Goal: Transaction & Acquisition: Purchase product/service

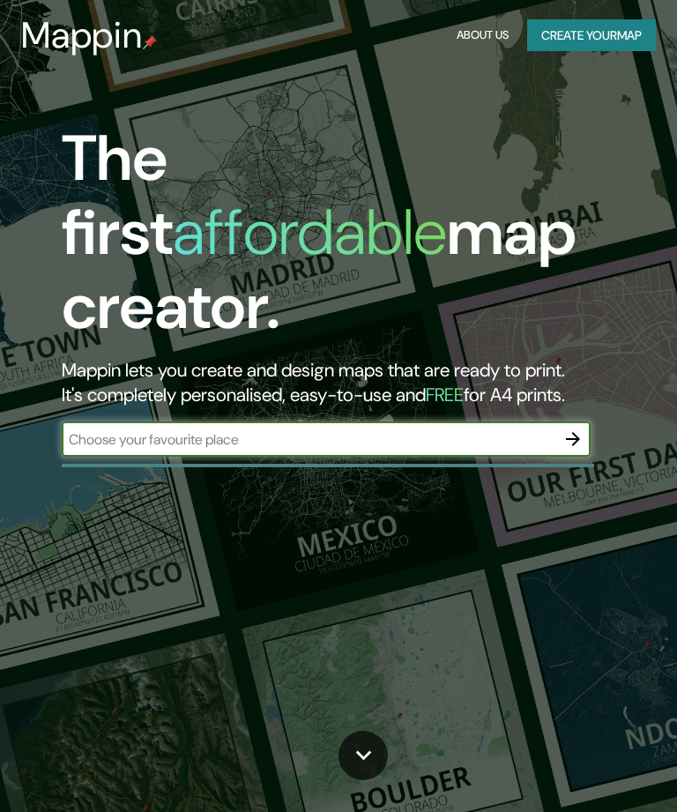
click at [402, 430] on input "text" at bounding box center [309, 440] width 494 height 20
type input "[GEOGRAPHIC_DATA]"
click at [571, 429] on icon "button" at bounding box center [573, 439] width 21 height 21
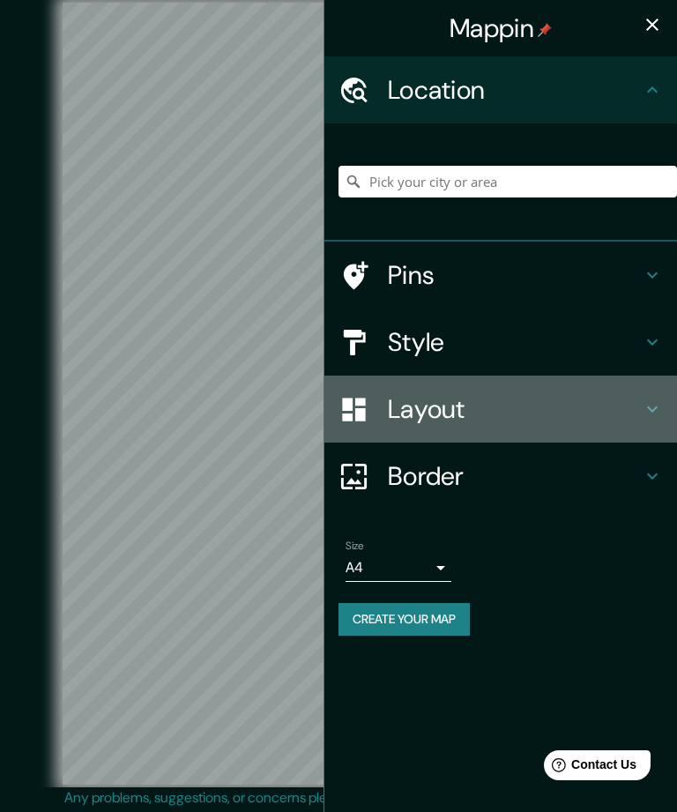
click at [570, 407] on h4 "Layout" at bounding box center [515, 409] width 254 height 32
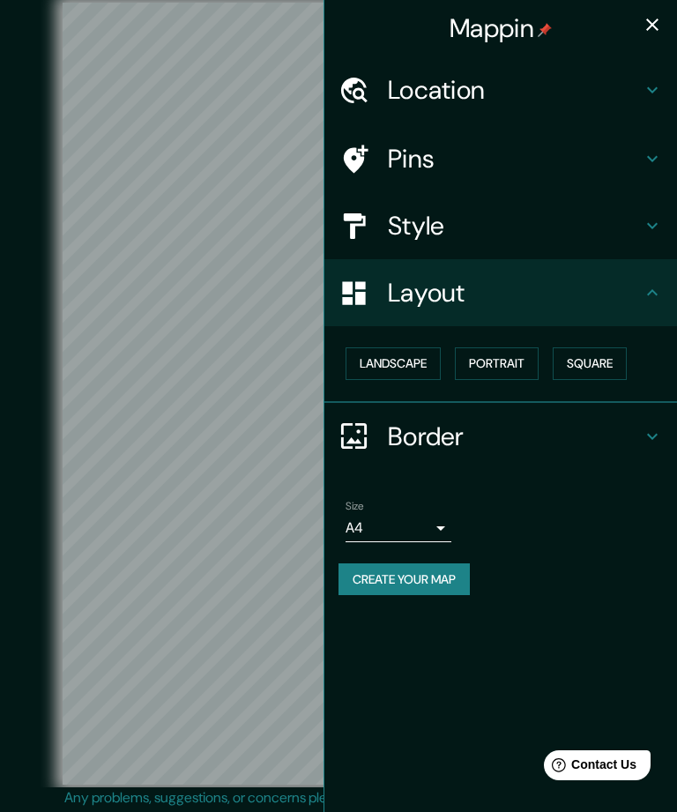
click at [528, 222] on h4 "Style" at bounding box center [515, 226] width 254 height 32
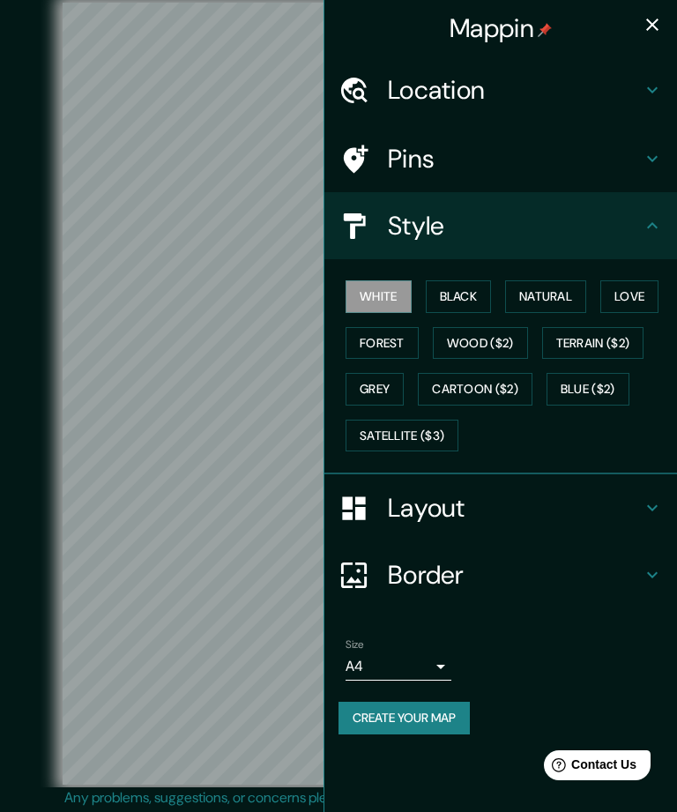
click at [542, 286] on button "Natural" at bounding box center [545, 297] width 81 height 33
click at [487, 222] on h4 "Style" at bounding box center [515, 226] width 254 height 32
click at [504, 498] on h4 "Layout" at bounding box center [515, 508] width 254 height 32
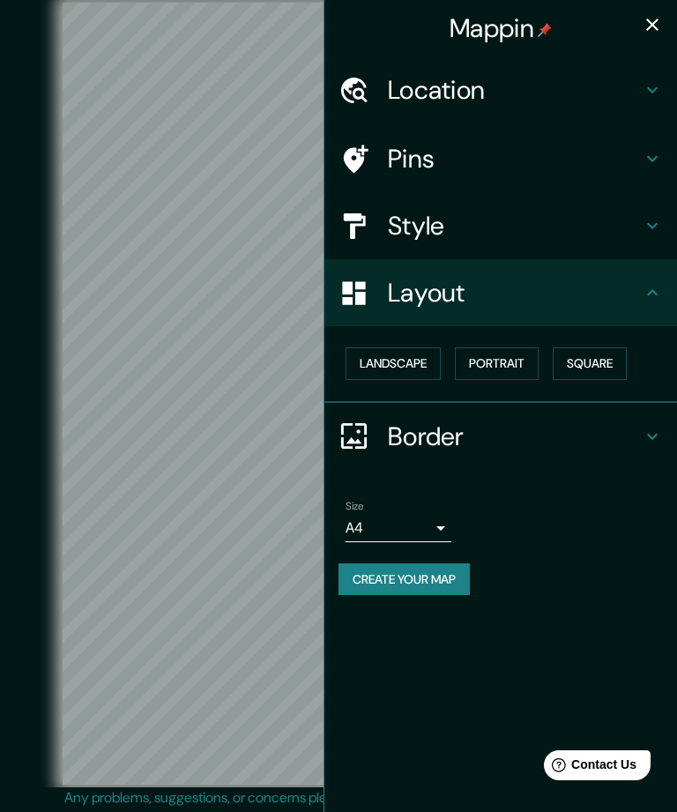
click at [418, 349] on button "Landscape" at bounding box center [393, 364] width 95 height 33
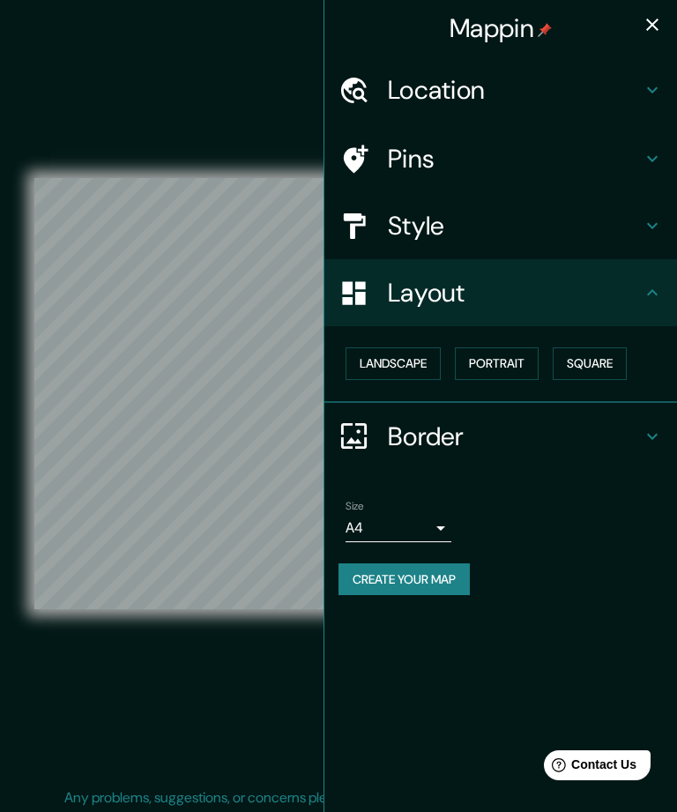
click at [514, 350] on button "Portrait" at bounding box center [497, 364] width 84 height 33
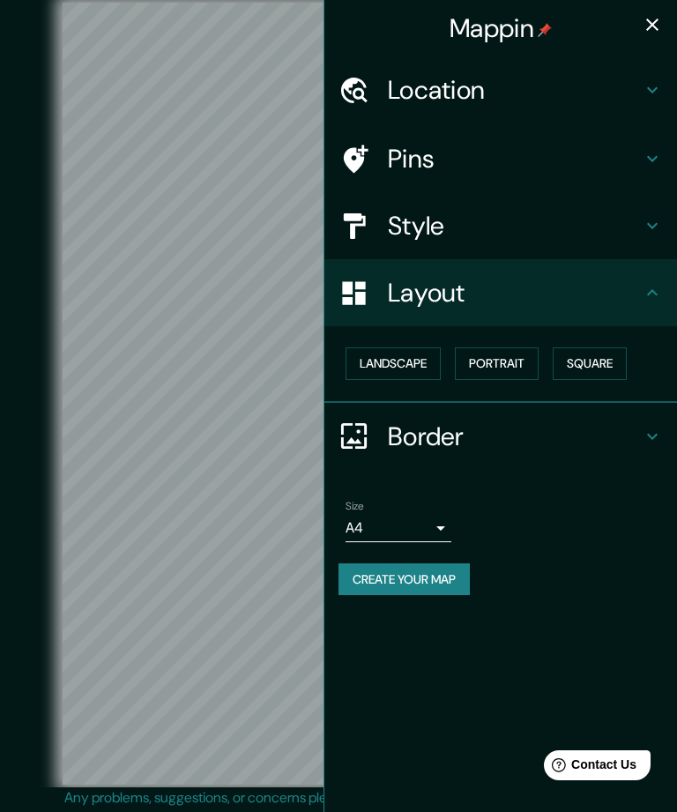
click at [606, 362] on button "Square" at bounding box center [590, 364] width 74 height 33
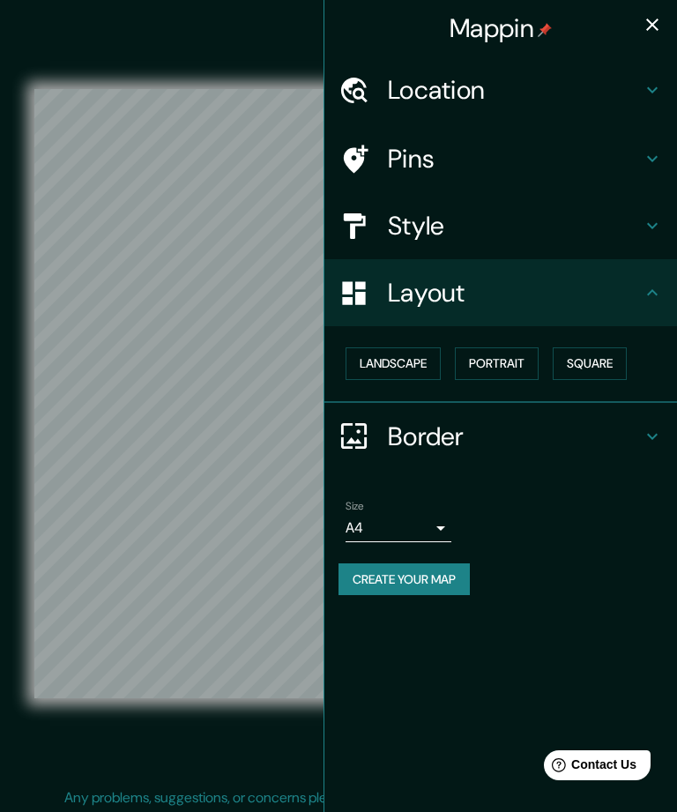
click at [509, 356] on button "Portrait" at bounding box center [497, 364] width 84 height 33
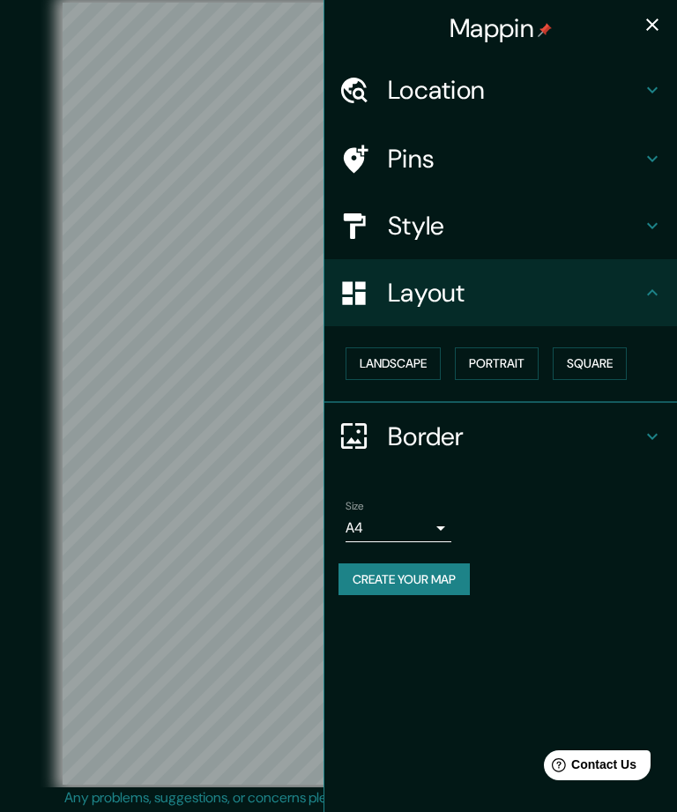
click at [469, 425] on h4 "Border" at bounding box center [515, 437] width 254 height 32
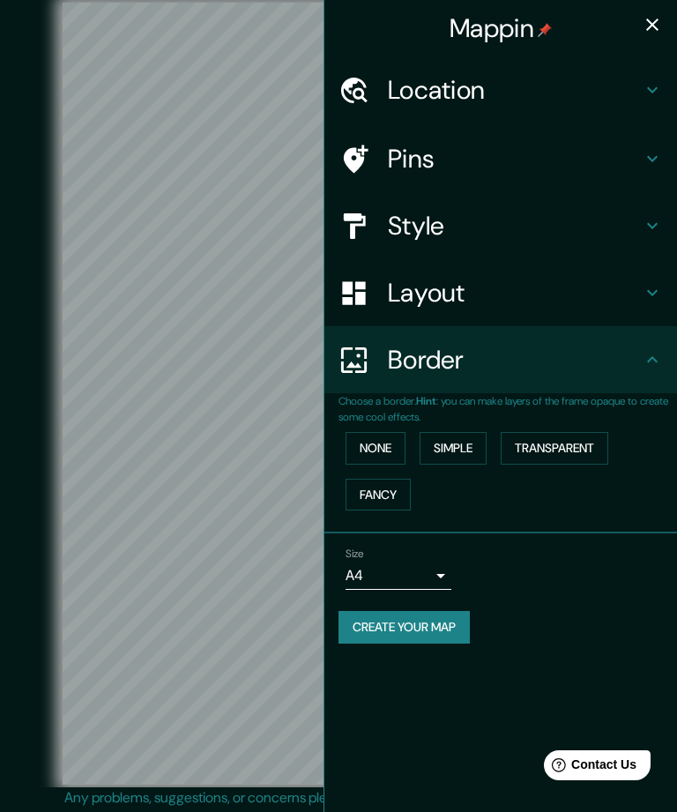
click at [393, 432] on button "None" at bounding box center [376, 448] width 60 height 33
click at [468, 436] on button "Simple" at bounding box center [453, 448] width 67 height 33
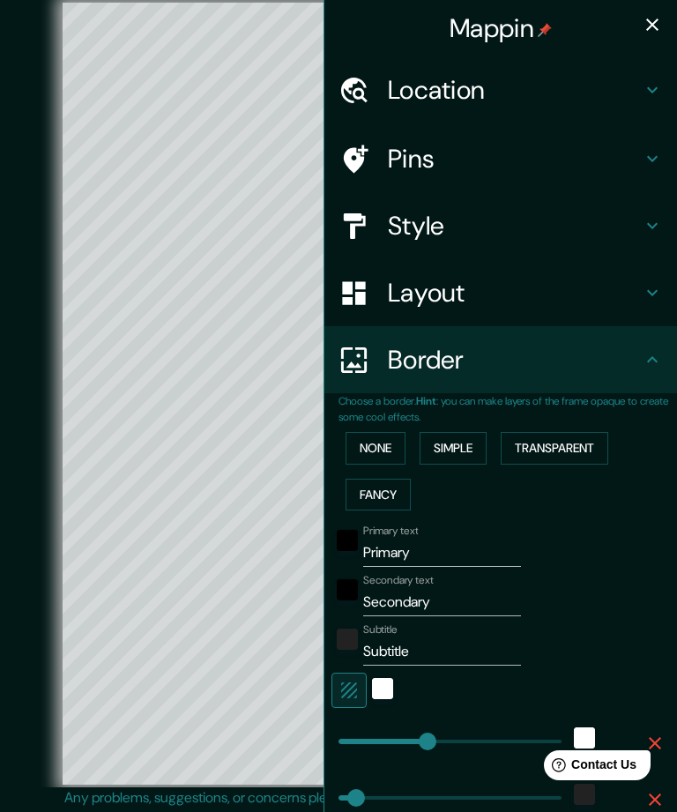
click at [569, 438] on button "Transparent" at bounding box center [555, 448] width 108 height 33
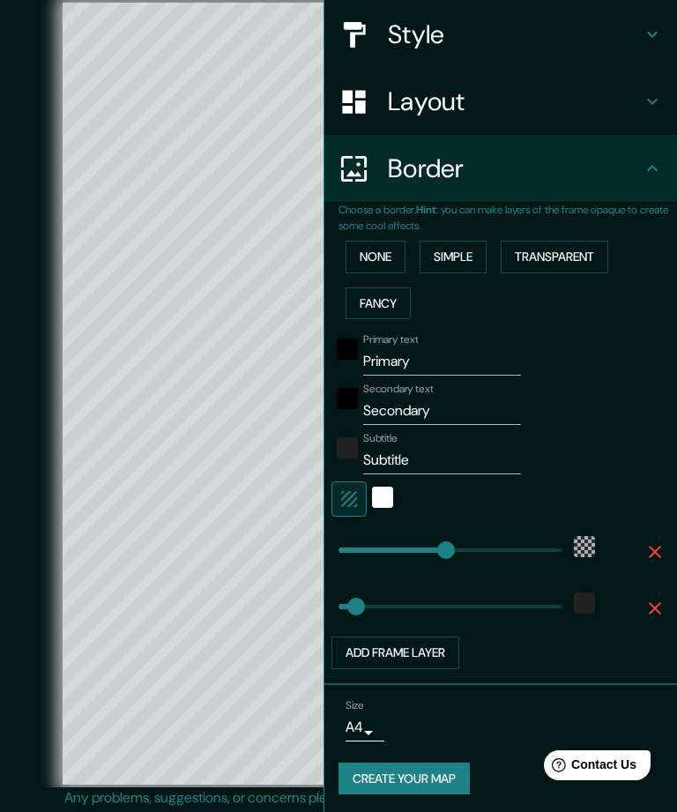
scroll to position [191, 0]
click at [369, 731] on body "Mappin Location Pins Style Layout Border Choose a border. Hint : you can make l…" at bounding box center [338, 406] width 677 height 812
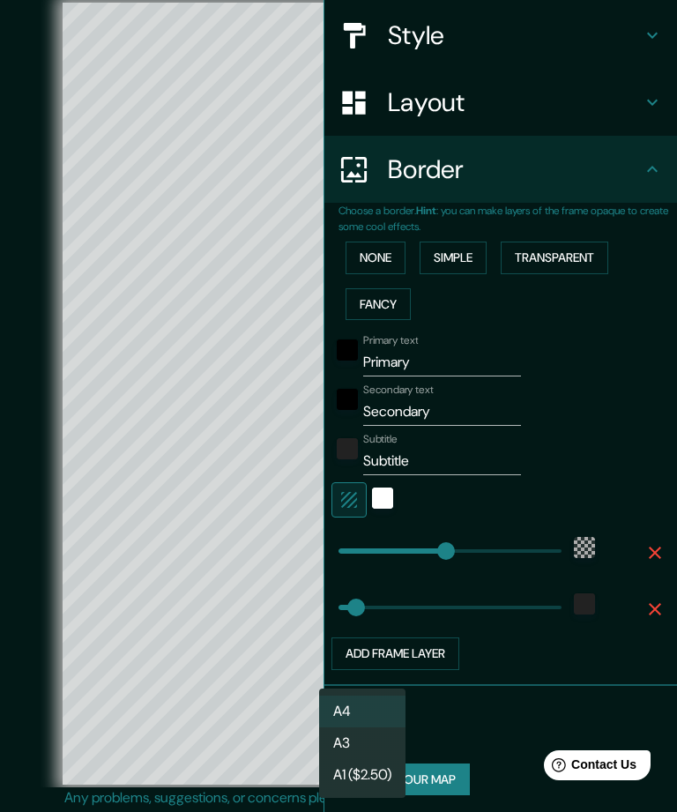
click at [280, 625] on div at bounding box center [338, 406] width 677 height 812
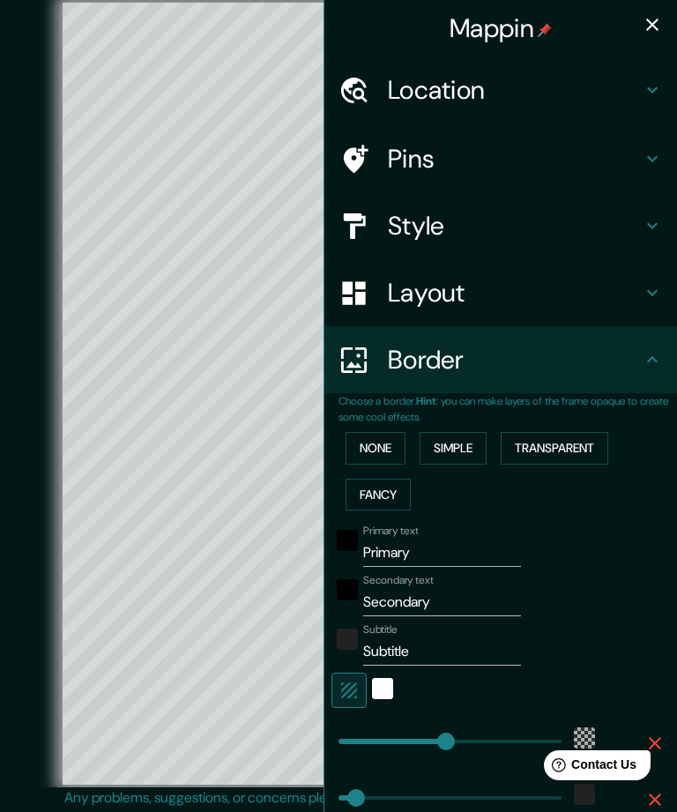
scroll to position [0, 0]
click at [652, 19] on icon "button" at bounding box center [652, 24] width 21 height 21
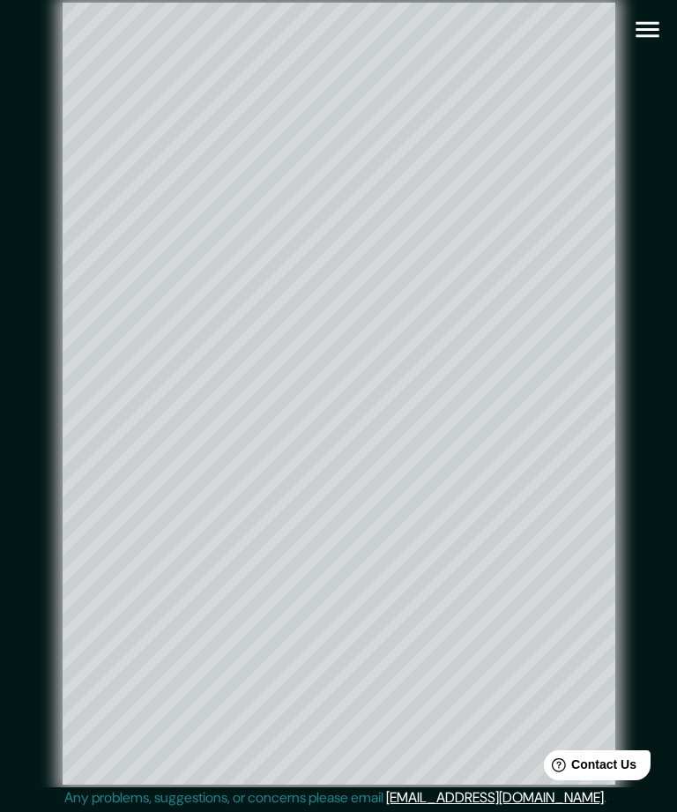
type input "301"
type input "50"
click at [656, 26] on icon "button" at bounding box center [647, 29] width 31 height 31
type input "301"
type input "50"
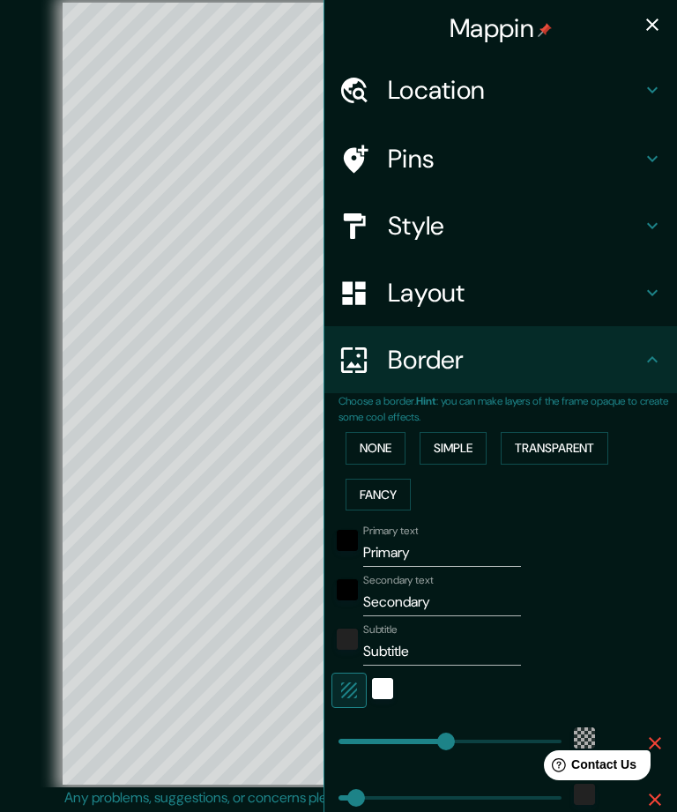
click at [653, 23] on icon "button" at bounding box center [652, 24] width 21 height 21
type input "301"
type input "50"
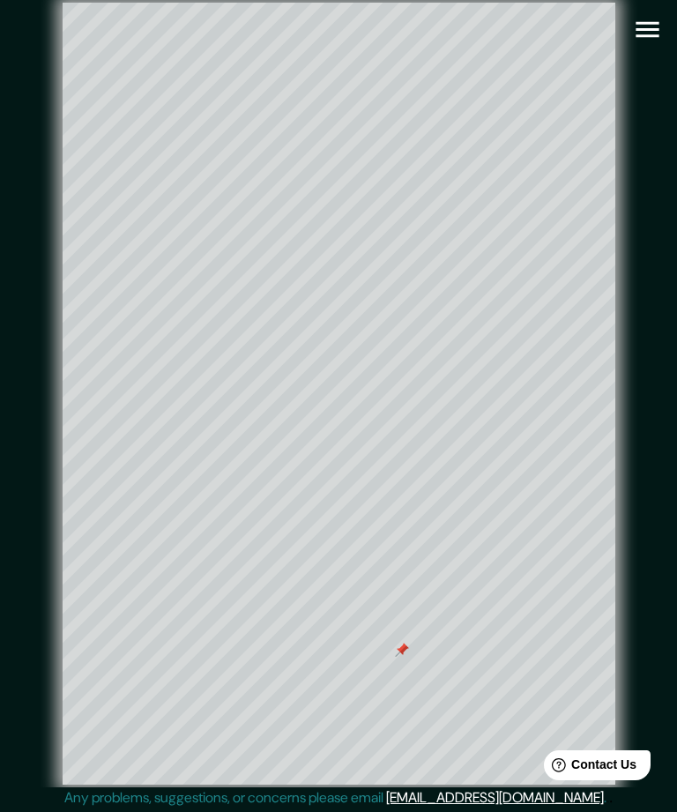
click at [647, 34] on icon "button" at bounding box center [647, 29] width 31 height 31
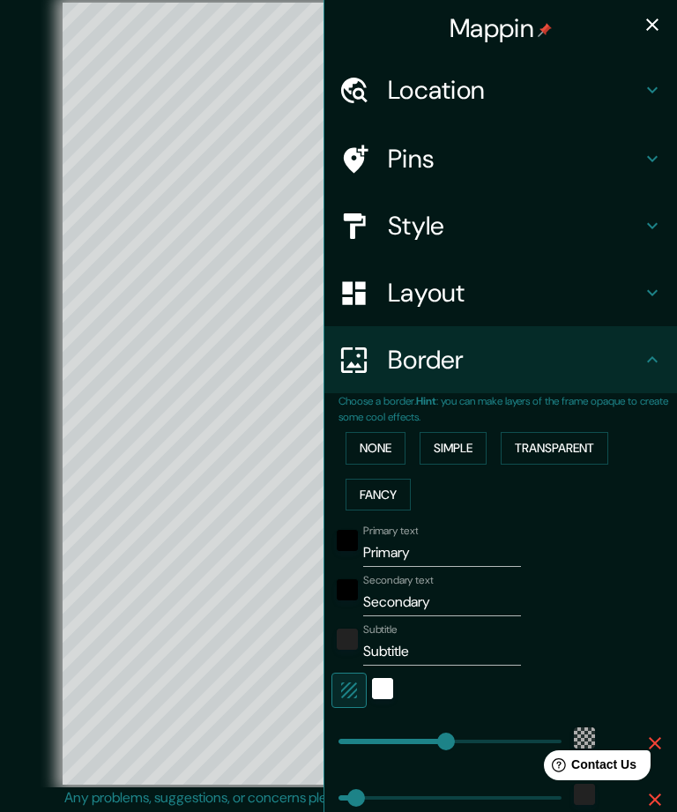
type input "301"
type input "50"
click at [384, 447] on button "None" at bounding box center [376, 448] width 60 height 33
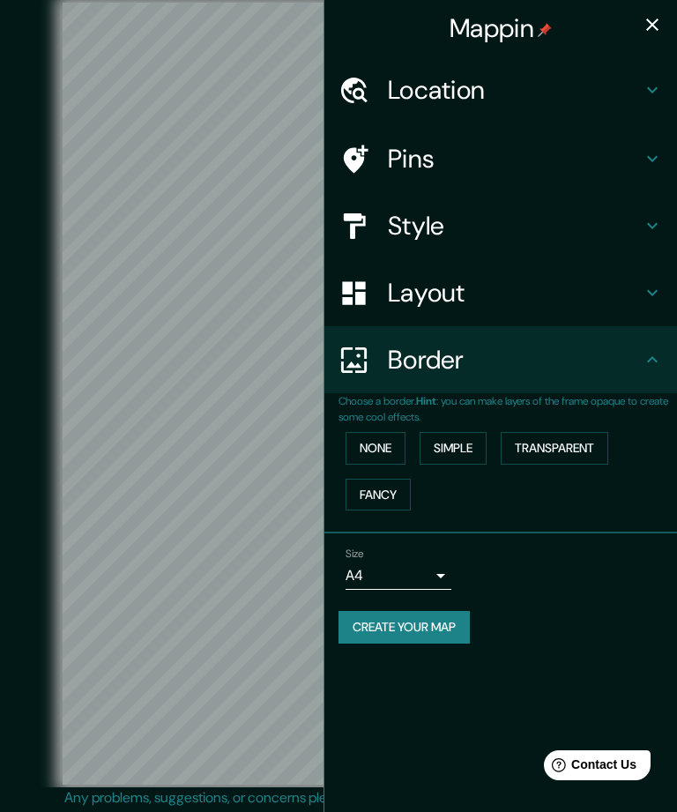
click at [469, 444] on button "Simple" at bounding box center [453, 448] width 67 height 33
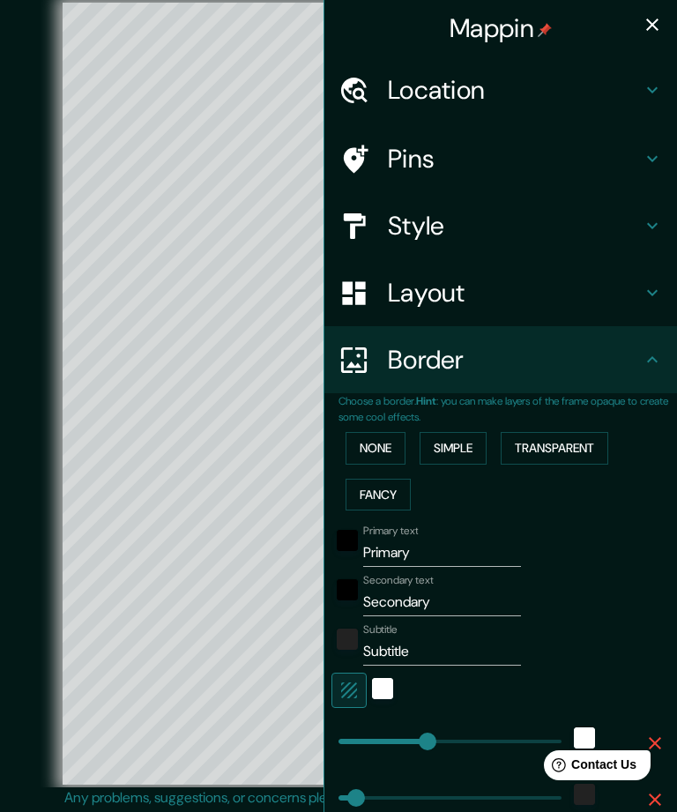
click at [397, 483] on button "Fancy" at bounding box center [378, 495] width 65 height 33
click at [401, 483] on button "Fancy" at bounding box center [378, 495] width 65 height 33
type input "251"
type input "50"
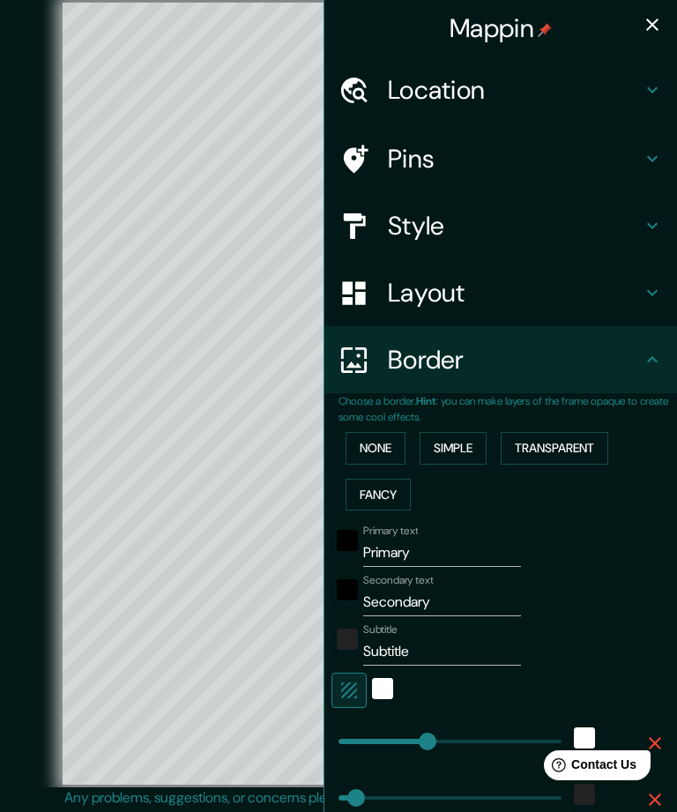
type input "25"
click at [558, 437] on button "Transparent" at bounding box center [555, 448] width 108 height 33
click at [475, 444] on button "Simple" at bounding box center [453, 448] width 67 height 33
click at [393, 439] on button "None" at bounding box center [376, 448] width 60 height 33
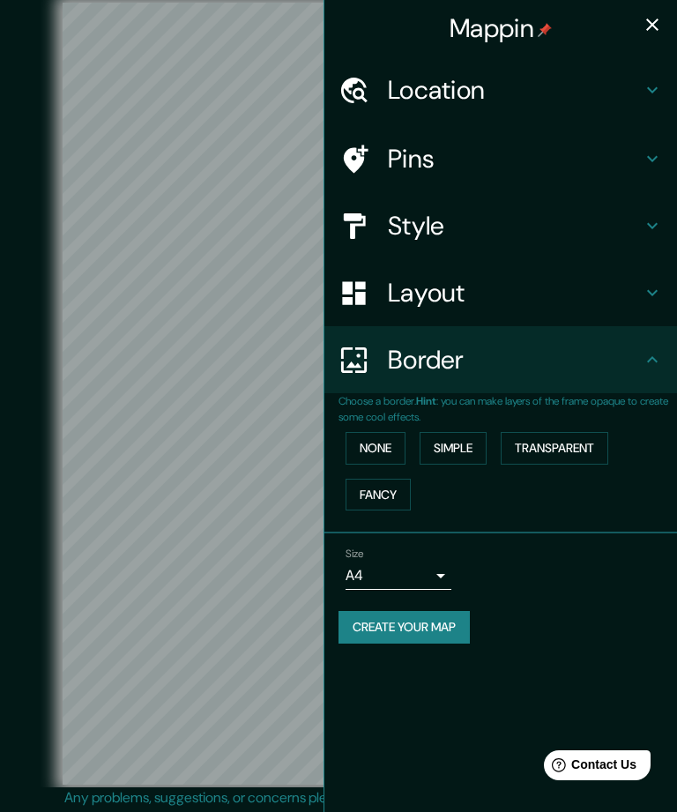
click at [552, 445] on button "Transparent" at bounding box center [555, 448] width 108 height 33
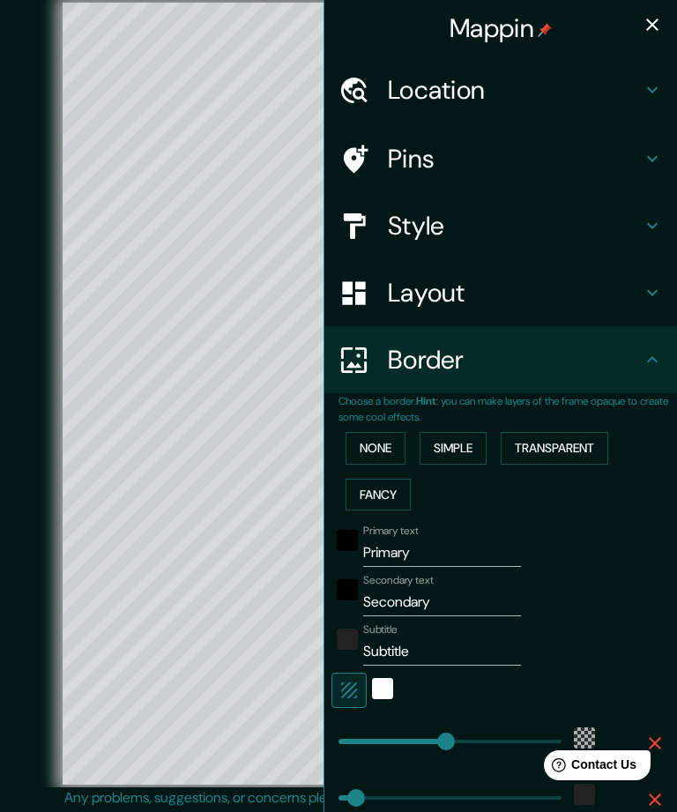
click at [518, 356] on h4 "Border" at bounding box center [515, 360] width 254 height 32
click at [650, 355] on icon at bounding box center [652, 359] width 21 height 21
click at [610, 302] on h4 "Layout" at bounding box center [515, 293] width 254 height 32
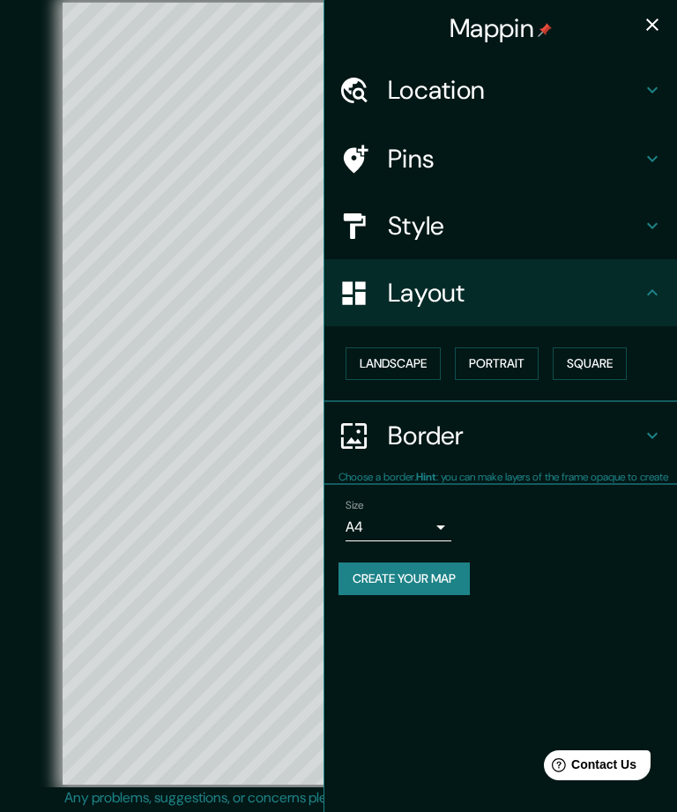
type input "301"
type input "50"
click at [607, 361] on button "Square" at bounding box center [590, 364] width 74 height 33
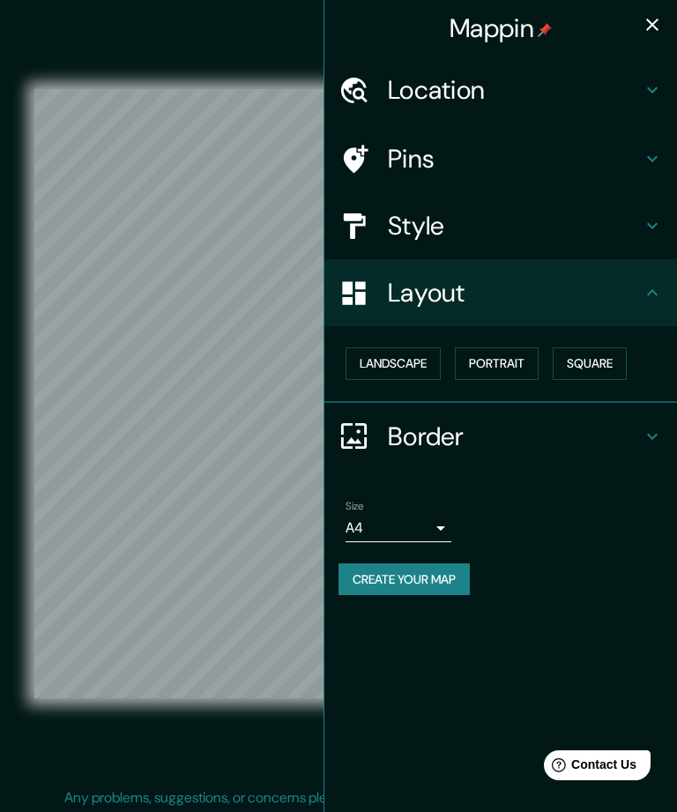
click at [516, 362] on button "Portrait" at bounding box center [497, 364] width 84 height 33
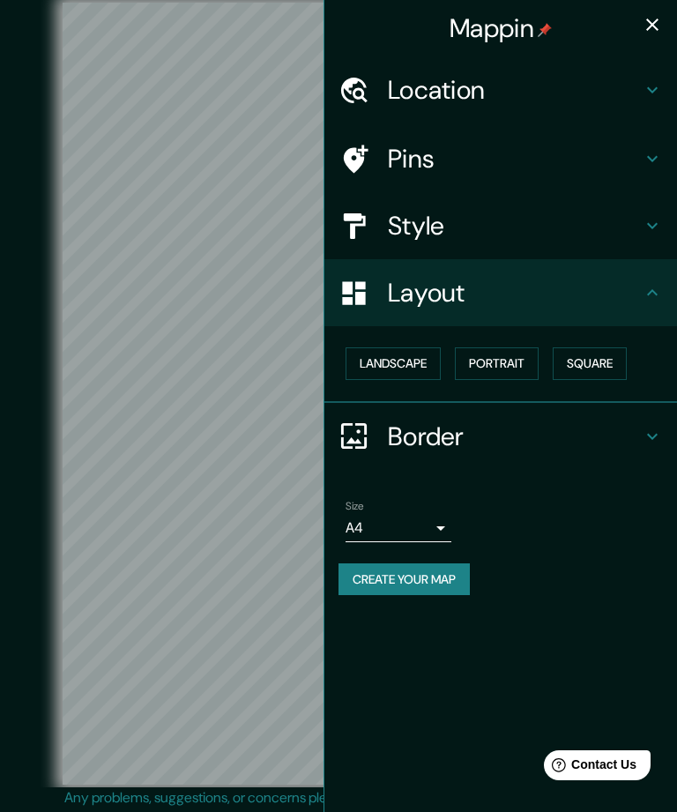
click at [423, 365] on button "Landscape" at bounding box center [393, 364] width 95 height 33
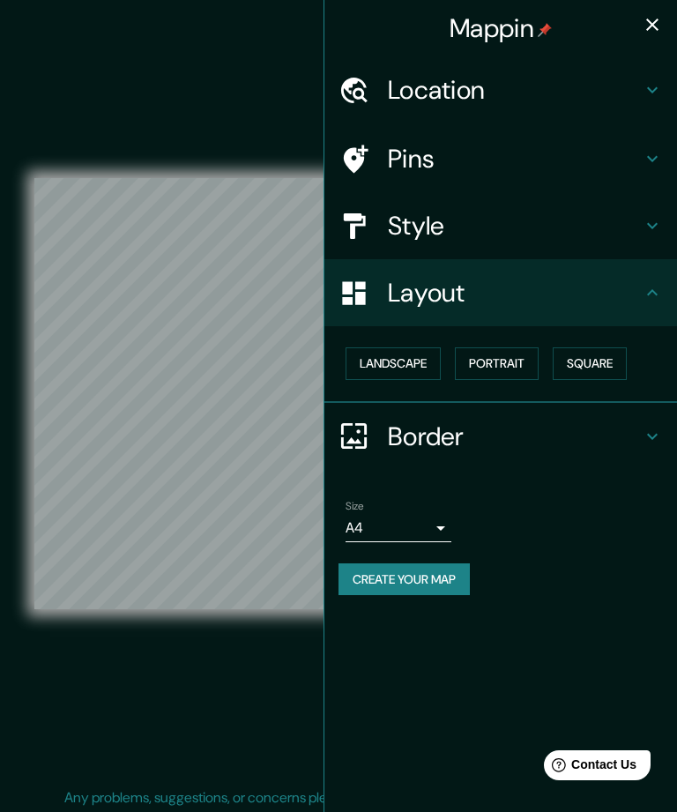
click at [532, 369] on button "Portrait" at bounding box center [497, 364] width 84 height 33
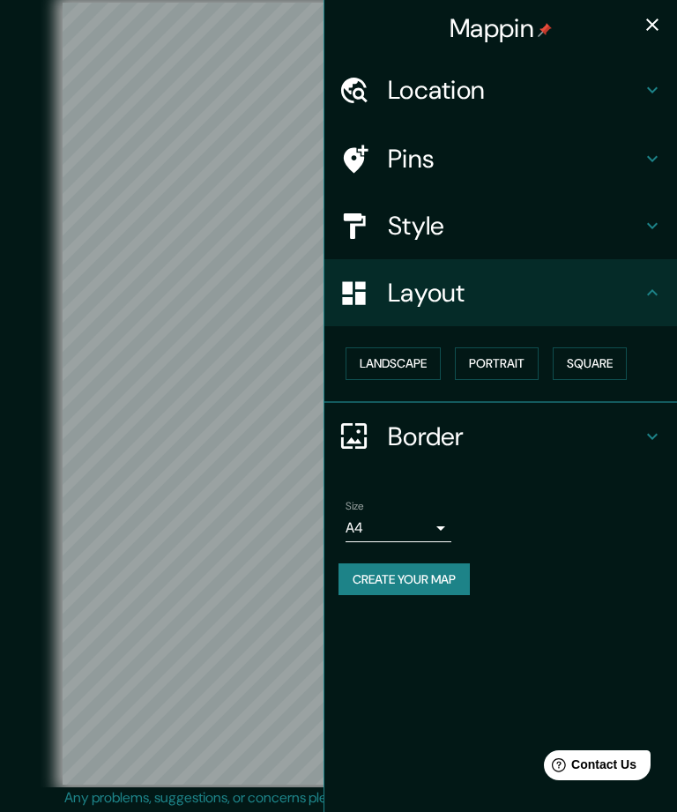
click at [648, 295] on icon at bounding box center [652, 292] width 21 height 21
click at [570, 422] on h4 "Border" at bounding box center [515, 437] width 254 height 32
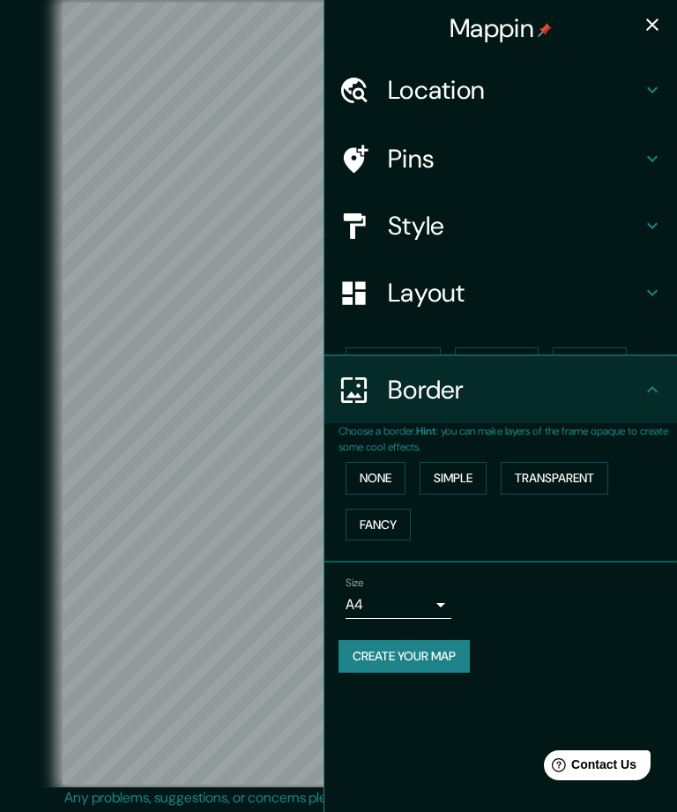
click at [569, 406] on h4 "Border" at bounding box center [515, 390] width 254 height 32
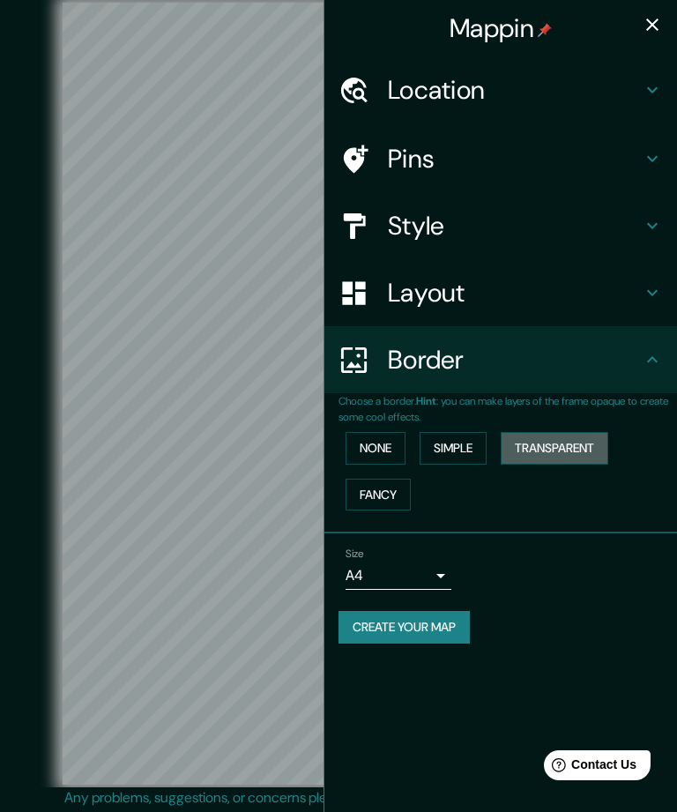
click at [553, 445] on button "Transparent" at bounding box center [555, 448] width 108 height 33
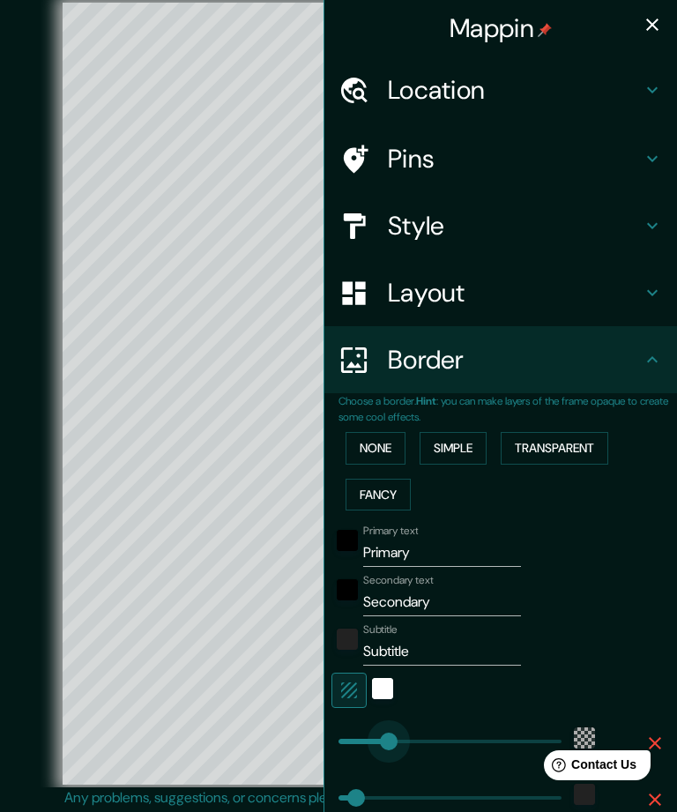
type input "89"
type input "50"
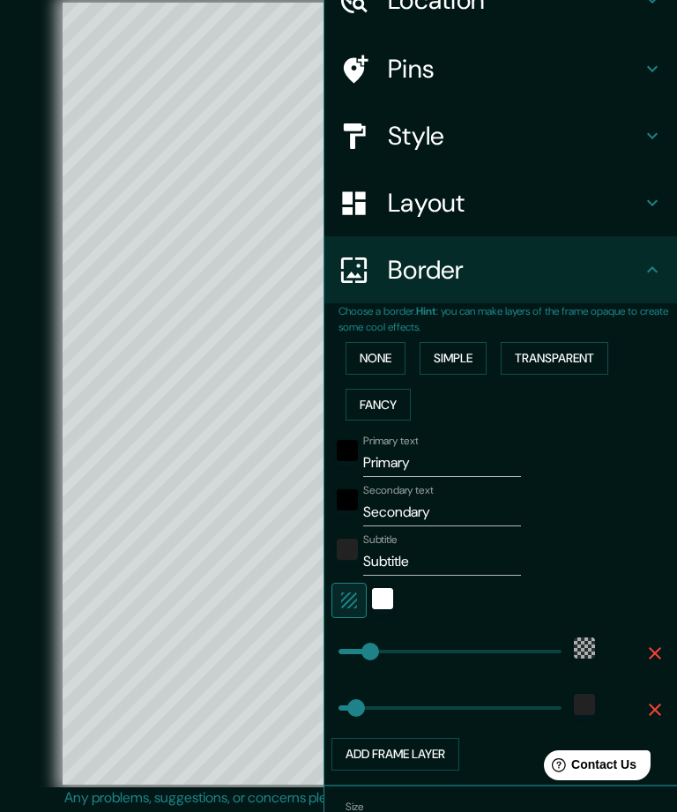
scroll to position [90, 0]
click at [384, 359] on button "None" at bounding box center [376, 358] width 60 height 33
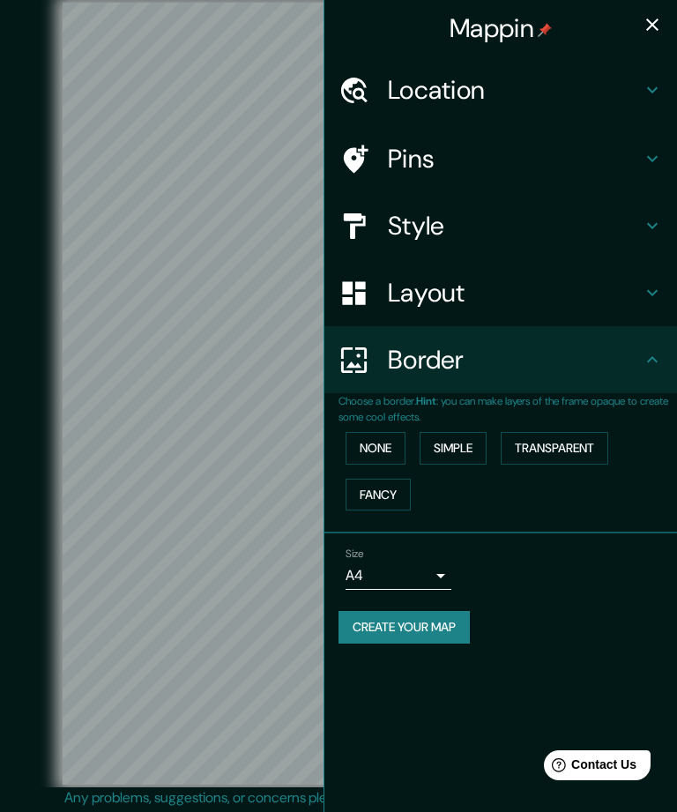
click at [484, 85] on h4 "Location" at bounding box center [515, 90] width 254 height 32
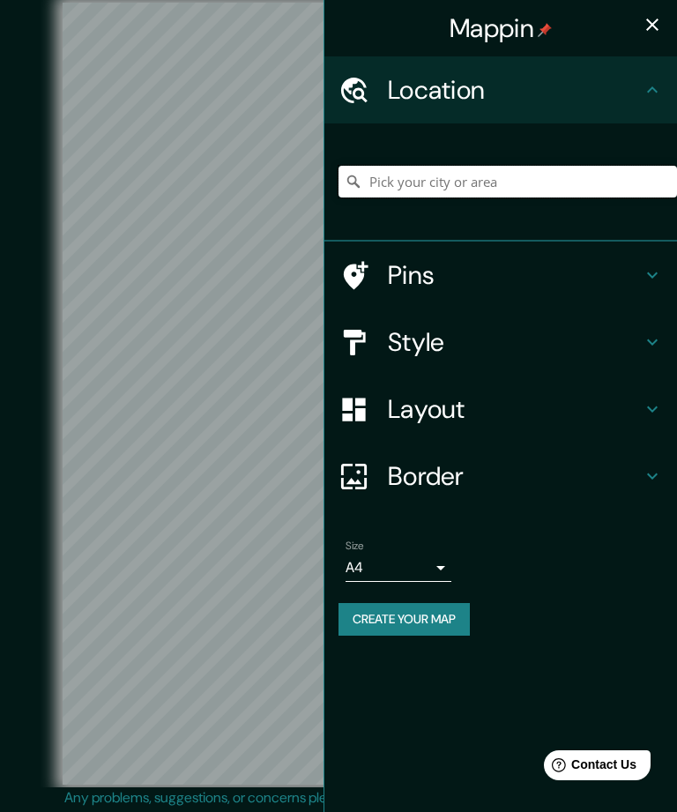
click at [512, 175] on input "Pick your city or area" at bounding box center [508, 182] width 339 height 32
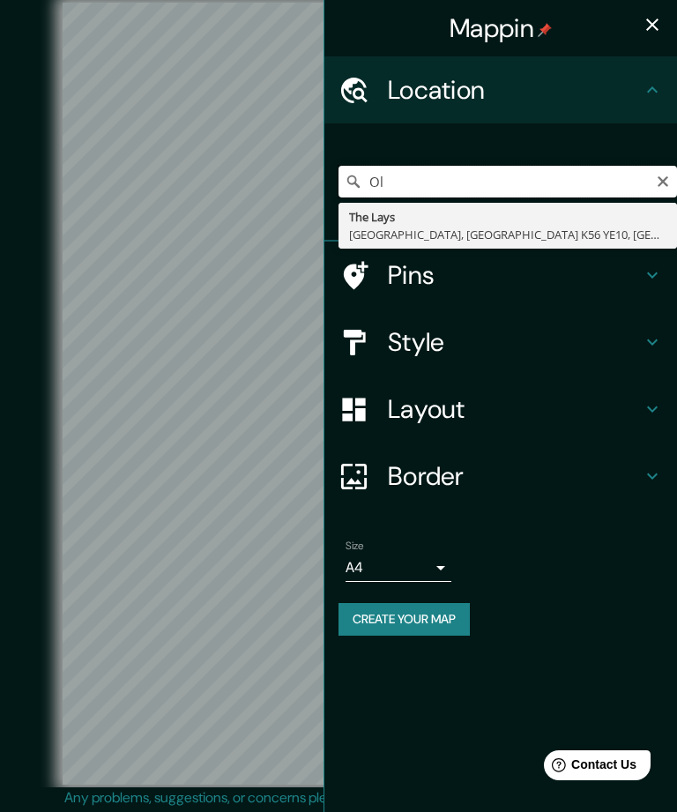
type input "O"
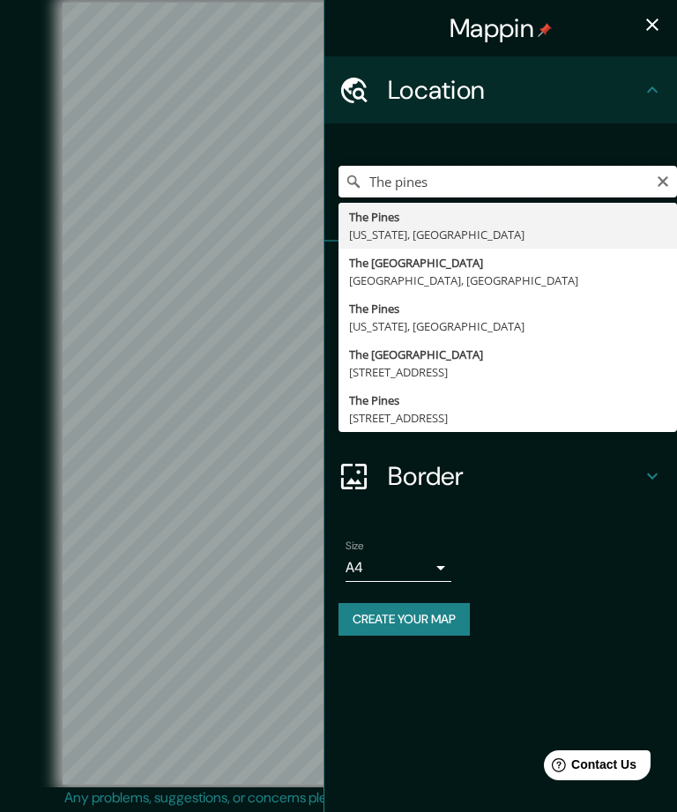
click at [491, 179] on input "The pines" at bounding box center [508, 182] width 339 height 32
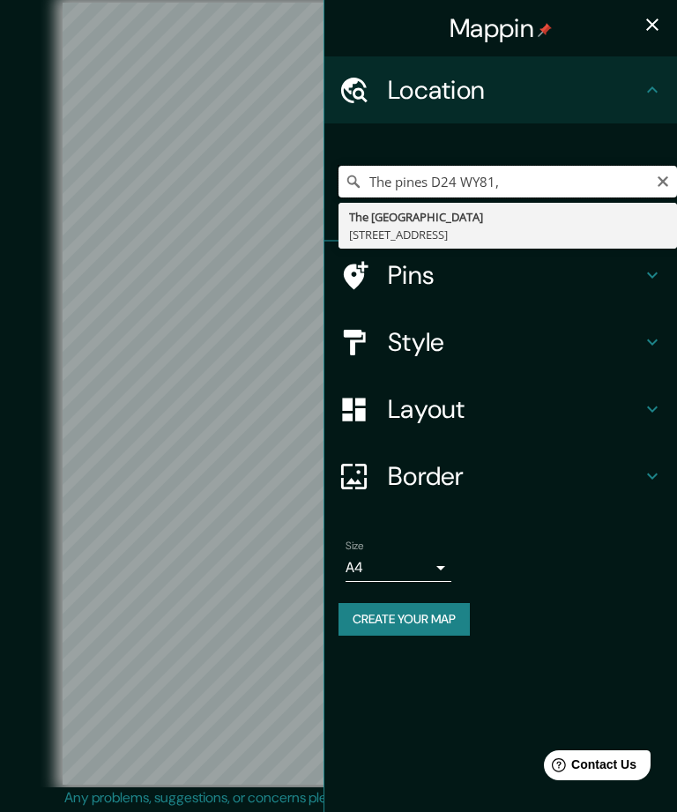
click at [530, 172] on input "The pines D24 WY81," at bounding box center [508, 182] width 339 height 32
type input "The pines"
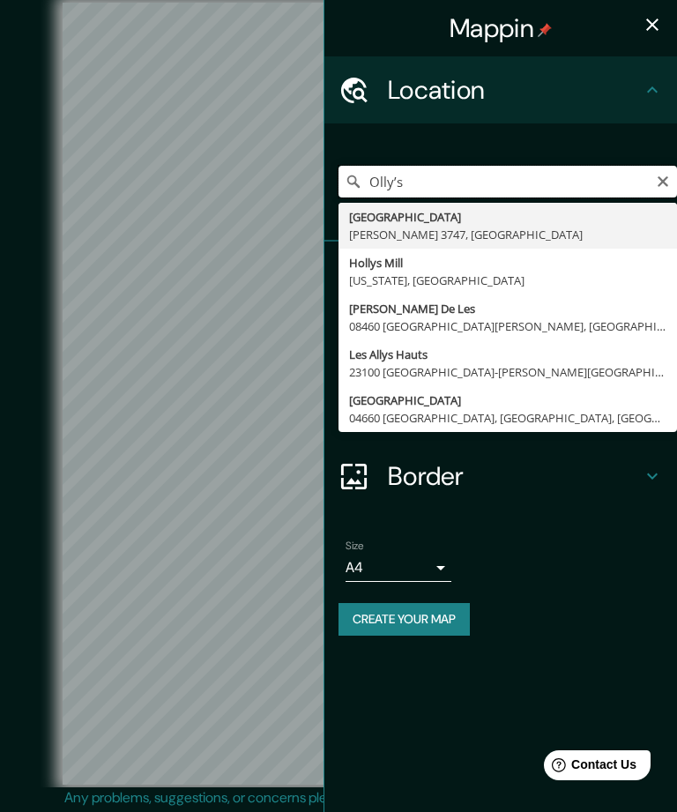
click at [467, 191] on input "Olly’s" at bounding box center [508, 182] width 339 height 32
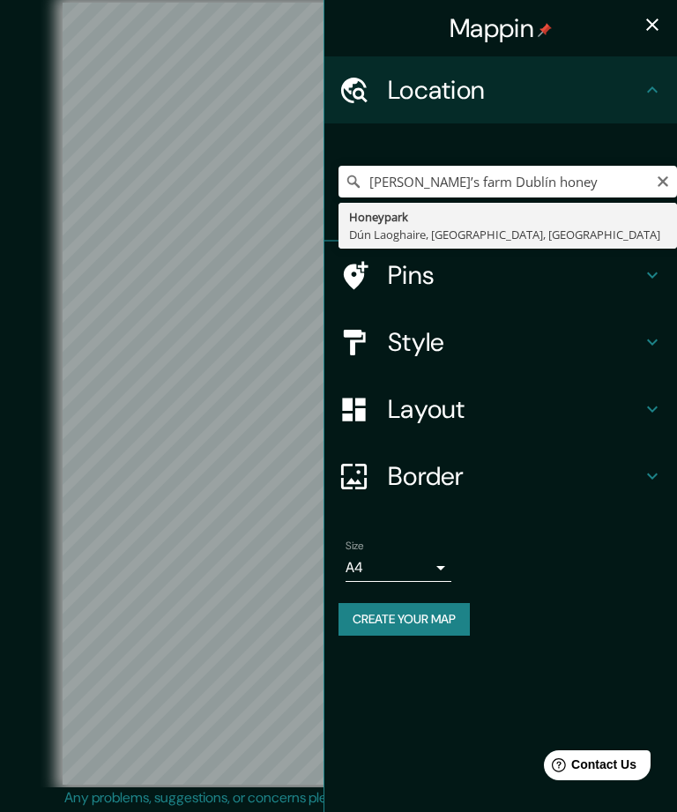
type input "Honeypark, Dún Laoghaire, Condado de Dublín, Irlanda"
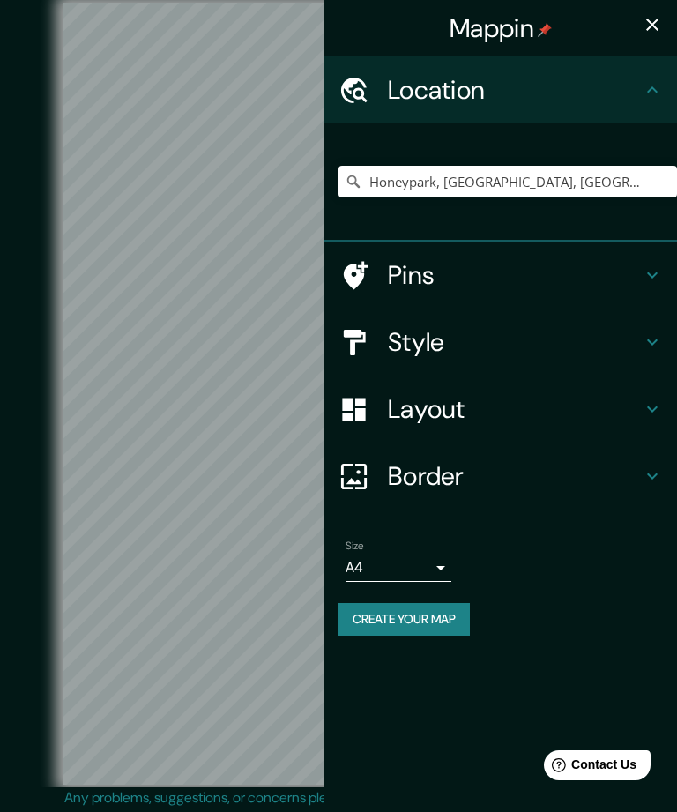
click at [654, 24] on icon "button" at bounding box center [653, 25] width 12 height 12
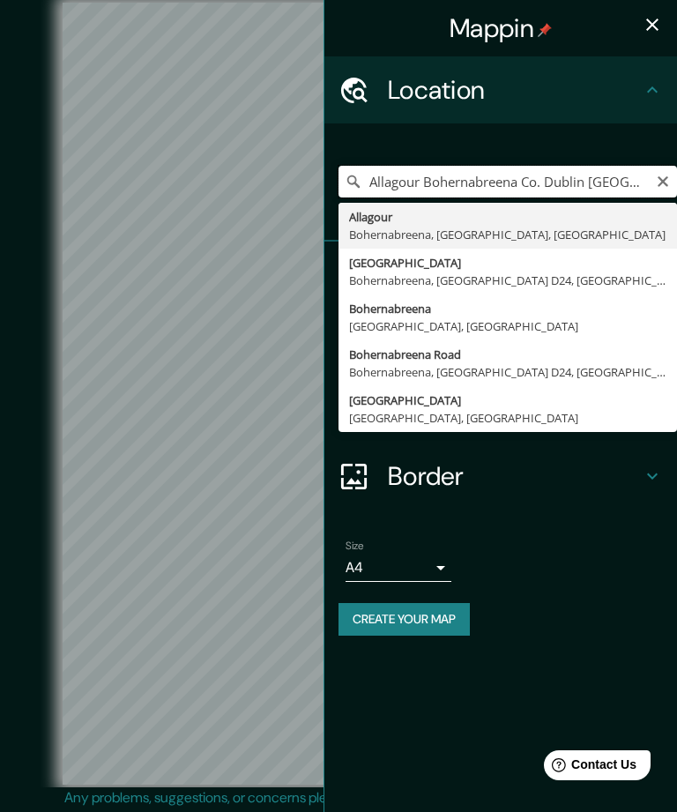
click at [590, 177] on input "Allagour Bohernabreena Co. Dublin D24 WY81 Ireland" at bounding box center [508, 182] width 339 height 32
type input "Allagour, Bohernabreena, Condado de Dublín, Irlanda"
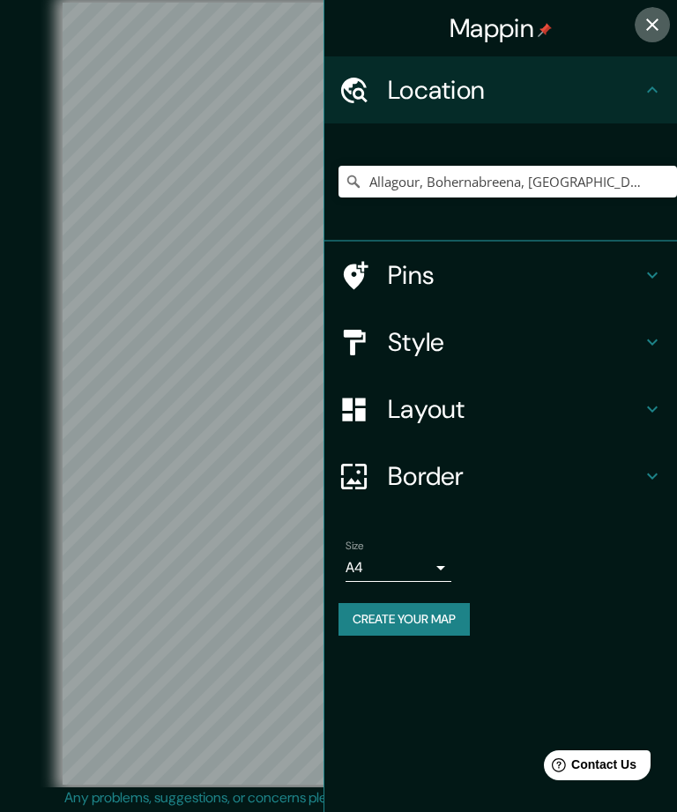
click at [664, 23] on button "button" at bounding box center [652, 24] width 35 height 35
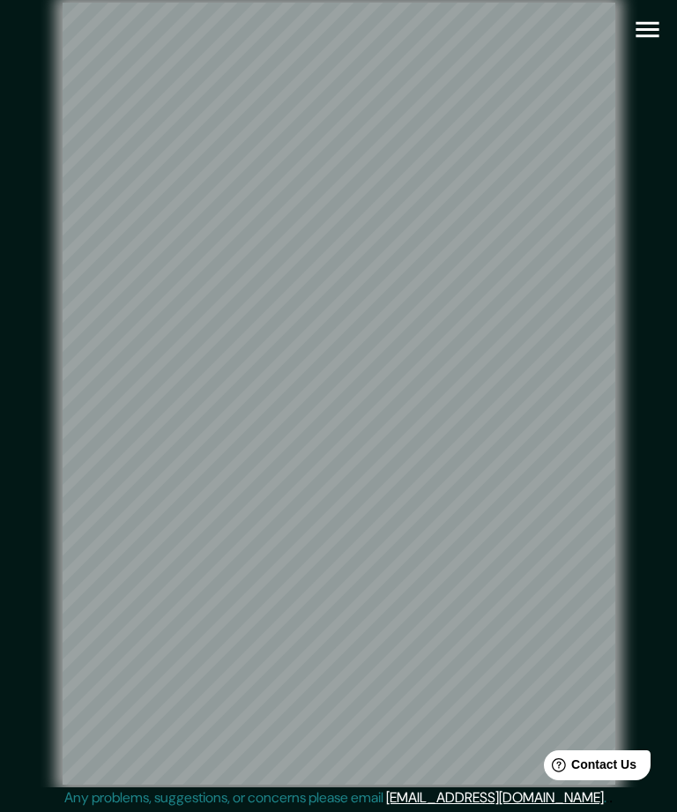
click at [659, 24] on icon "button" at bounding box center [647, 30] width 23 height 16
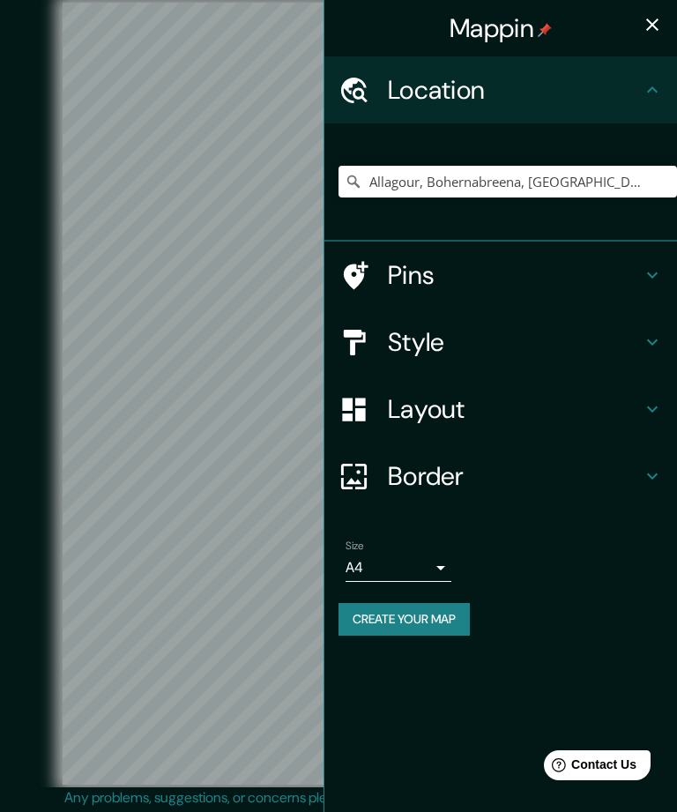
click at [457, 271] on h4 "Pins" at bounding box center [515, 275] width 254 height 32
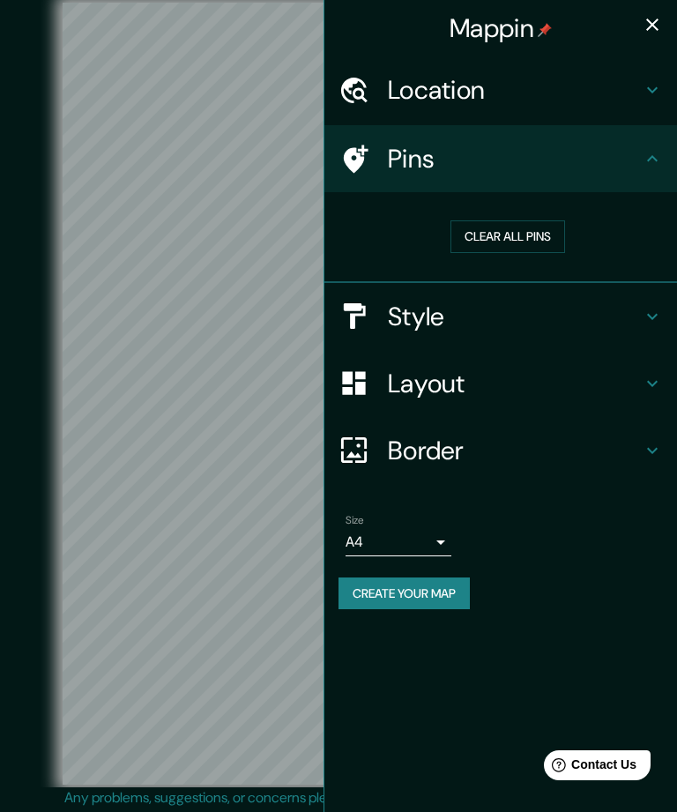
click at [535, 228] on button "Clear all pins" at bounding box center [508, 237] width 115 height 33
click at [509, 230] on button "Clear all pins" at bounding box center [508, 237] width 115 height 33
click at [601, 162] on h4 "Pins" at bounding box center [515, 159] width 254 height 32
click at [658, 26] on icon "button" at bounding box center [652, 24] width 21 height 21
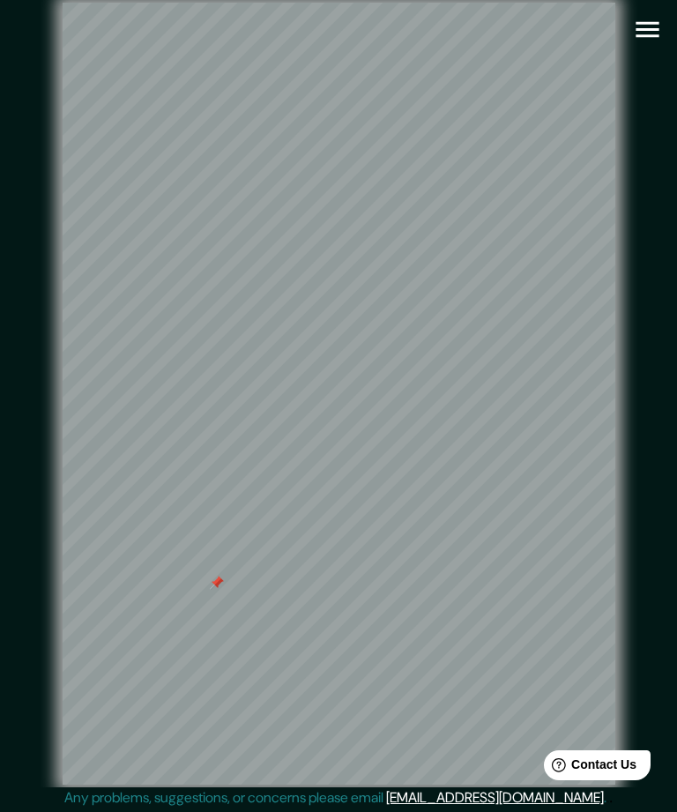
click at [658, 32] on icon "button" at bounding box center [647, 29] width 31 height 31
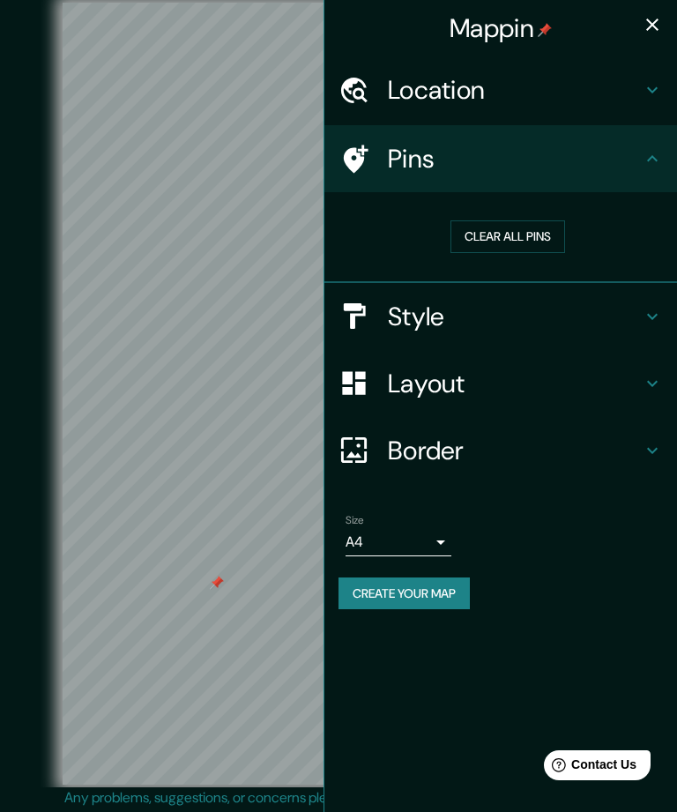
click at [538, 94] on h4 "Location" at bounding box center [515, 90] width 254 height 32
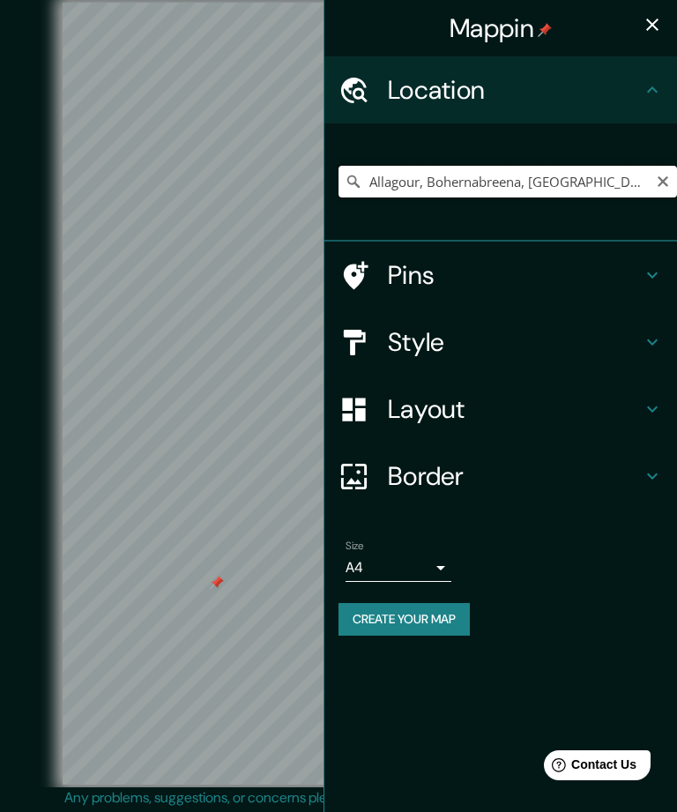
click at [598, 176] on input "Allagour, Bohernabreena, Condado de Dublín, Irlanda" at bounding box center [508, 182] width 339 height 32
click at [666, 9] on div "Mappin" at bounding box center [501, 28] width 353 height 56
click at [655, 2] on div "Mappin" at bounding box center [501, 28] width 353 height 56
click at [658, 20] on icon "button" at bounding box center [653, 25] width 12 height 12
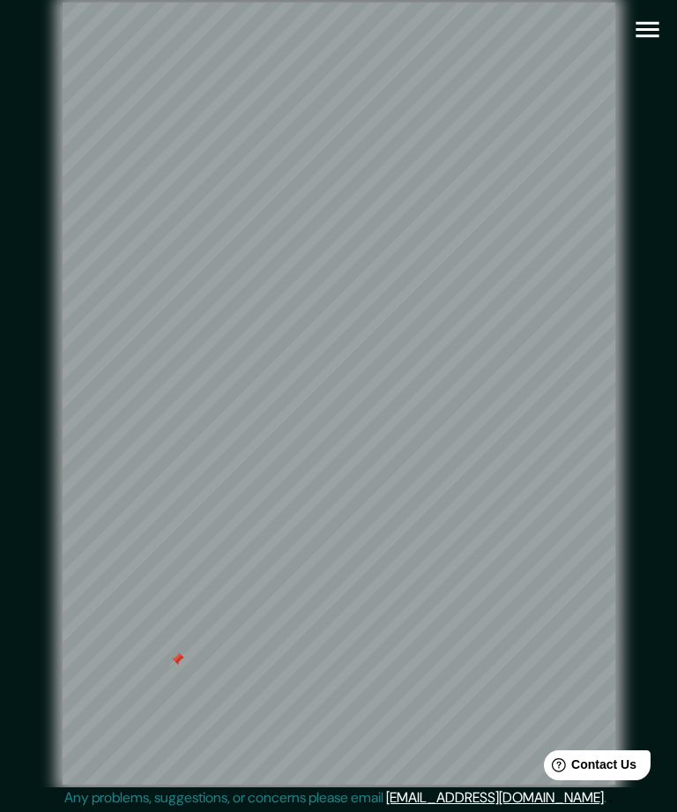
click at [655, 31] on icon "button" at bounding box center [647, 29] width 31 height 31
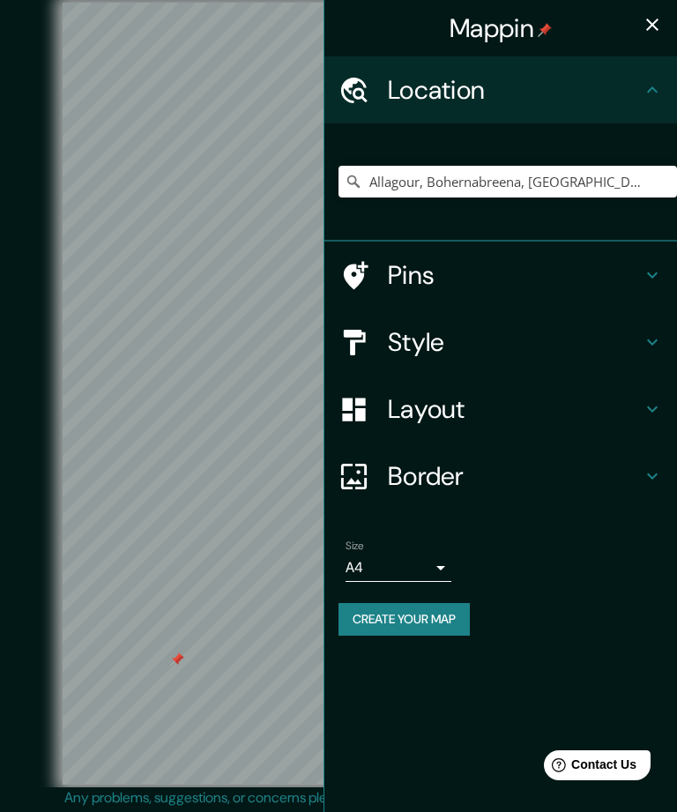
click at [635, 281] on h4 "Pins" at bounding box center [515, 275] width 254 height 32
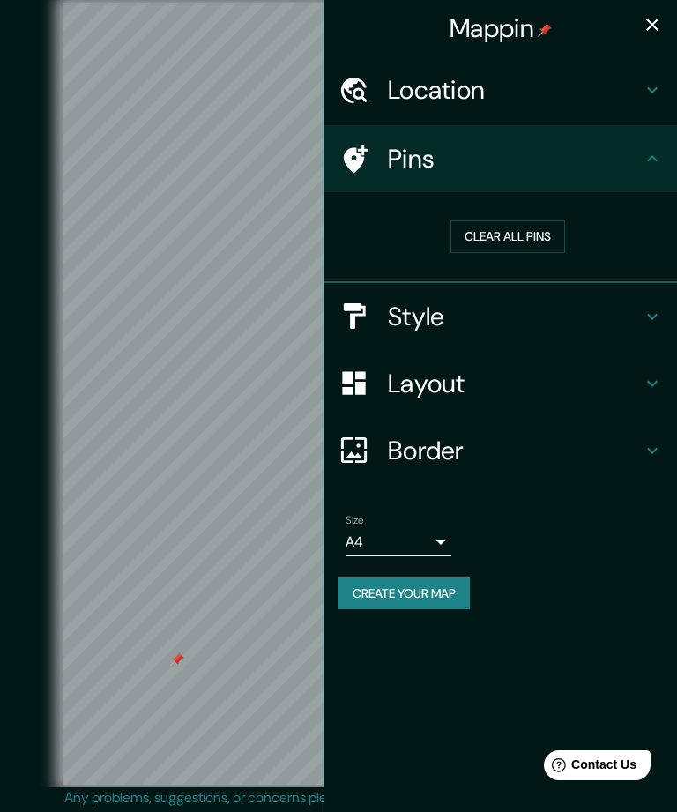
click at [647, 321] on icon at bounding box center [652, 316] width 21 height 21
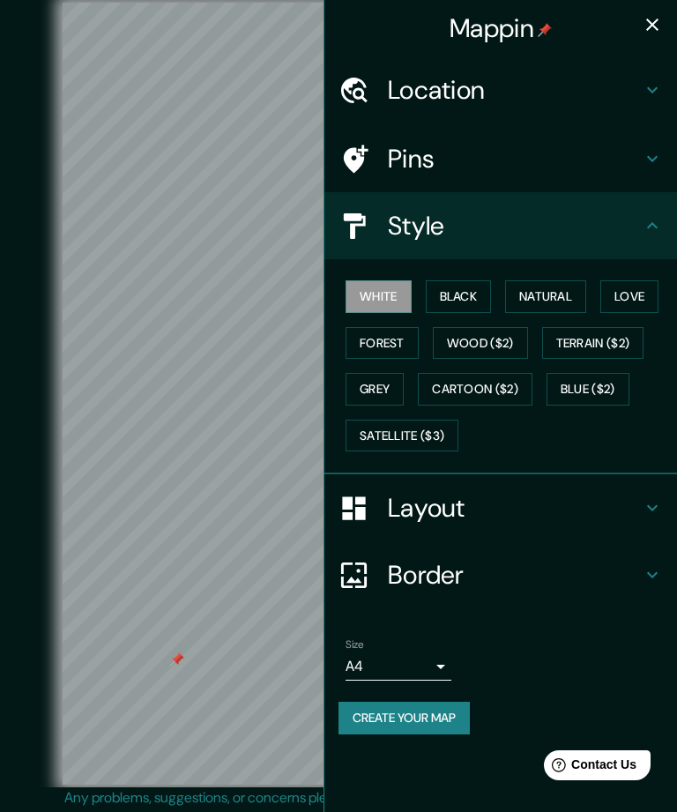
click at [474, 291] on button "Black" at bounding box center [459, 297] width 66 height 33
click at [559, 291] on button "Natural" at bounding box center [545, 297] width 81 height 33
click at [635, 288] on button "Love" at bounding box center [630, 297] width 58 height 33
click at [407, 334] on button "Forest" at bounding box center [382, 343] width 73 height 33
click at [501, 339] on button "Wood ($2)" at bounding box center [480, 343] width 95 height 33
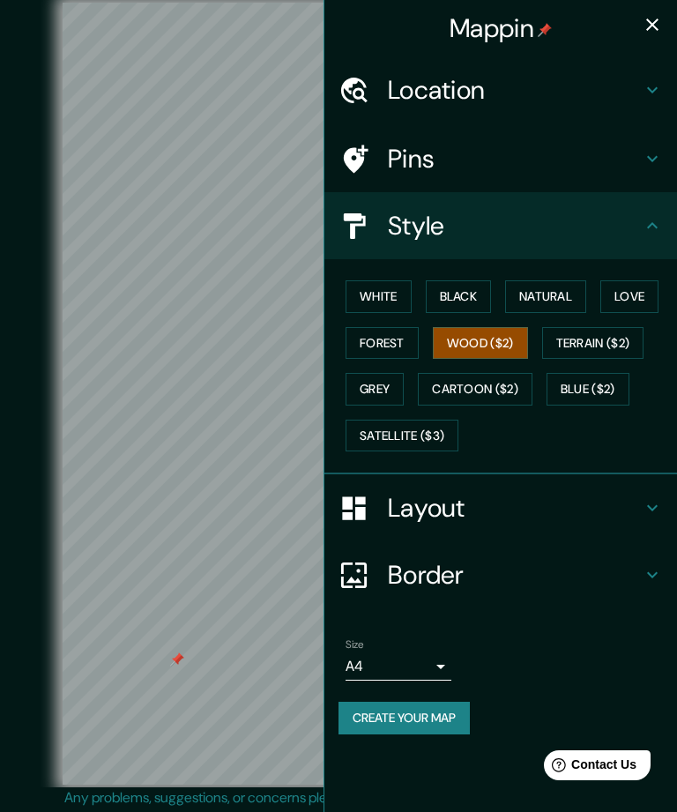
click at [607, 340] on button "Terrain ($2)" at bounding box center [593, 343] width 102 height 33
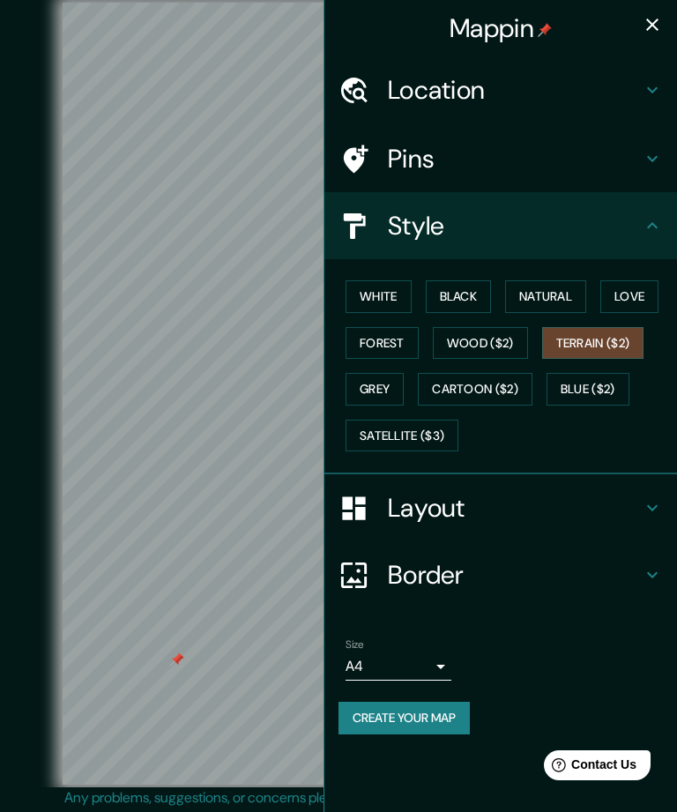
click at [393, 379] on button "Grey" at bounding box center [375, 389] width 58 height 33
click at [396, 335] on button "Forest" at bounding box center [382, 343] width 73 height 33
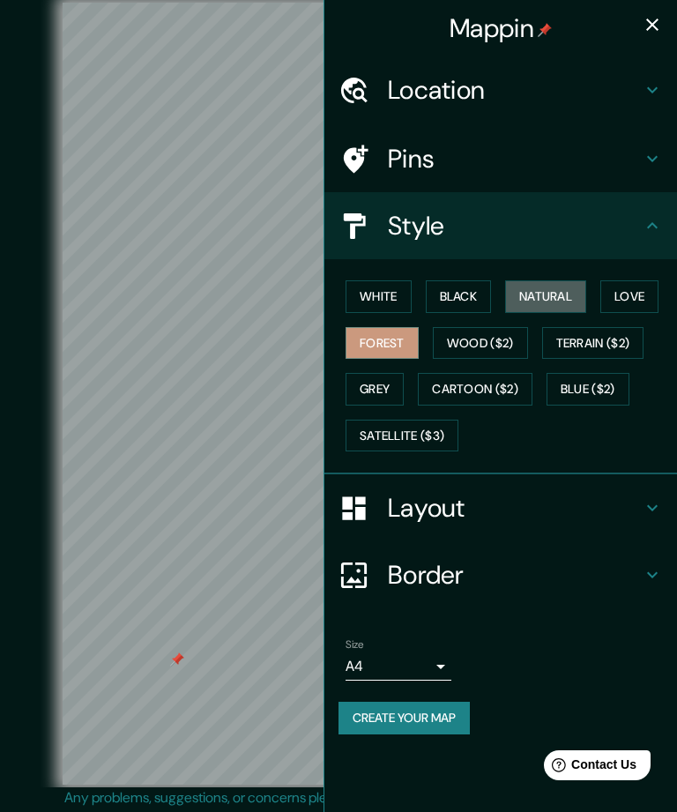
click at [564, 288] on button "Natural" at bounding box center [545, 297] width 81 height 33
click at [627, 228] on h4 "Style" at bounding box center [515, 226] width 254 height 32
click at [650, 227] on icon at bounding box center [652, 225] width 21 height 21
click at [572, 502] on h4 "Layout" at bounding box center [515, 508] width 254 height 32
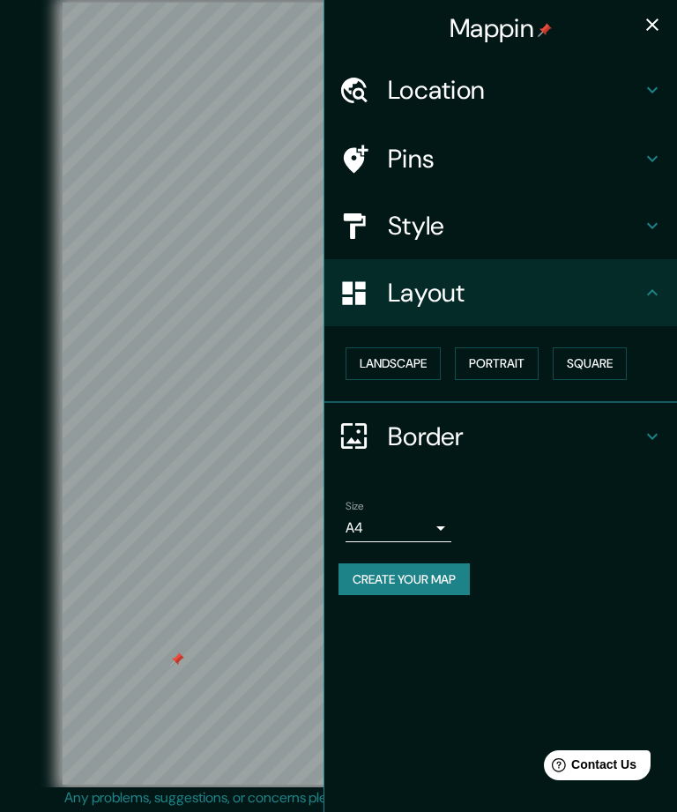
click at [505, 363] on button "Portrait" at bounding box center [497, 364] width 84 height 33
click at [587, 426] on h4 "Border" at bounding box center [515, 437] width 254 height 32
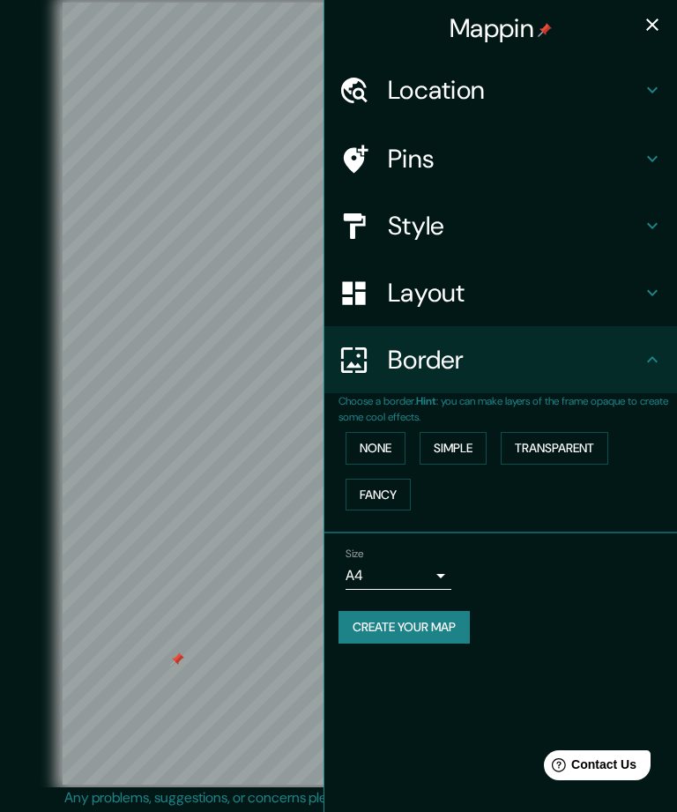
click at [468, 436] on button "Simple" at bounding box center [453, 448] width 67 height 33
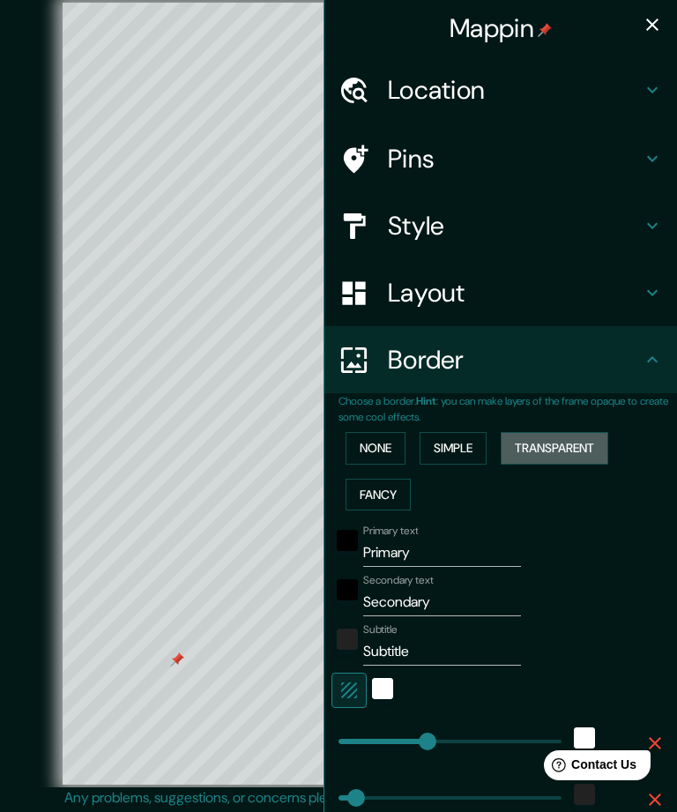
click at [572, 449] on button "Transparent" at bounding box center [555, 448] width 108 height 33
click at [392, 484] on button "Fancy" at bounding box center [378, 495] width 65 height 33
click at [576, 448] on button "Transparent" at bounding box center [555, 448] width 108 height 33
click at [452, 544] on input "Primary" at bounding box center [442, 553] width 158 height 28
click at [451, 543] on div "© Mapbox © OpenStreetMap Improve this map" at bounding box center [338, 394] width 666 height 788
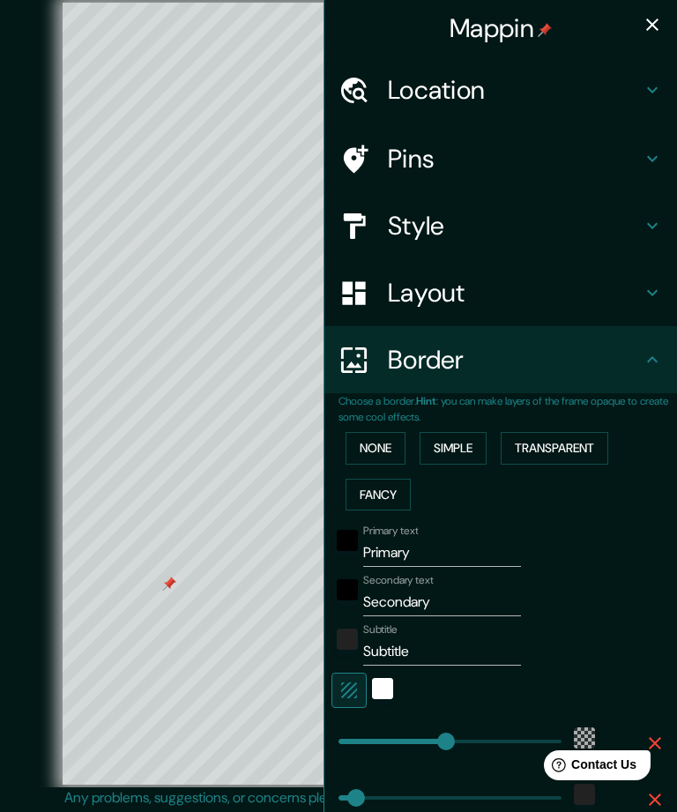
scroll to position [55, 0]
click at [445, 544] on input "Primary" at bounding box center [442, 553] width 158 height 28
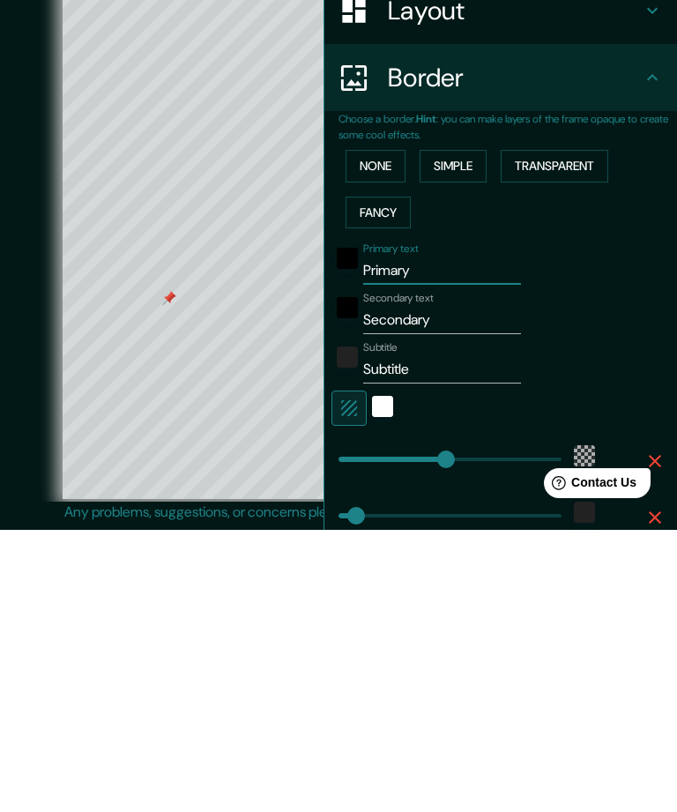
type input "Primar"
type input "301"
type input "50"
type input "Prima"
type input "301"
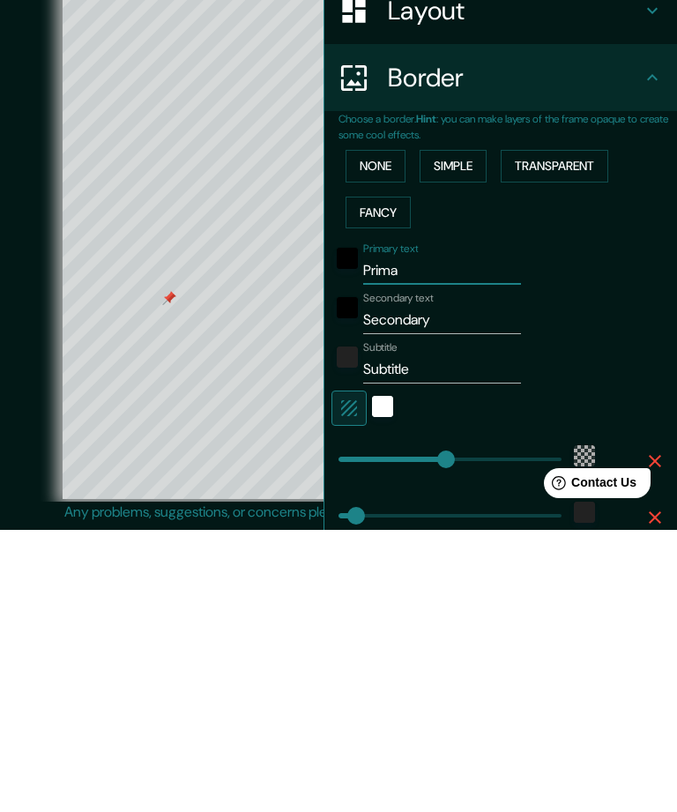
type input "50"
type input "Pri"
type input "301"
type input "50"
type input "P"
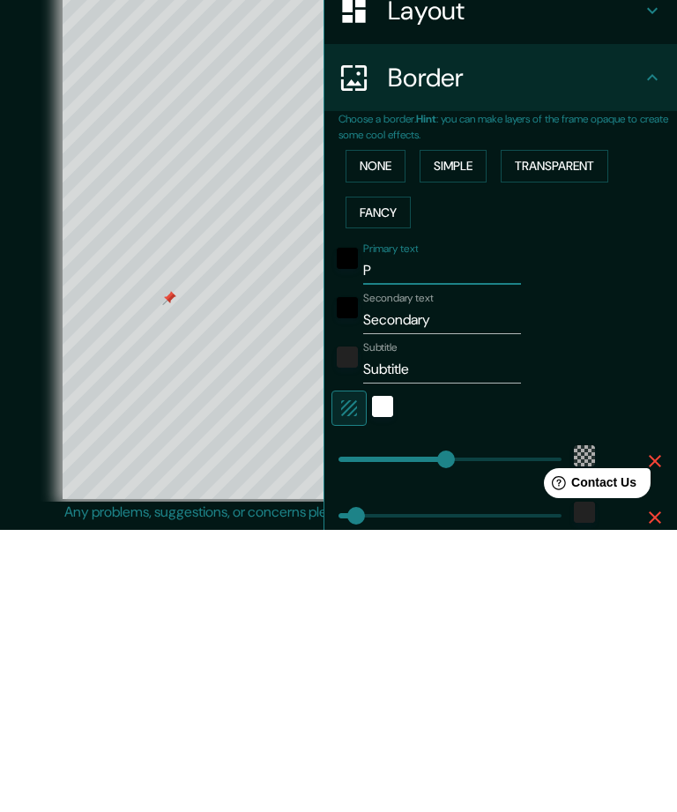
type input "301"
type input "50"
type input "301"
type input "50"
type input "D"
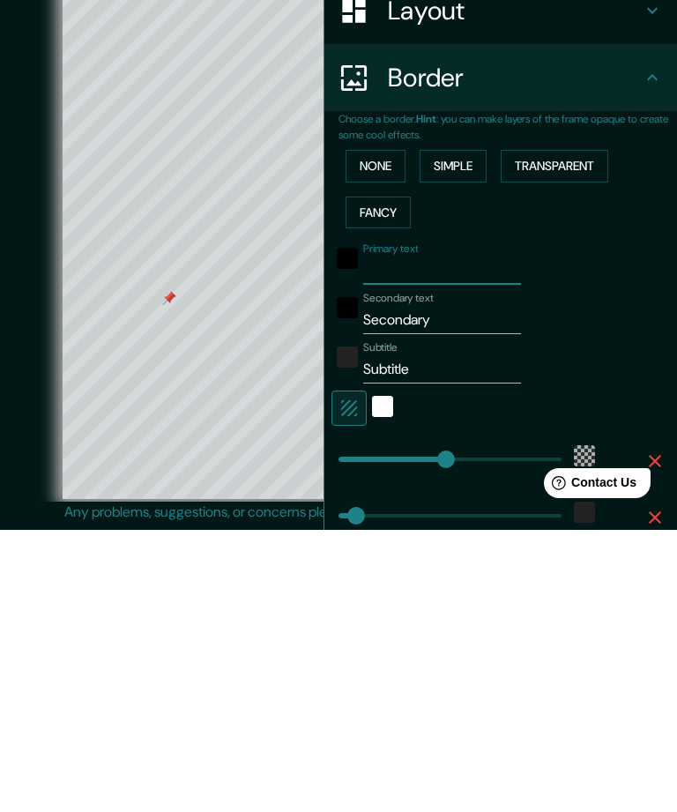
type input "301"
type input "50"
type input "Du"
type input "301"
type input "50"
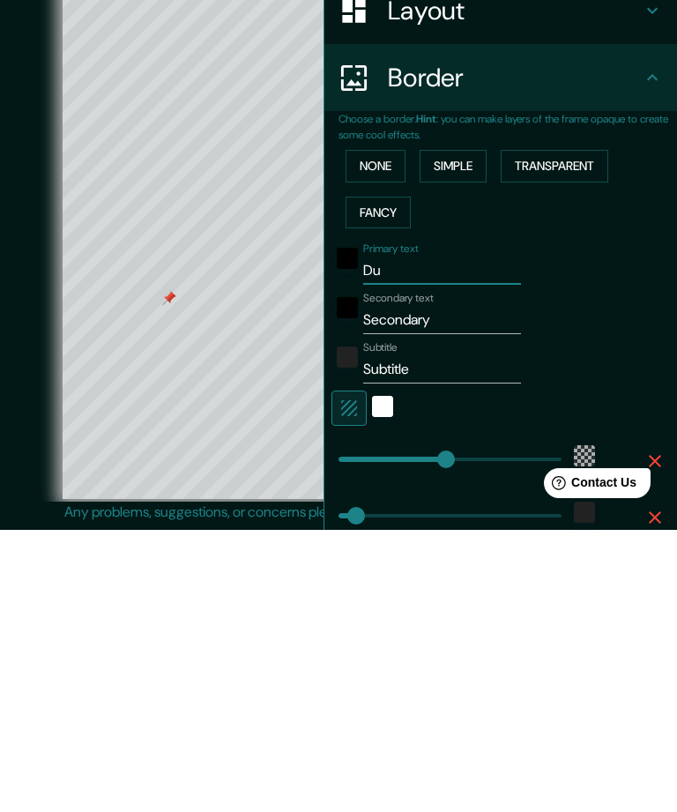
type input "Dub"
type input "301"
type input "50"
type input "Dublín"
type input "301"
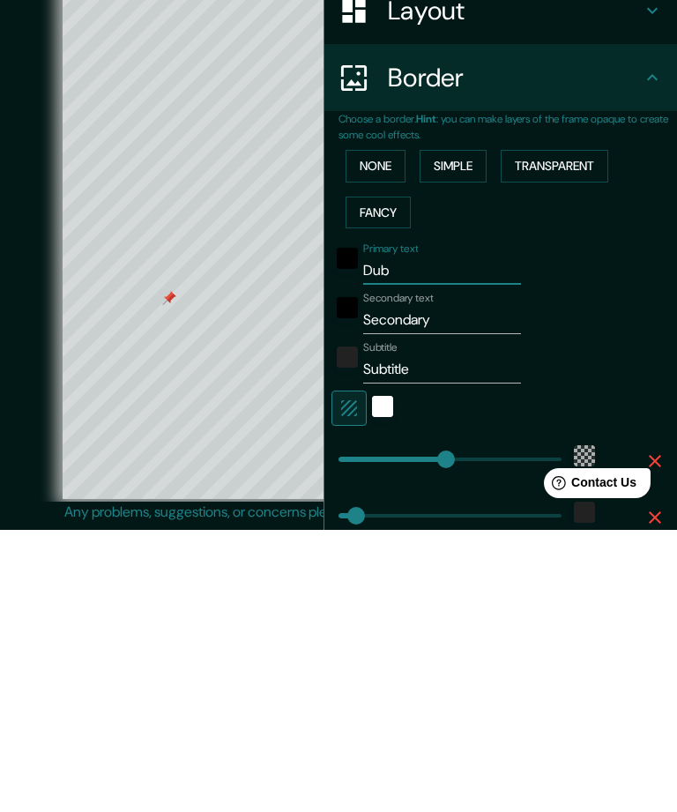
type input "50"
type input "Dublín"
type input "301"
type input "50"
type input "Dublín"
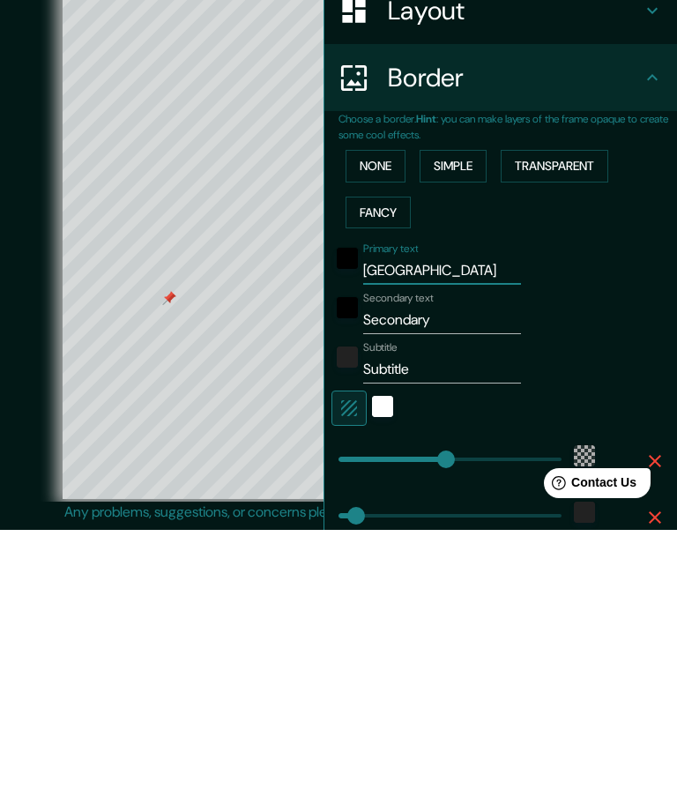
click at [452, 588] on input "Secondary" at bounding box center [442, 602] width 158 height 28
type input "Secondar"
type input "301"
type input "50"
type input "Second"
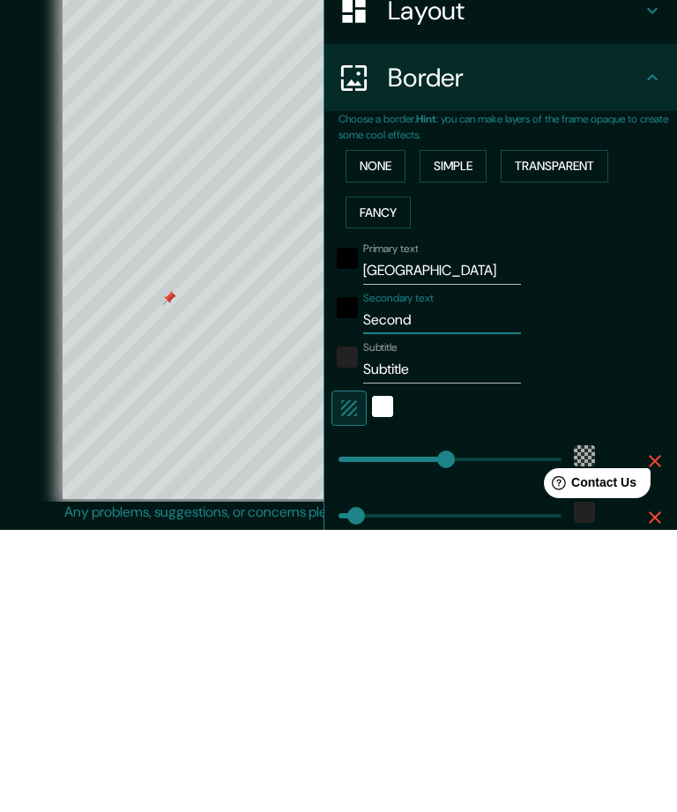
type input "301"
type input "50"
type input "Sec"
type input "301"
type input "50"
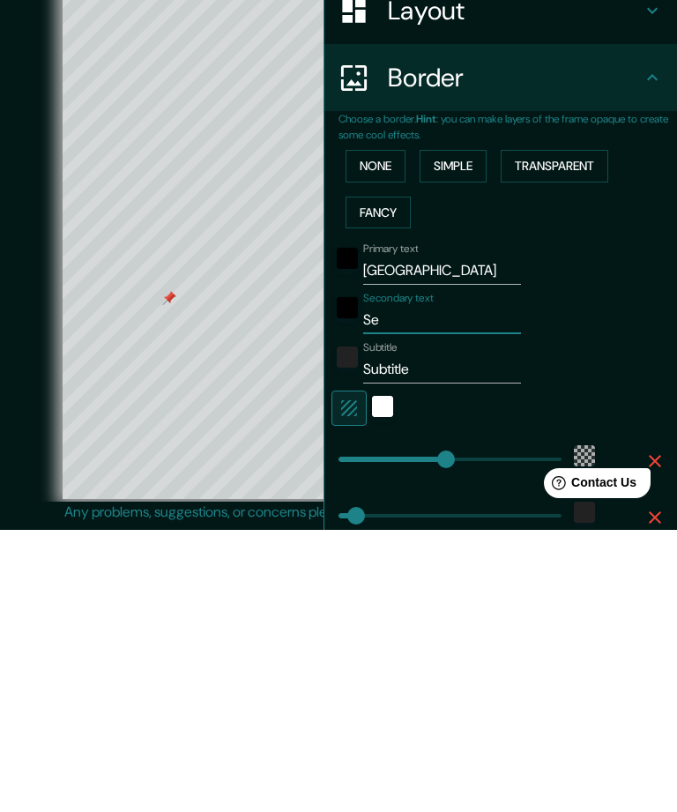
type input "S"
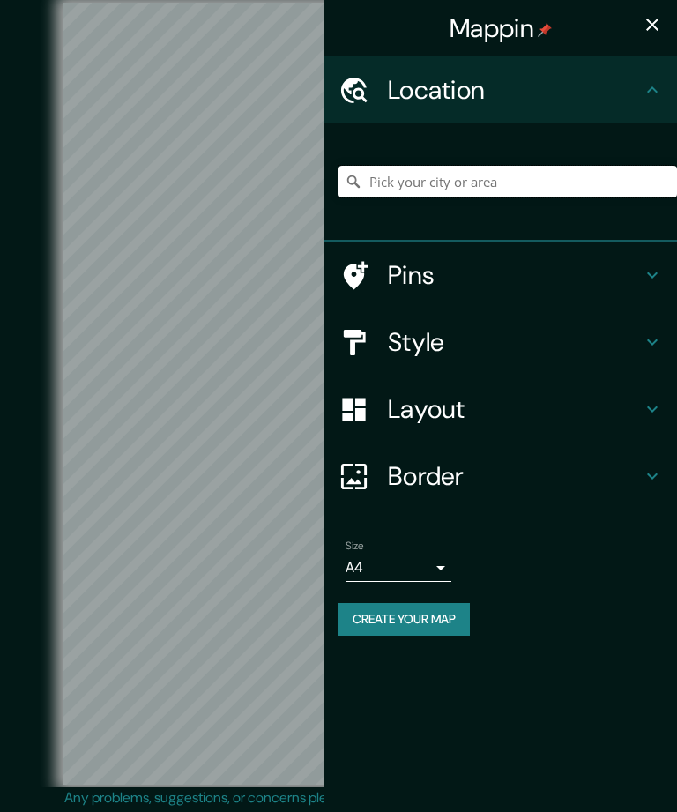
click at [541, 178] on input "Pick your city or area" at bounding box center [508, 182] width 339 height 32
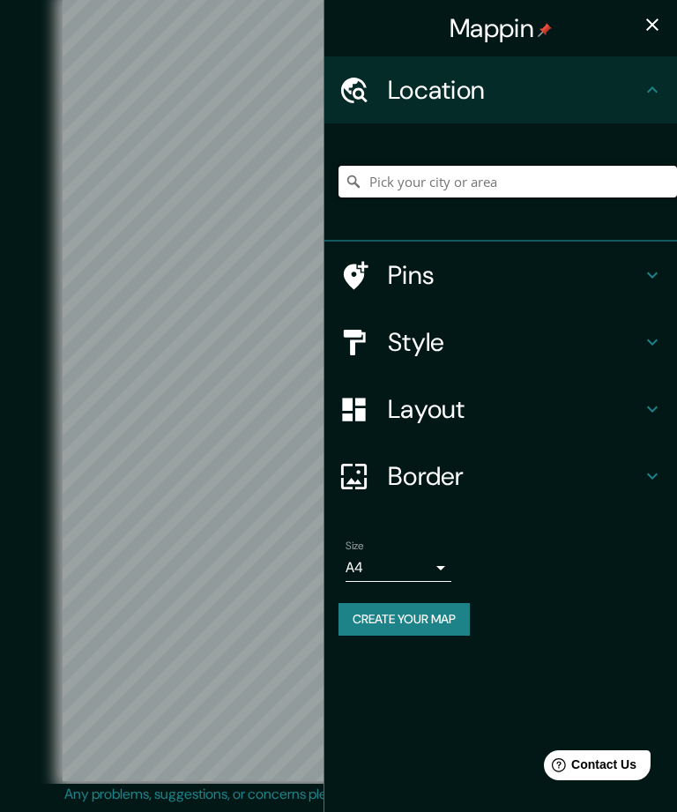
scroll to position [55, 0]
click at [499, 182] on input "Pick your city or area" at bounding box center [508, 182] width 339 height 32
click at [434, 177] on input "Pick your city or area" at bounding box center [508, 182] width 339 height 32
click at [402, 182] on input "Pick your city or area" at bounding box center [508, 182] width 339 height 32
paste input "Allagour Bohernabreena Co. Dublin D24 WY81 Ireland"
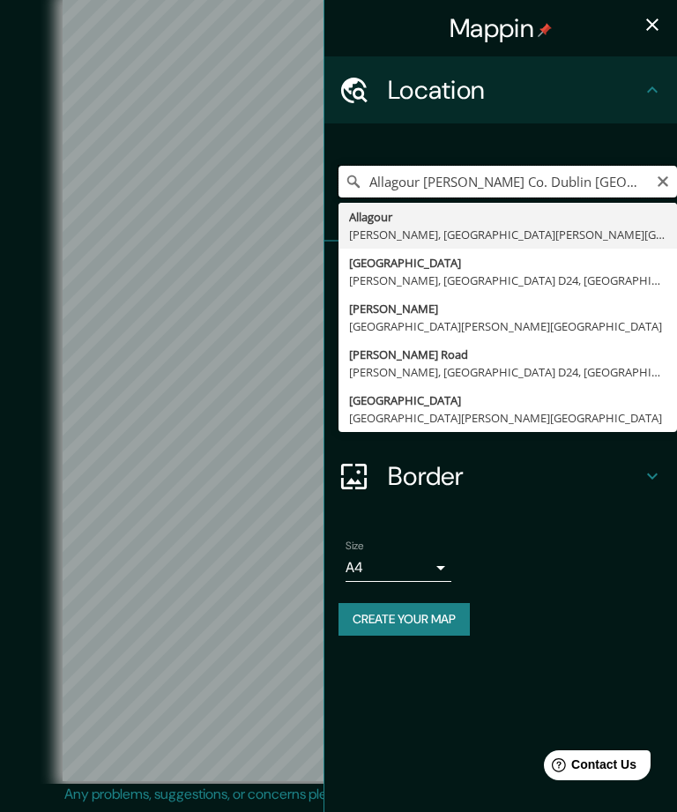
type input "Allagour, Bohernabreena, Condado de Dublín, Irlanda"
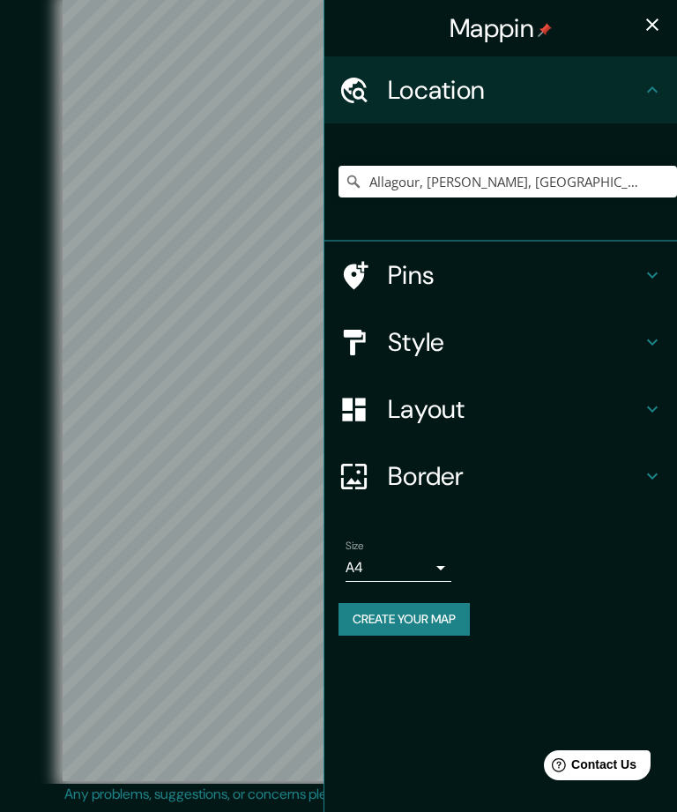
click at [634, 273] on h4 "Pins" at bounding box center [515, 275] width 254 height 32
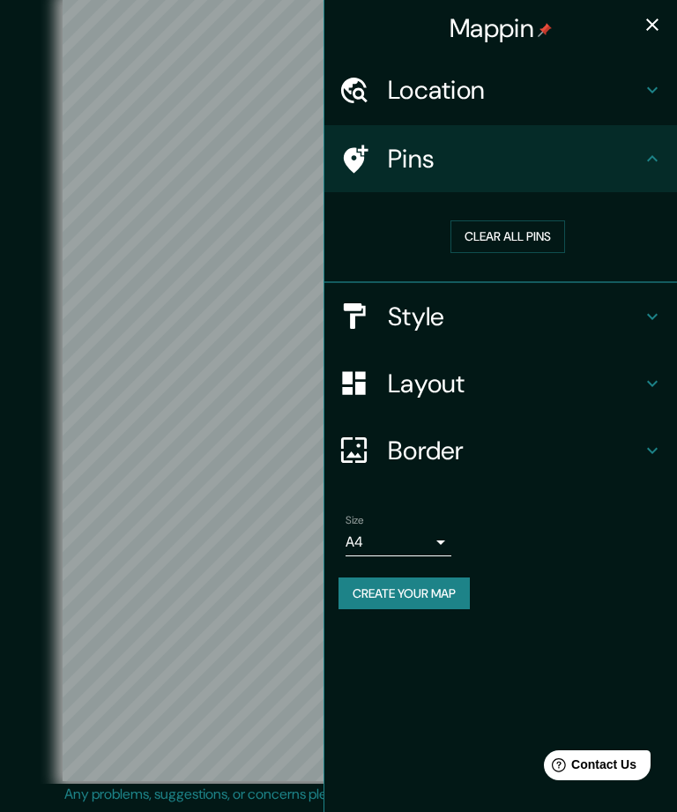
click at [640, 160] on h4 "Pins" at bounding box center [515, 159] width 254 height 32
click at [659, 12] on button "button" at bounding box center [652, 24] width 35 height 35
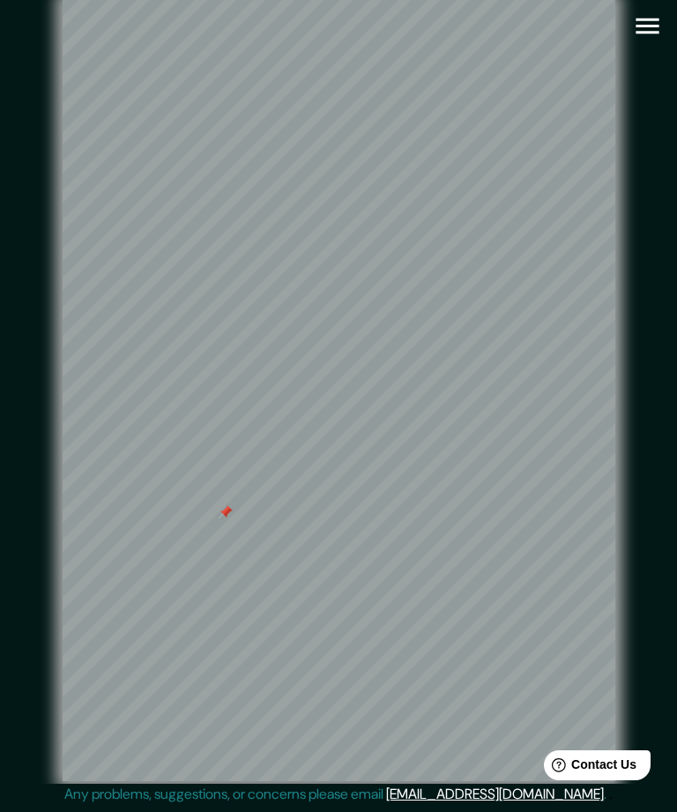
click at [226, 505] on div at bounding box center [226, 512] width 14 height 14
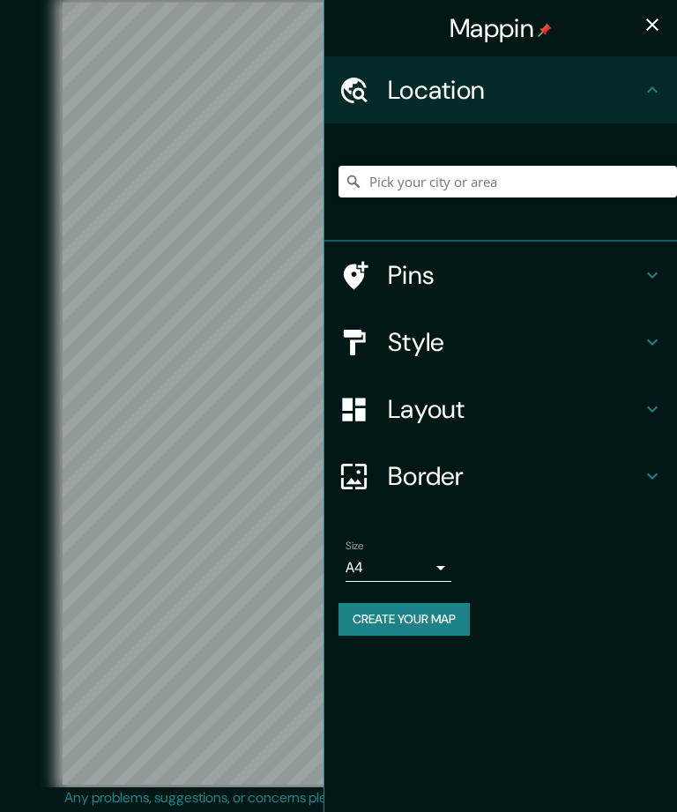
click at [410, 177] on div at bounding box center [501, 182] width 353 height 118
click at [422, 171] on input "Pick your city or area" at bounding box center [508, 182] width 339 height 32
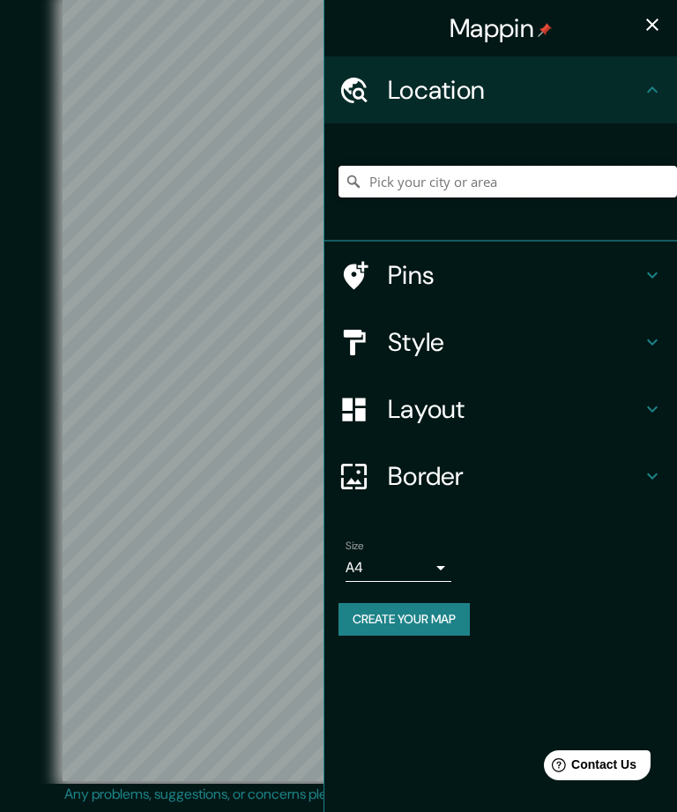
click at [395, 181] on input "Pick your city or area" at bounding box center [508, 182] width 339 height 32
paste input "Allagour Bohernabreena Co. Dublin D24 WY81 Ireland"
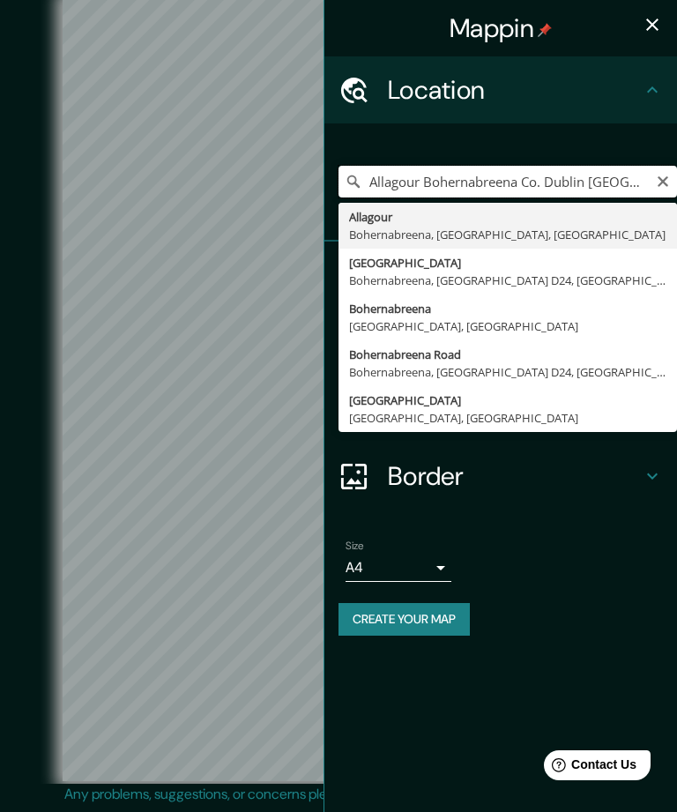
type input "Allagour, Bohernabreena, Condado de Dublín, Irlanda"
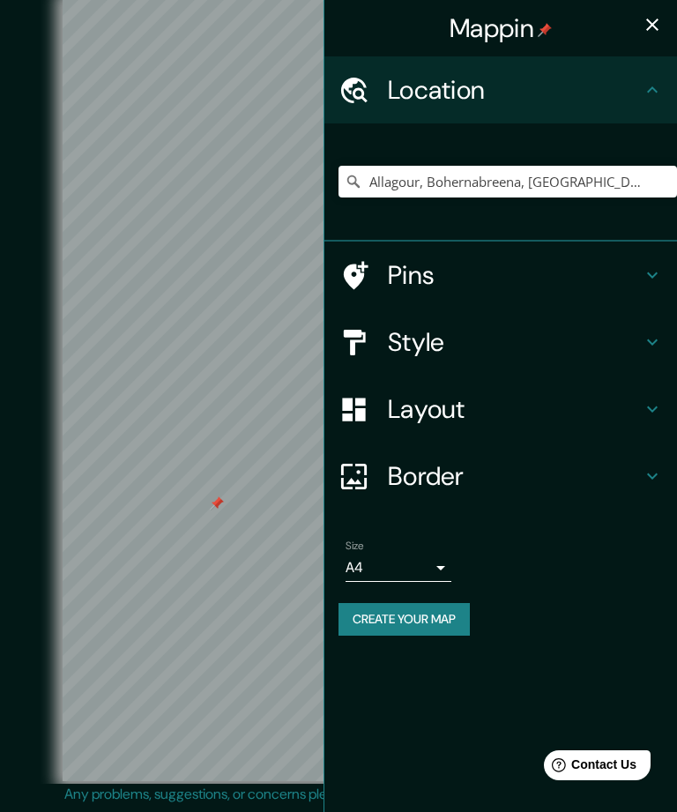
click at [600, 339] on h4 "Style" at bounding box center [515, 342] width 254 height 32
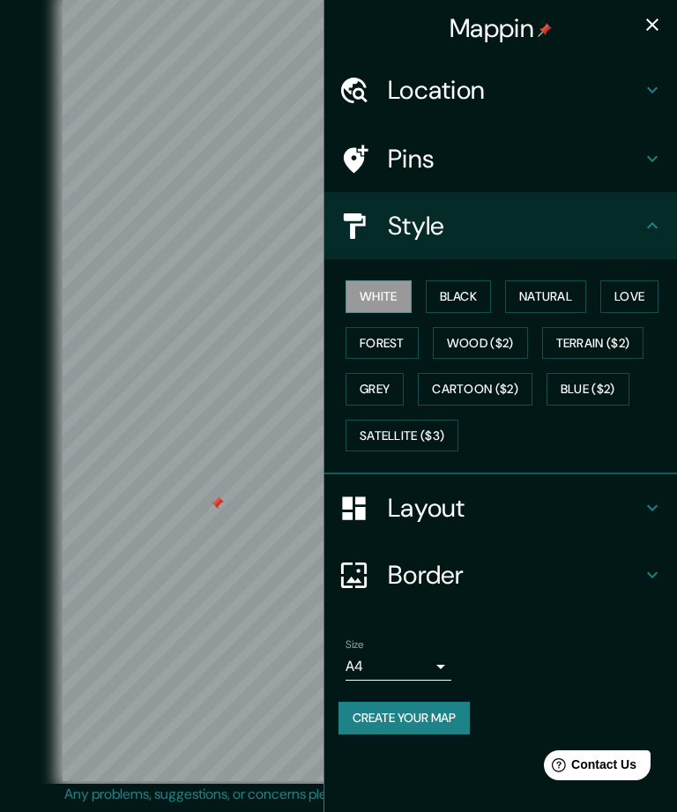
click at [554, 290] on button "Natural" at bounding box center [545, 297] width 81 height 33
click at [524, 492] on h4 "Layout" at bounding box center [515, 508] width 254 height 32
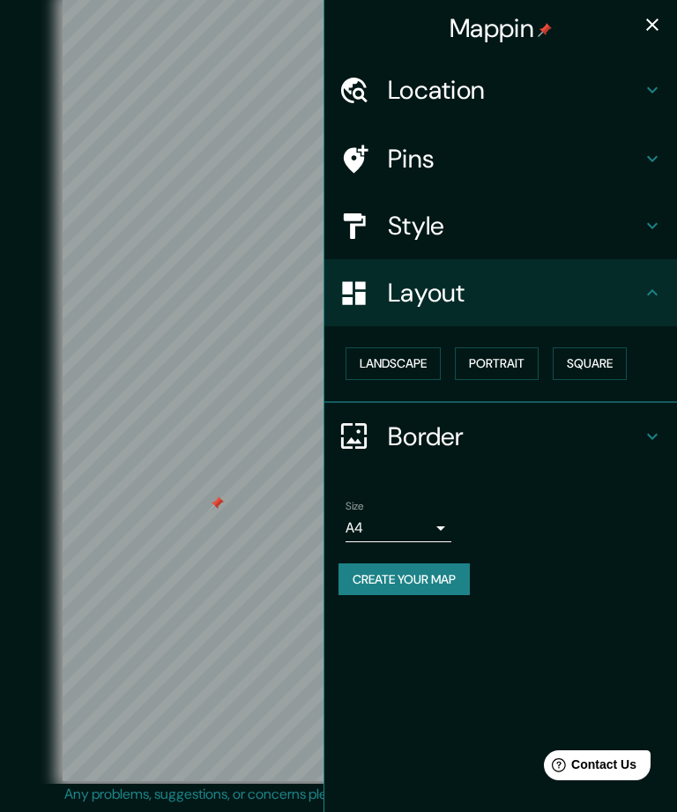
click at [510, 427] on h4 "Border" at bounding box center [515, 437] width 254 height 32
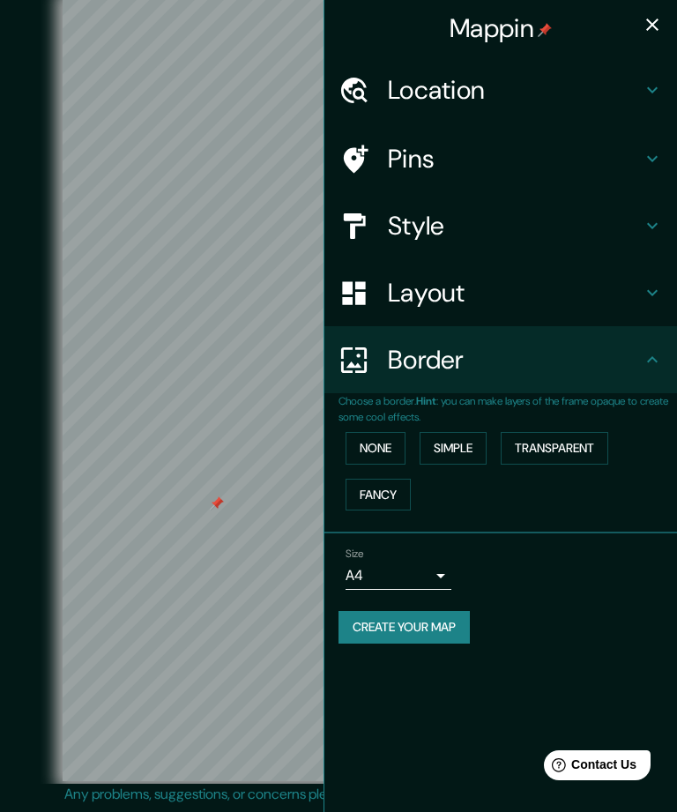
click at [580, 439] on button "Transparent" at bounding box center [555, 448] width 108 height 33
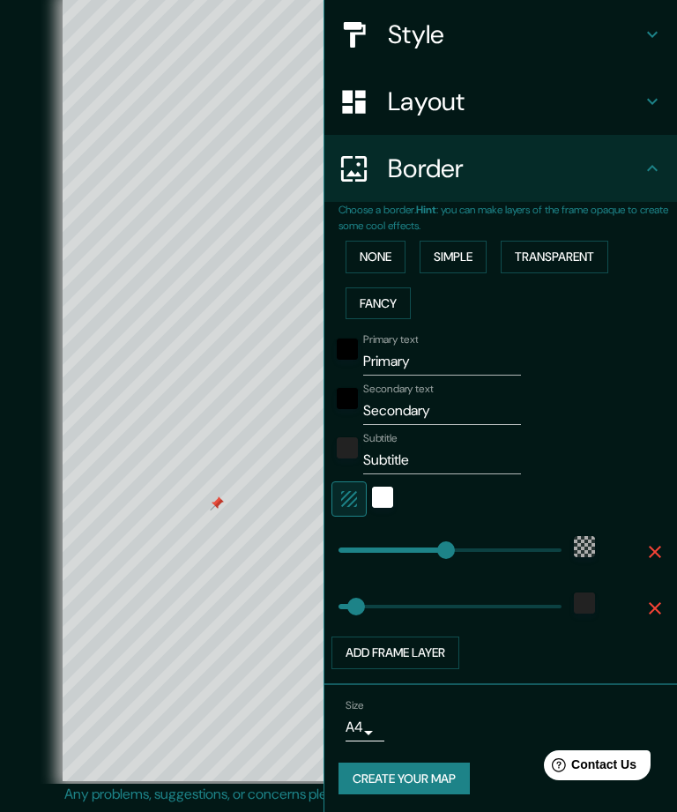
scroll to position [191, 0]
click at [468, 356] on input "Primary" at bounding box center [442, 362] width 158 height 28
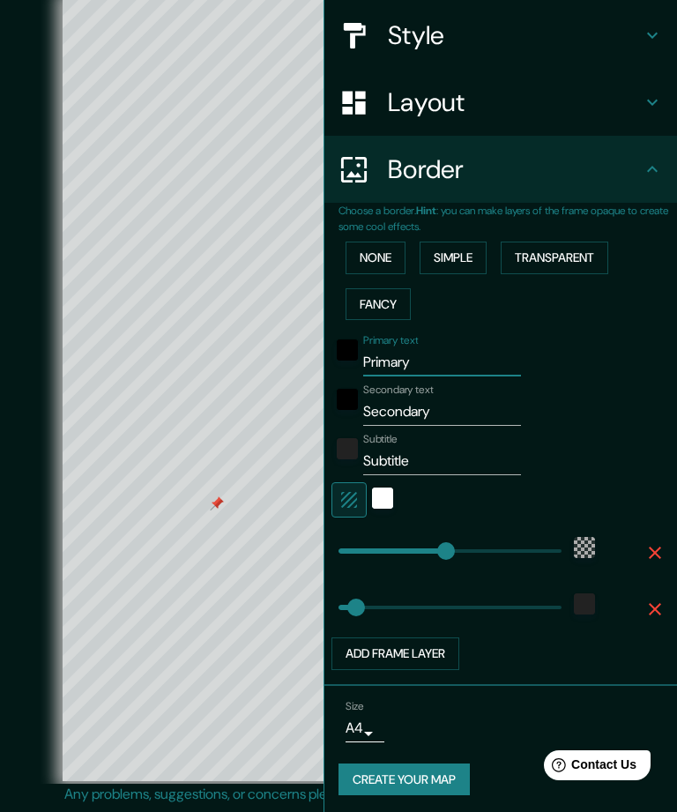
type input "Primar"
type input "301"
type input "50"
type input "Pri"
type input "301"
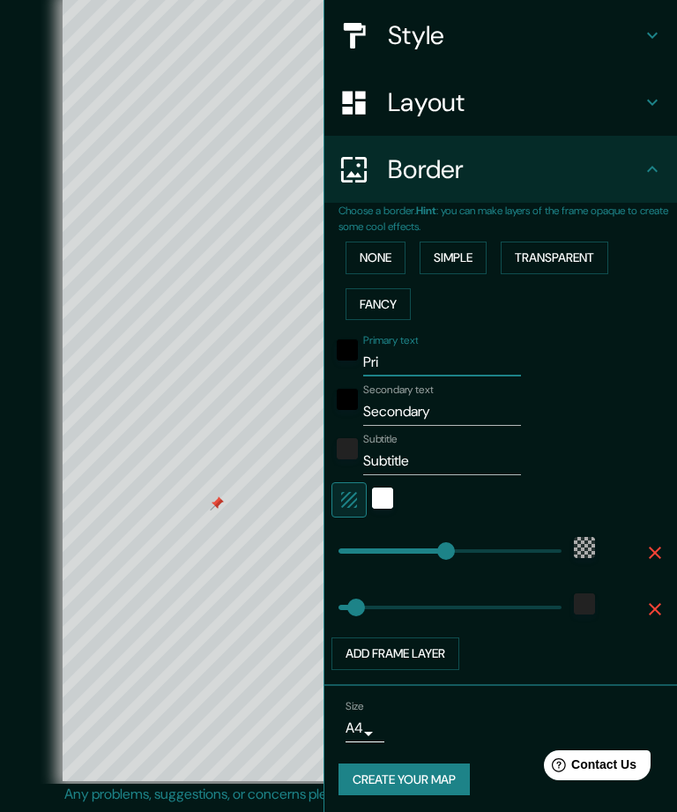
type input "50"
type input "P"
type input "301"
type input "50"
type input "B"
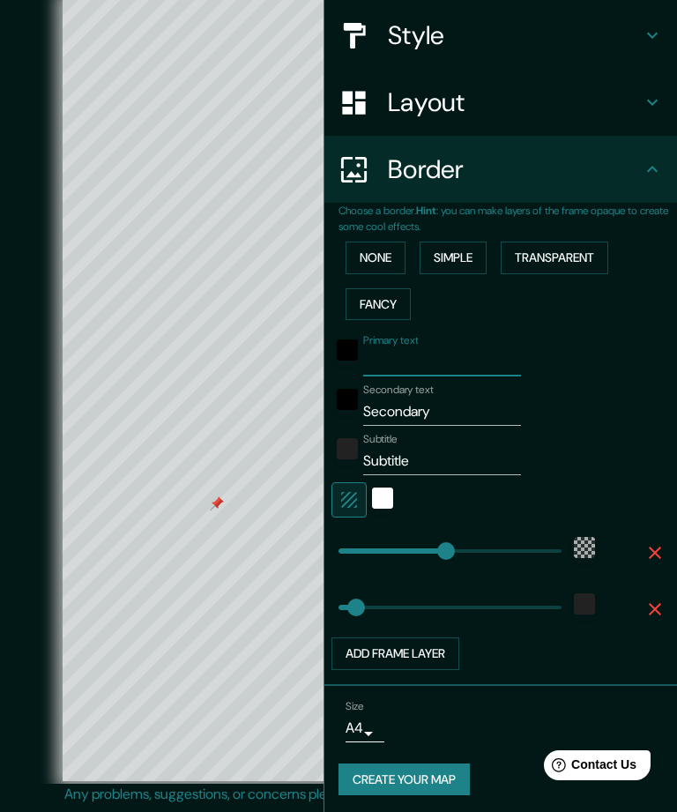
type input "301"
type input "50"
type input "301"
type input "50"
type input "D"
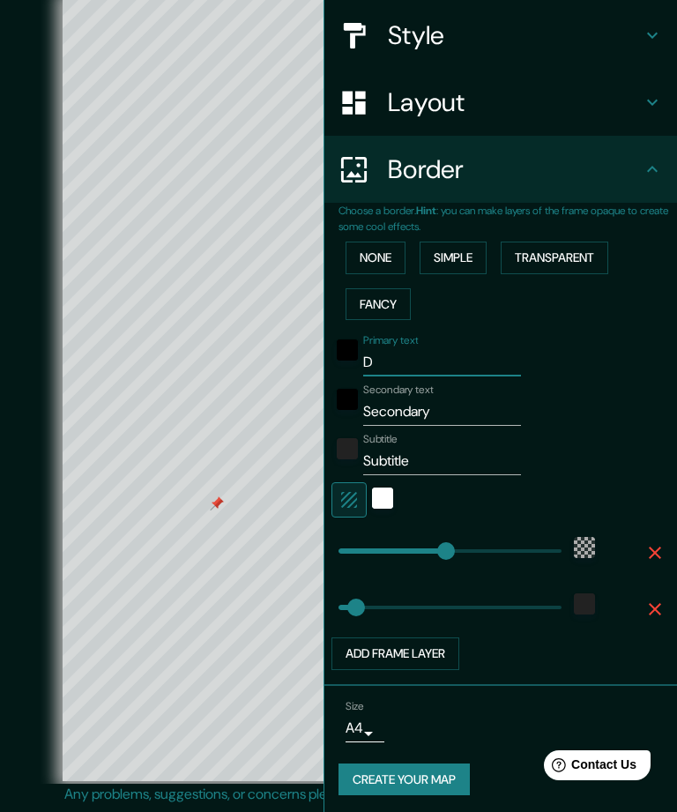
type input "301"
type input "50"
type input "Du"
type input "301"
type input "50"
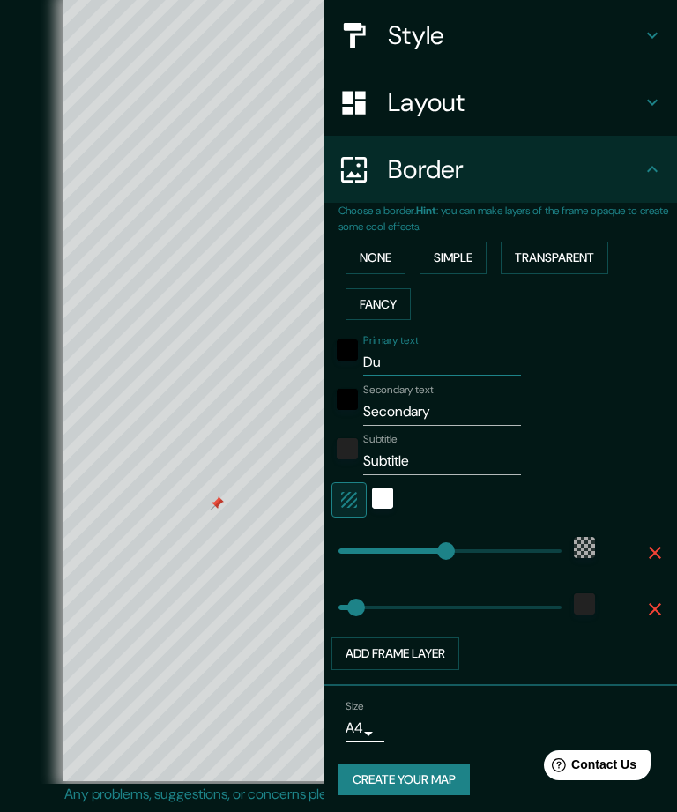
type input "Dub"
type input "301"
type input "50"
type input "Dubli"
type input "301"
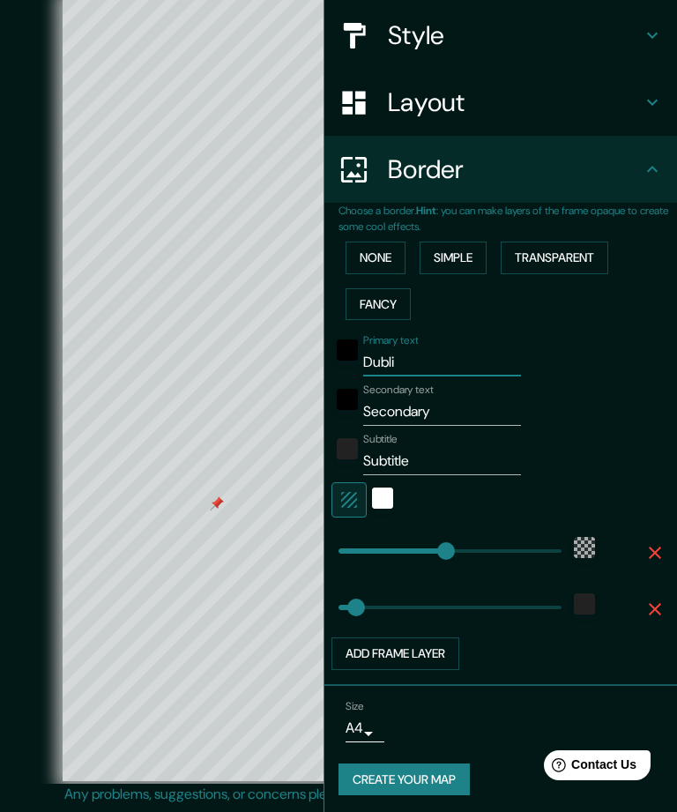
type input "50"
type input "Dublin"
type input "301"
type input "50"
type input "Dublin"
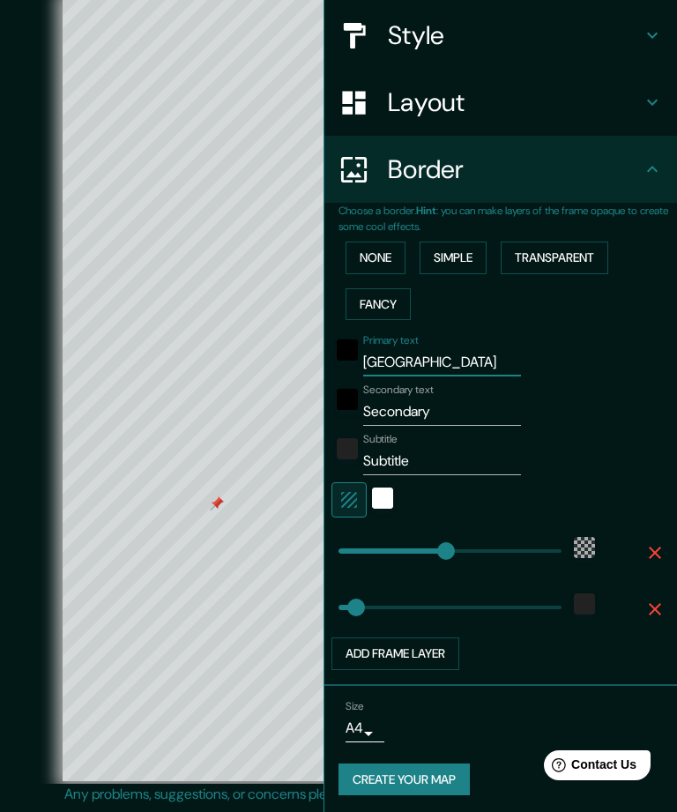
click at [468, 403] on input "Secondary" at bounding box center [442, 412] width 158 height 28
type input "Secondar"
type input "301"
type input "50"
type input "Secon"
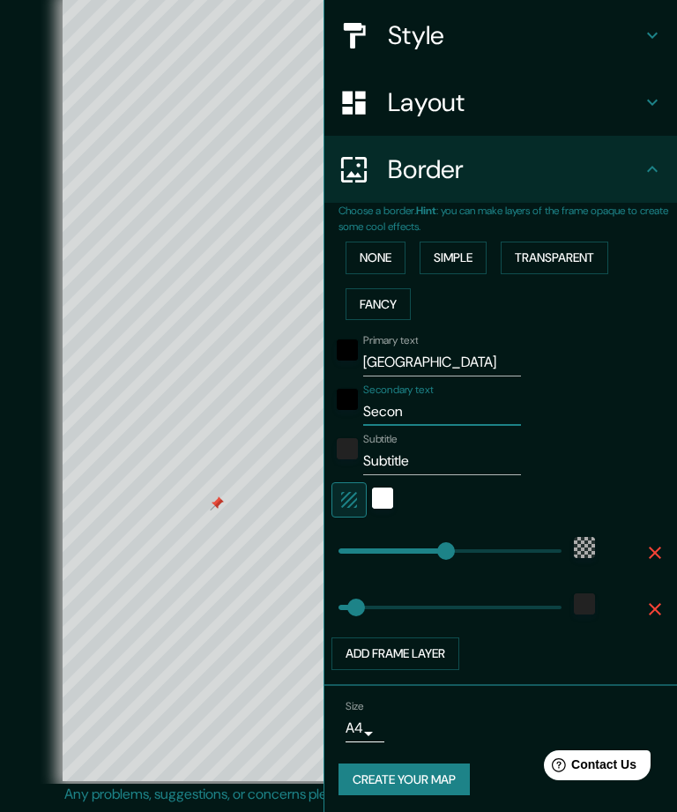
type input "301"
type input "50"
type input "Se"
type input "301"
type input "50"
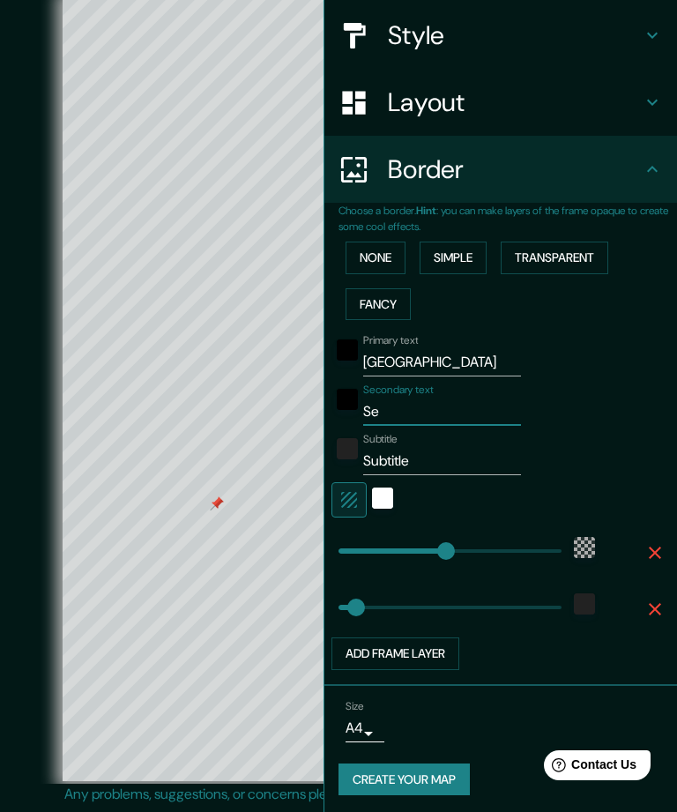
type input "S"
type input "301"
type input "50"
type input "I"
type input "301"
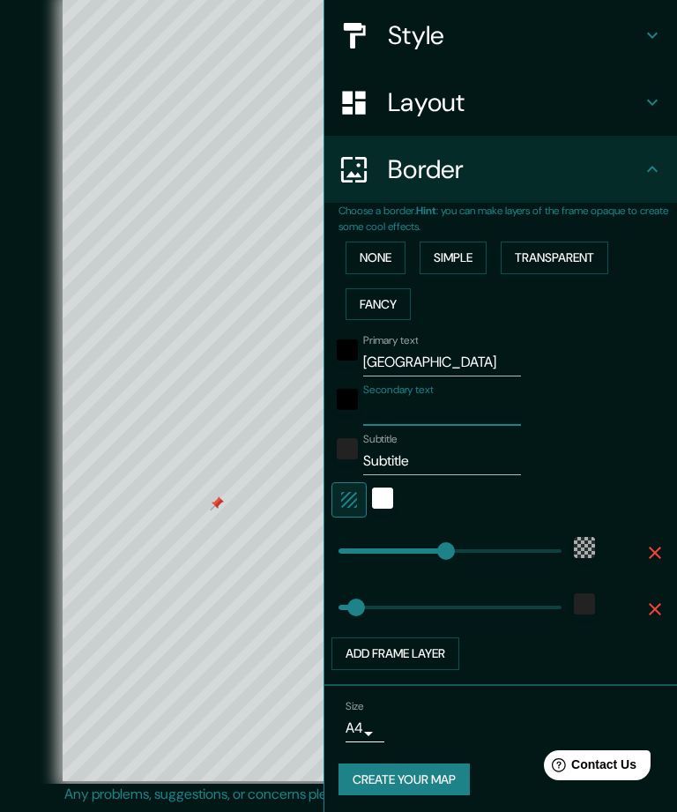
type input "50"
type input "Ir"
type input "301"
type input "50"
type input "Irl"
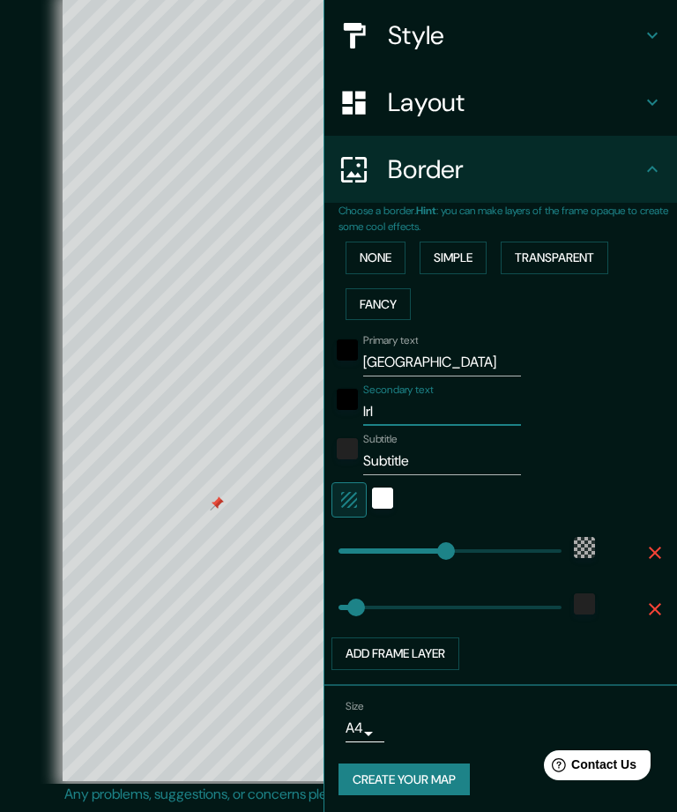
type input "301"
type input "50"
type input "Irla"
type input "301"
type input "50"
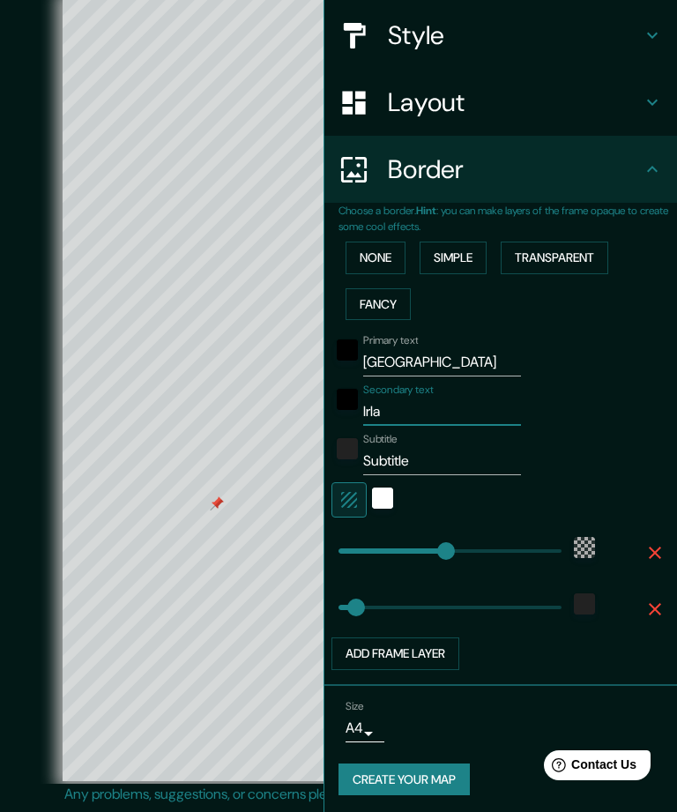
type input "Irlan"
type input "301"
type input "50"
type input "Irlanda"
type input "301"
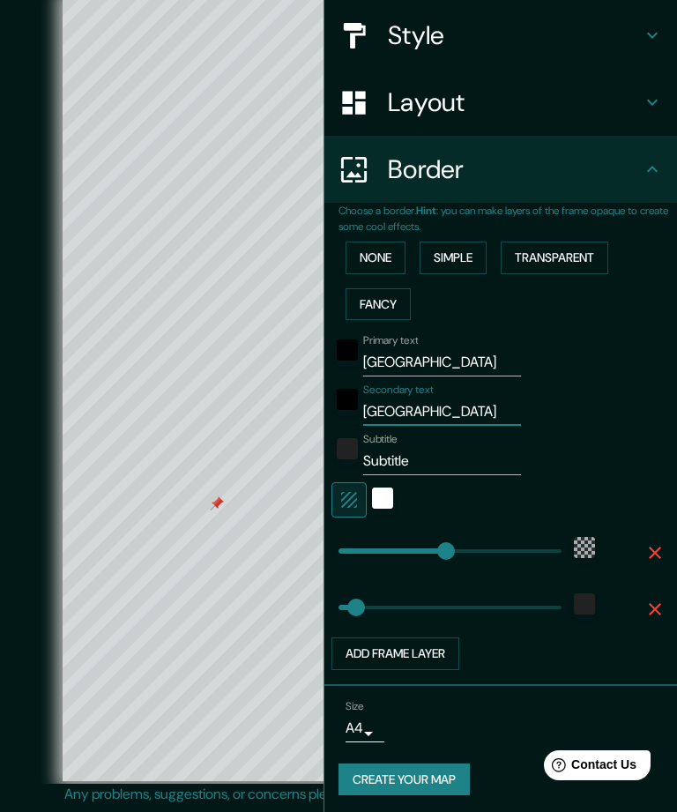
type input "50"
type input "Irlanda"
click at [453, 460] on input "Subtitle" at bounding box center [442, 461] width 158 height 28
type input "Subtitl"
type input "301"
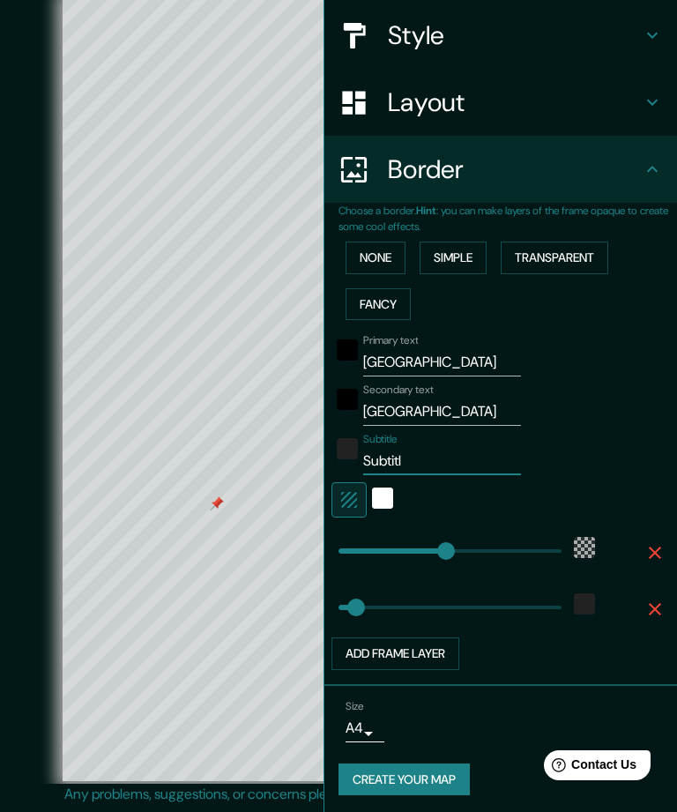
type input "50"
type input "Subti"
type input "301"
type input "50"
type input "Sub"
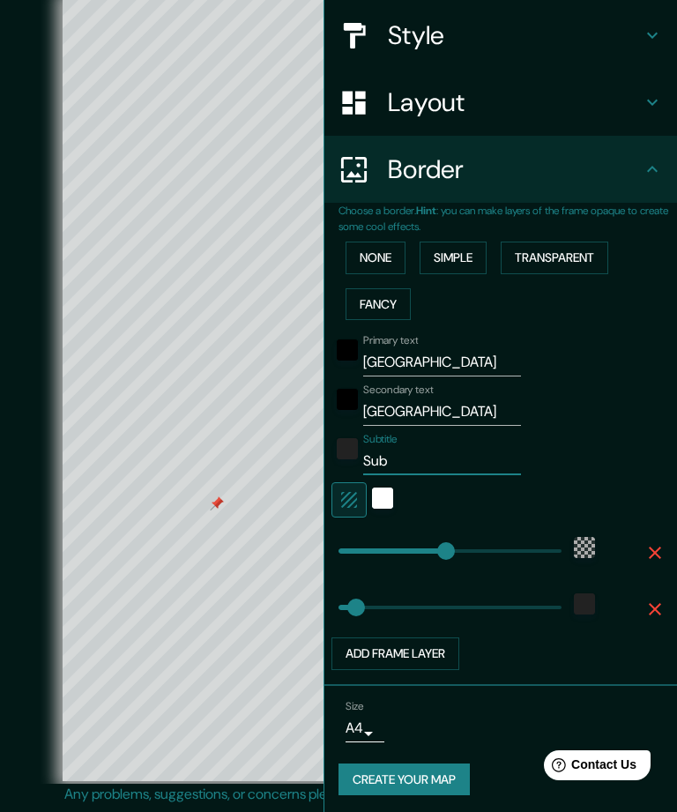
type input "301"
type input "50"
type input "S"
type input "301"
type input "50"
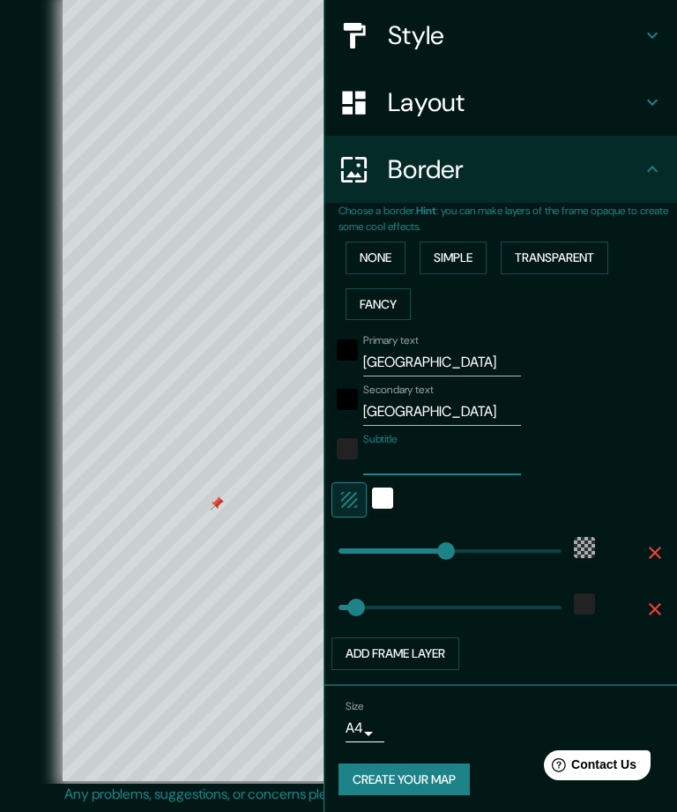
type input "T"
type input "301"
type input "50"
type input "The"
type input "301"
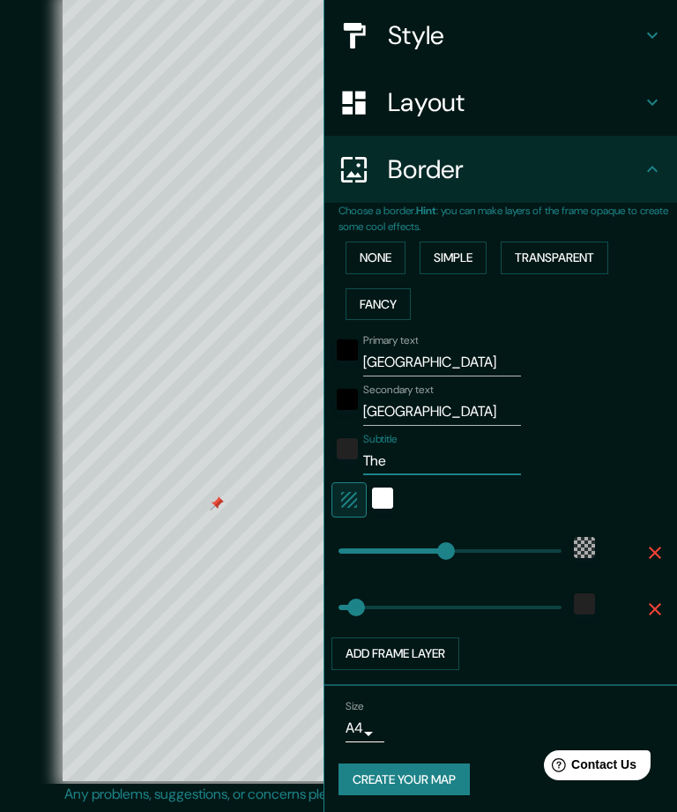
type input "50"
type input "The"
type input "301"
type input "50"
type input "The p"
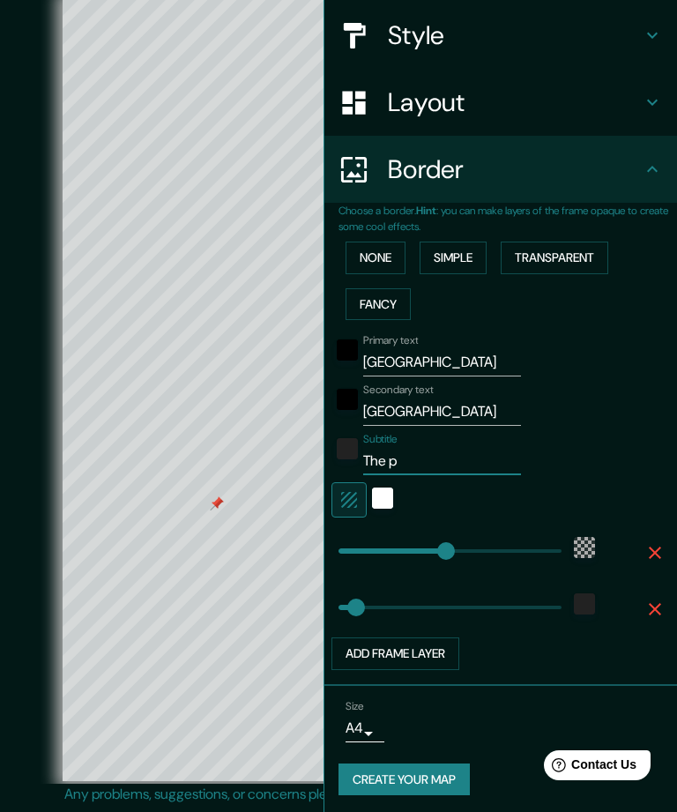
type input "301"
type input "50"
type input "The pin"
type input "301"
type input "50"
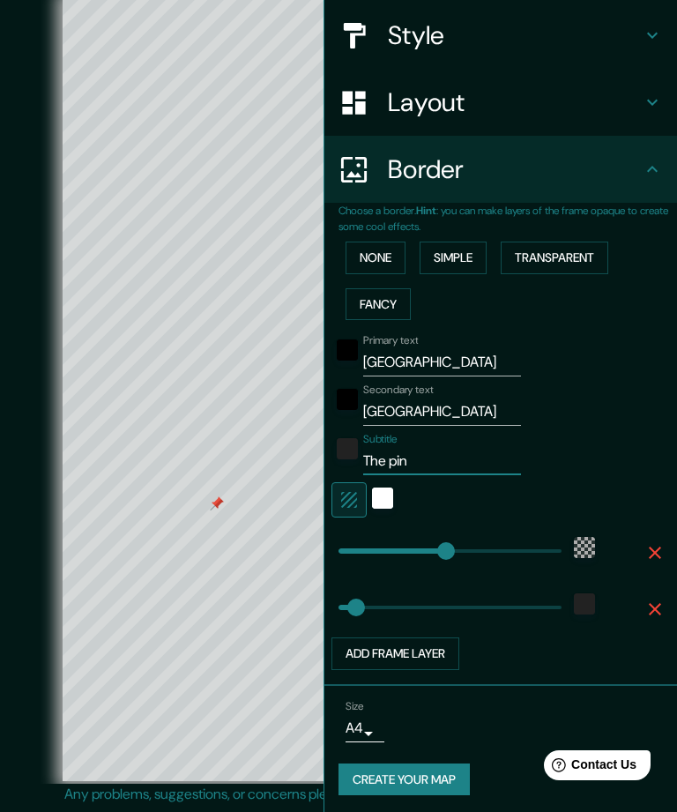
type input "The pine"
type input "301"
type input "50"
type input "The pines"
type input "301"
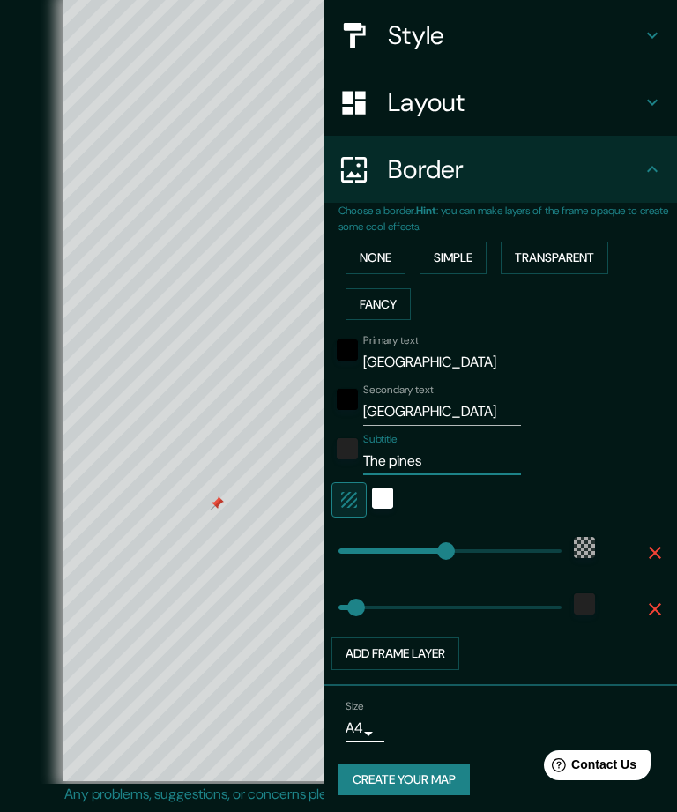
type input "50"
type input "The pines,"
type input "301"
type input "50"
type input "The pines,D"
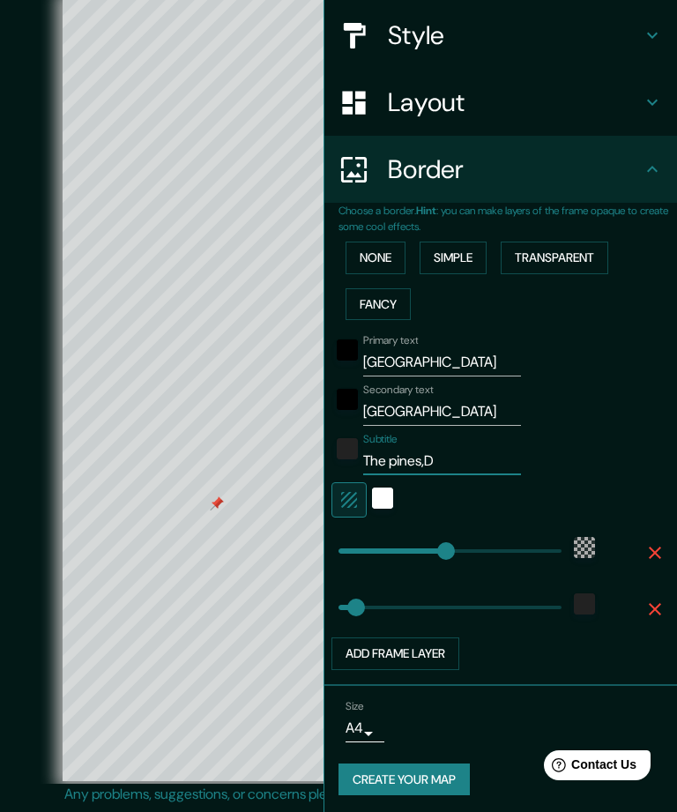
type input "301"
type input "50"
type input "The pines,D2"
type input "301"
type input "50"
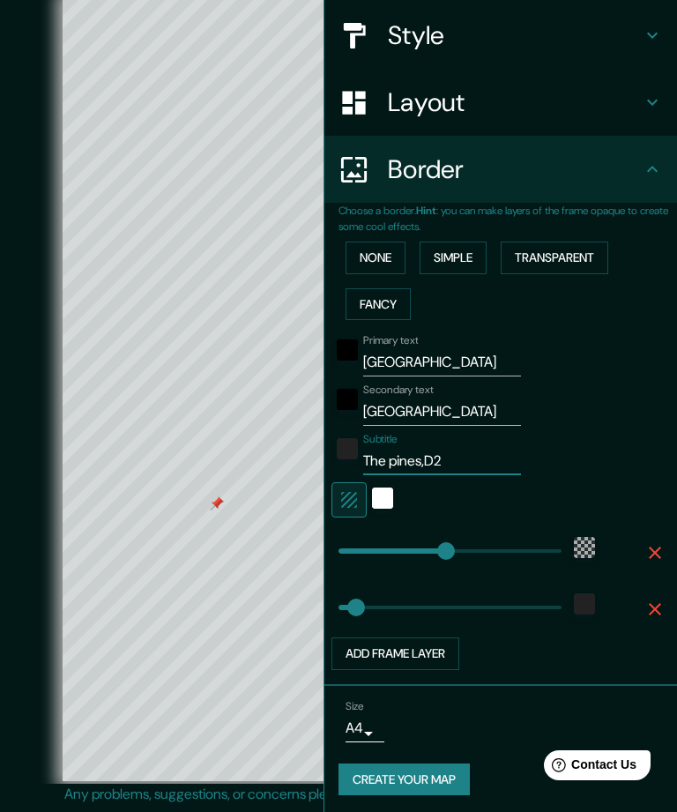
type input "The pines,D24"
type input "301"
type input "50"
type input "The pines, D24"
type input "301"
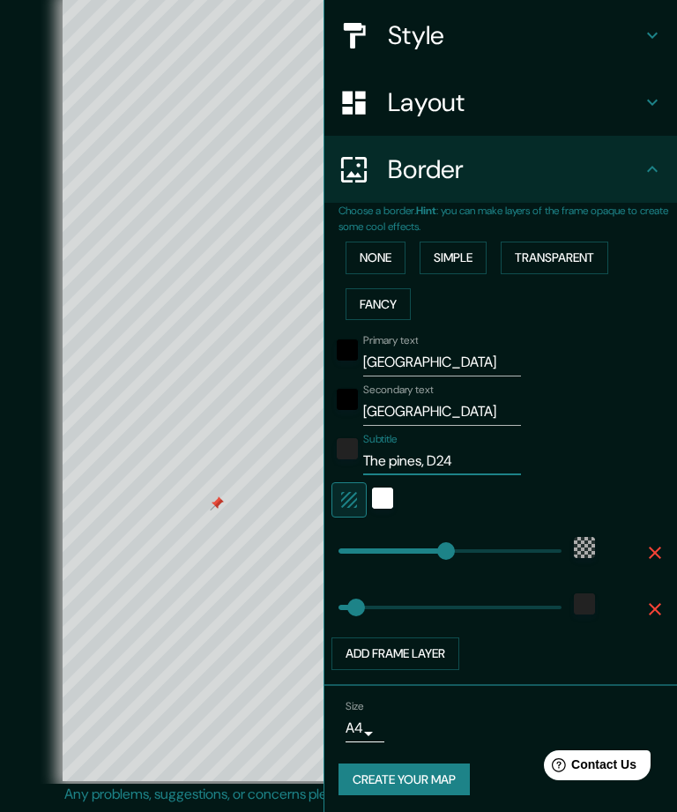
type input "50"
click at [485, 447] on input "The pines, D24" at bounding box center [442, 461] width 158 height 28
click at [483, 456] on input "The pines, D24" at bounding box center [442, 461] width 158 height 28
type input "The pines, D24"
type input "301"
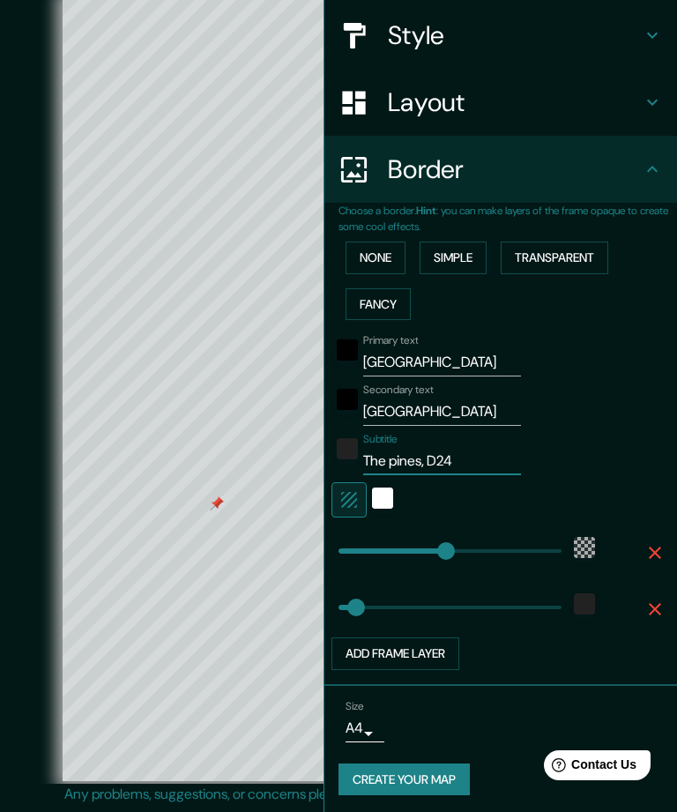
type input "50"
type input "The pines, D24 W"
type input "301"
type input "50"
type input "The pines, D24 WY"
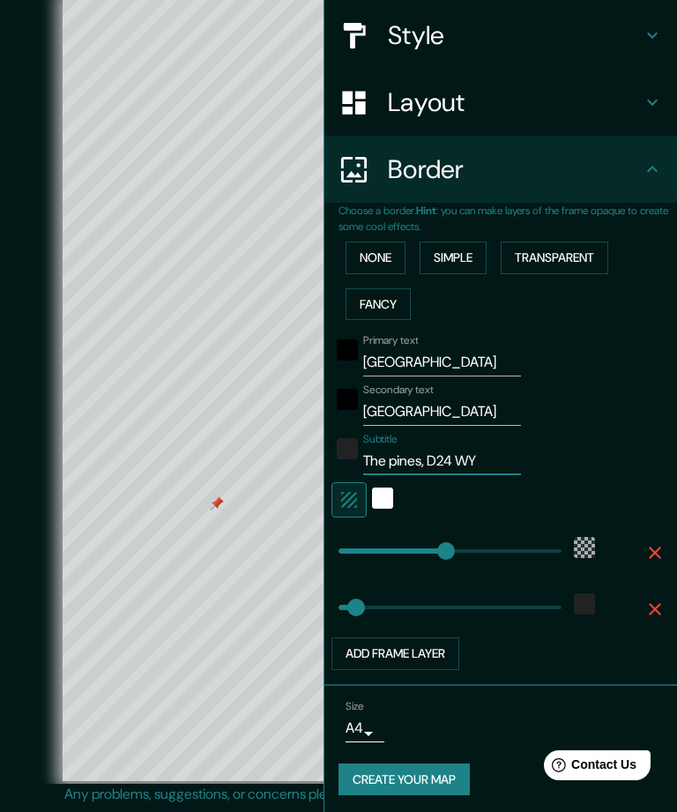
type input "301"
type input "50"
type input "The pines, D24 WY8"
type input "301"
type input "50"
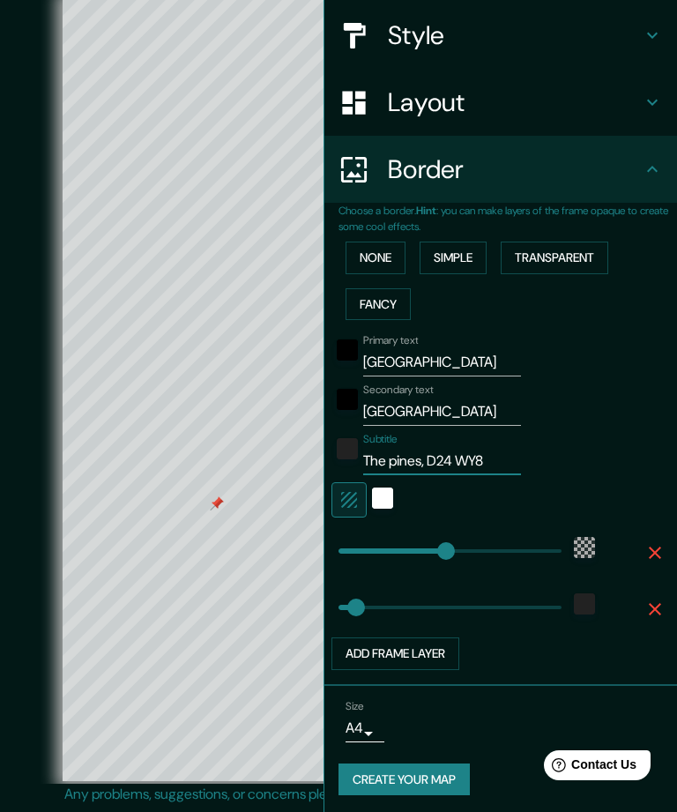
type input "The pines, D24 WY81"
type input "301"
type input "50"
type input "The pines, D24 WY81,"
type input "301"
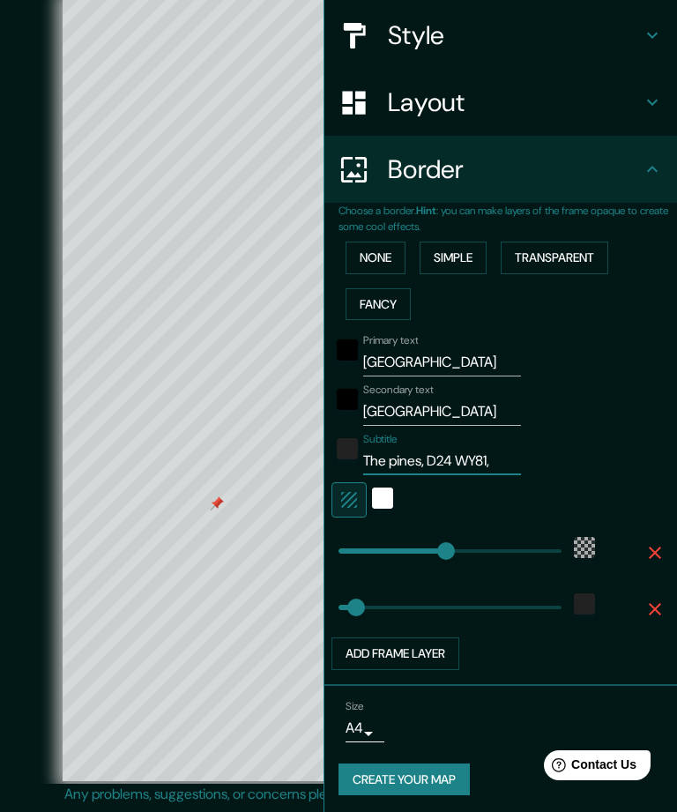
type input "50"
type input "The pines, D24 WY81,"
type input "301"
type input "50"
type input "The pines, D24 WY81, a"
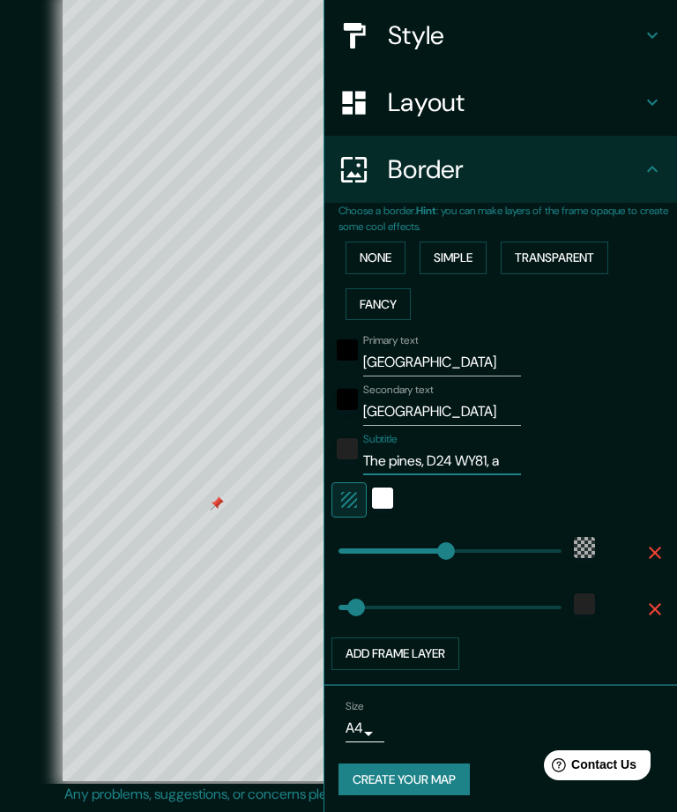
type input "301"
type input "50"
type input "The pines, D24 WY81,"
type input "301"
type input "50"
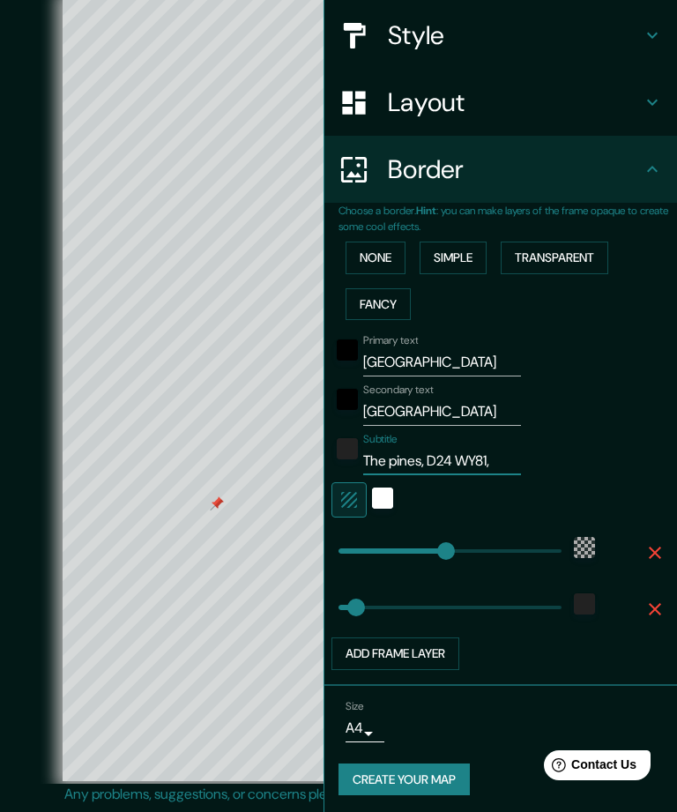
type input "The pines, D24 WY81, A"
type input "301"
type input "50"
type input "The pines, D24 WY81, Al"
type input "301"
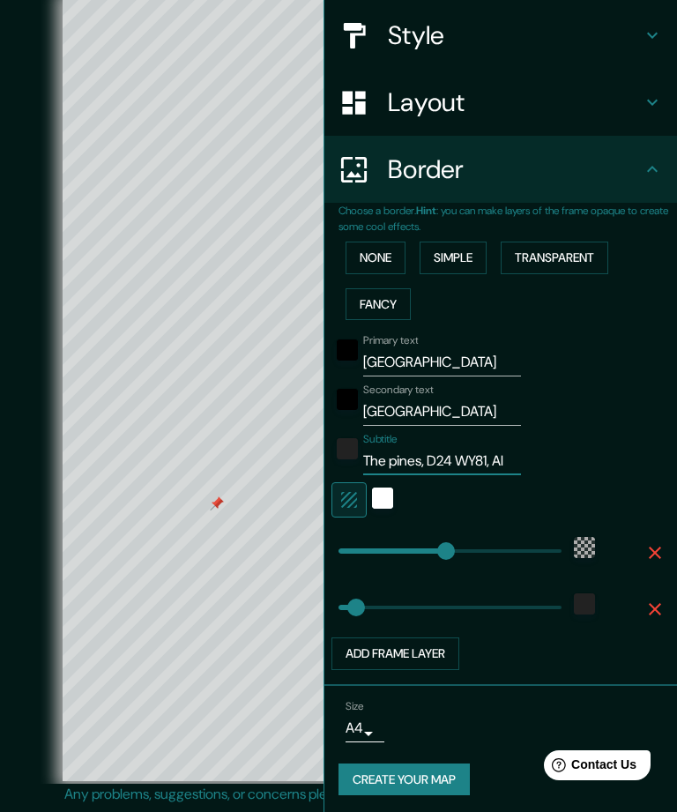
type input "50"
type input "The pines, D24 WY81, All"
type input "301"
type input "50"
type input "The pines, D24 WY81, Alla"
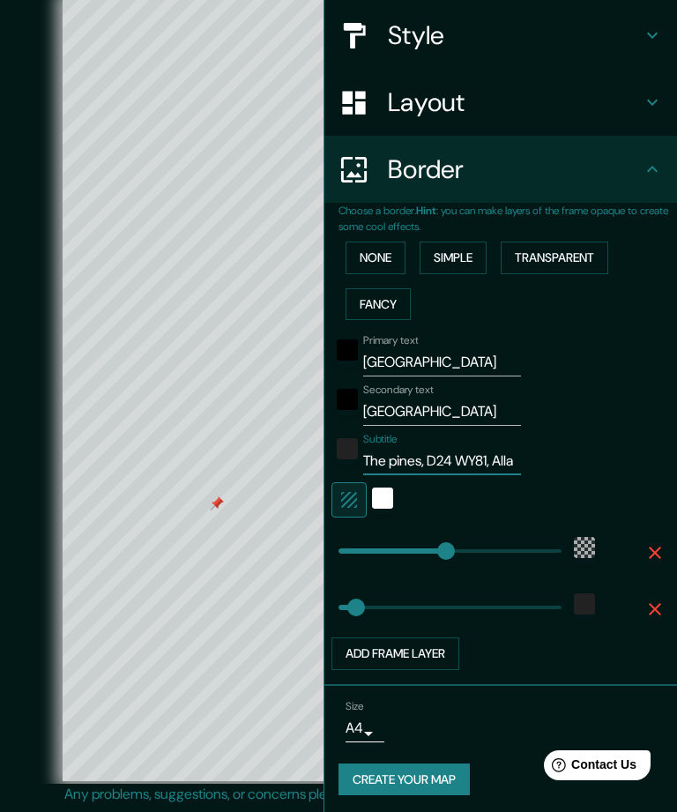
type input "301"
type input "50"
type input "The pines, D24 WY81, Allago"
type input "301"
type input "50"
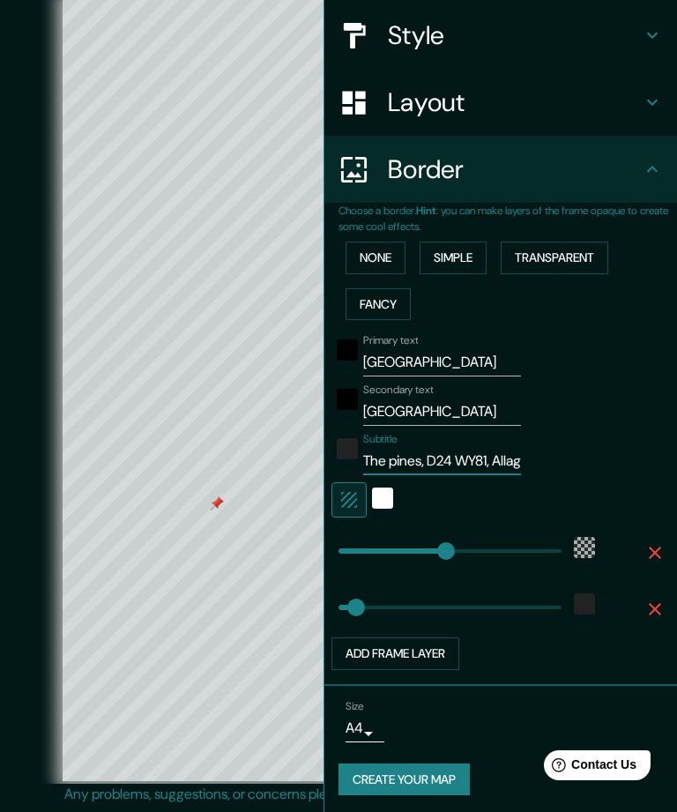
type input "The pines, D24 WY81, Allagour"
type input "301"
type input "50"
type input "The pines, D24 WY81, Allagour r"
type input "301"
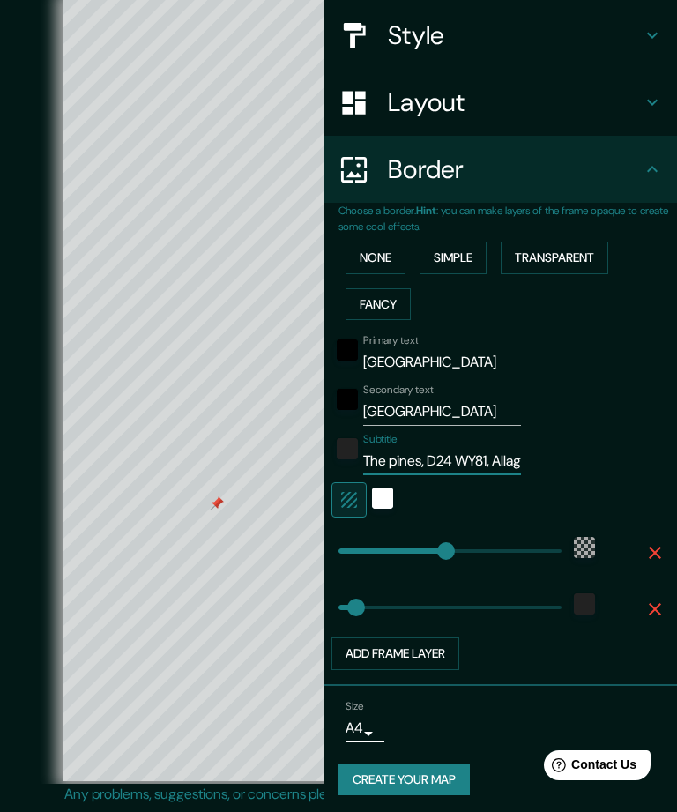
type input "50"
type input "The pines, D24 WY81, Allagour ro"
type input "301"
type input "50"
type input "The pines, D24 WY81, Allagour road"
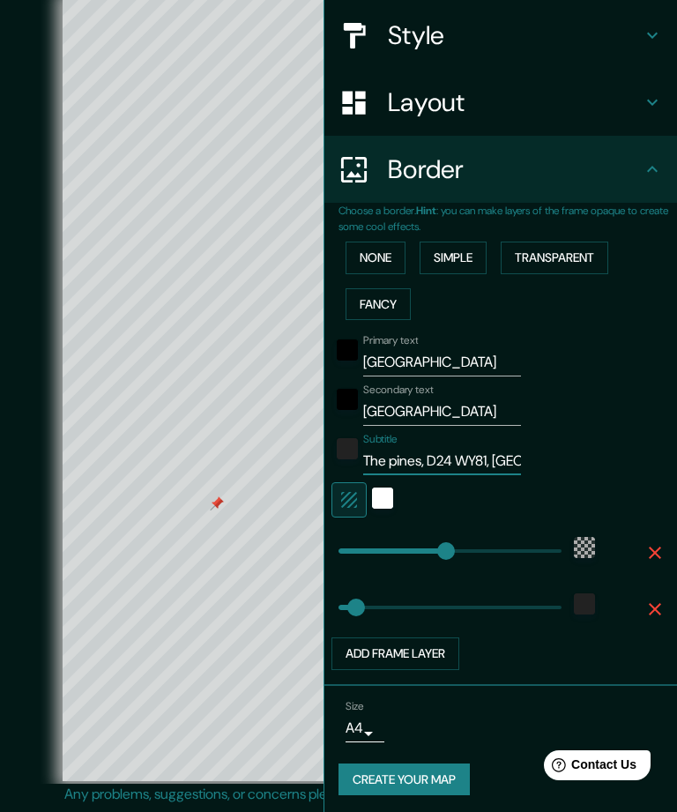
type input "301"
type input "50"
type input "The pines, D24 WY81, Allagour road"
click at [383, 492] on div "white" at bounding box center [382, 498] width 21 height 21
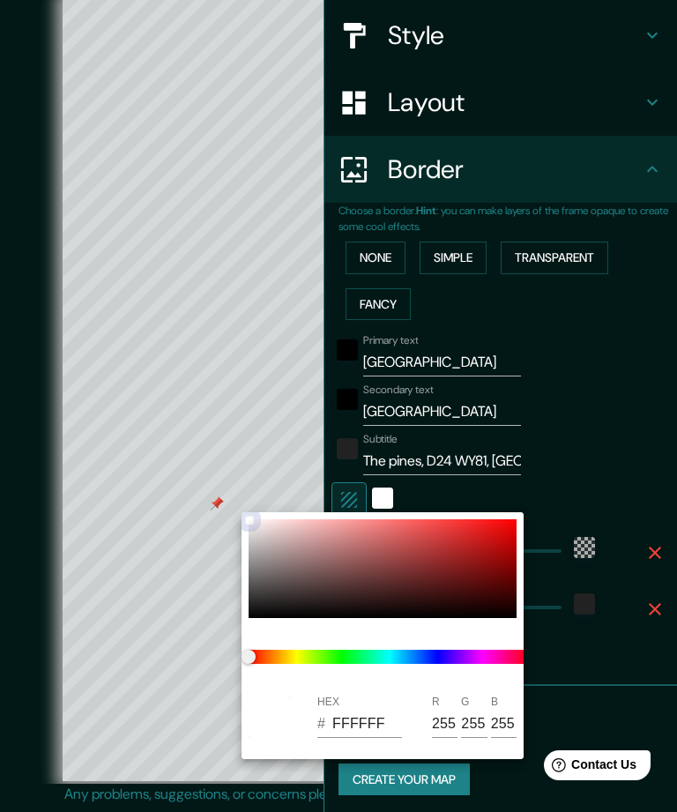
type input "301"
type input "50"
type input "672929"
type input "103"
type input "41"
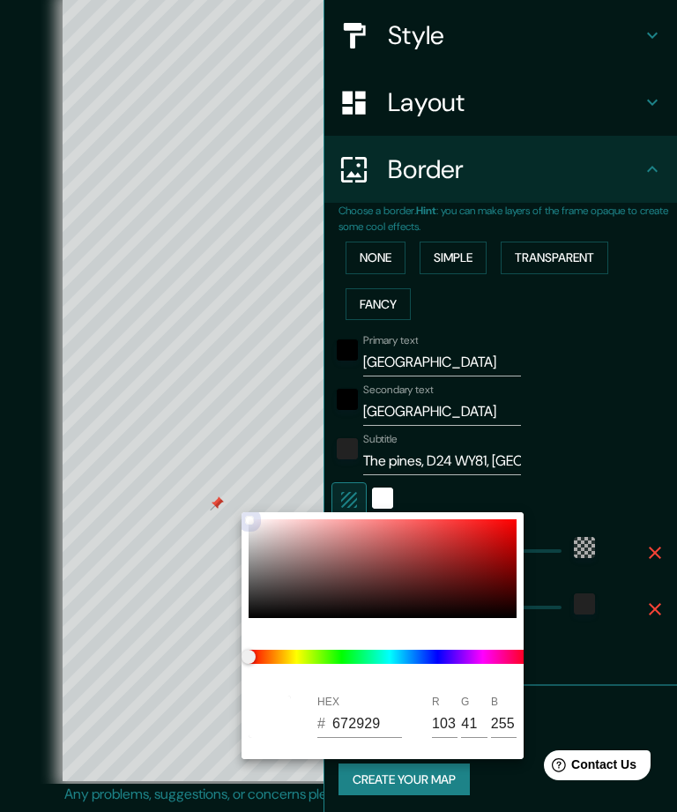
type input "41"
type input "301"
type input "50"
type input "FFFFFF"
type input "255"
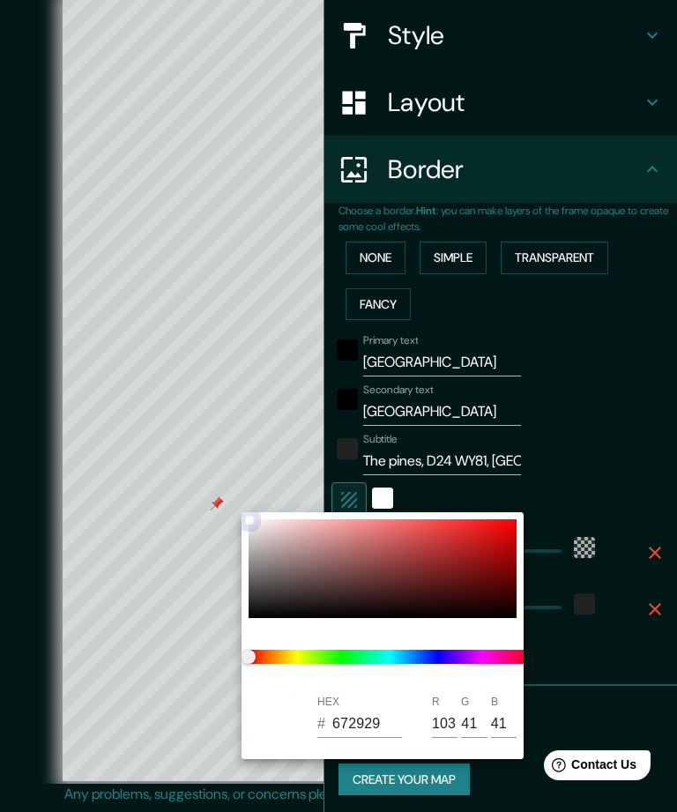
type input "255"
click at [617, 452] on div at bounding box center [338, 406] width 677 height 812
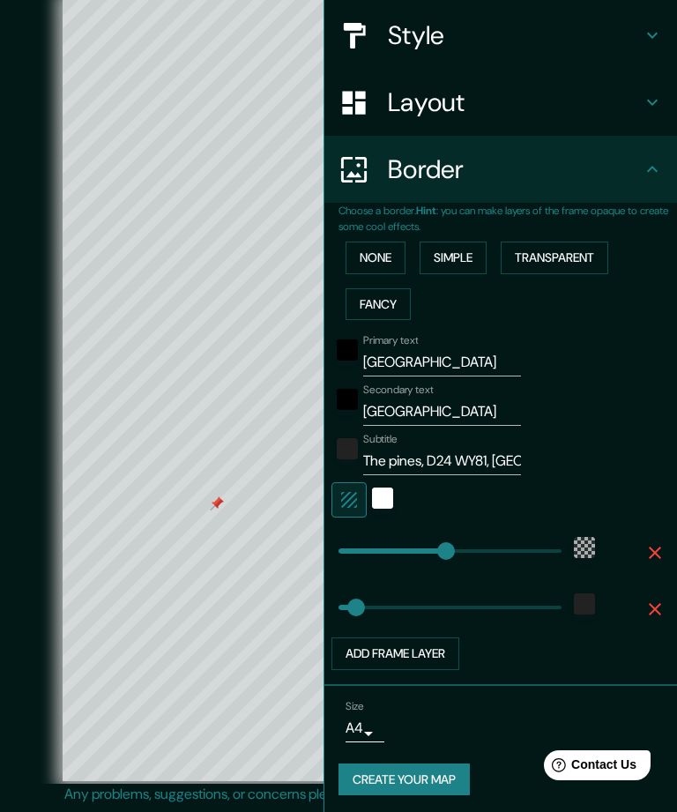
click at [388, 501] on div "white" at bounding box center [382, 498] width 21 height 21
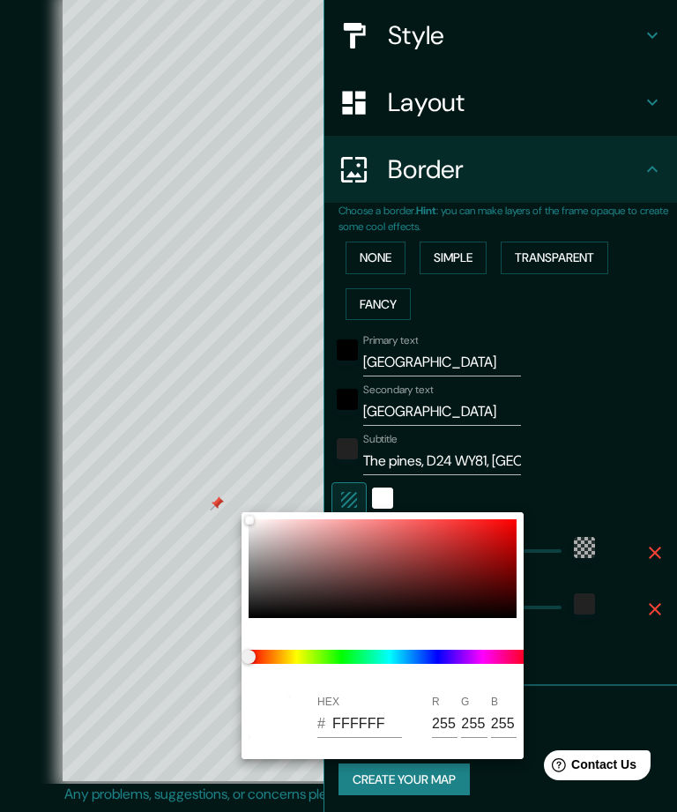
click at [635, 419] on div at bounding box center [338, 406] width 677 height 812
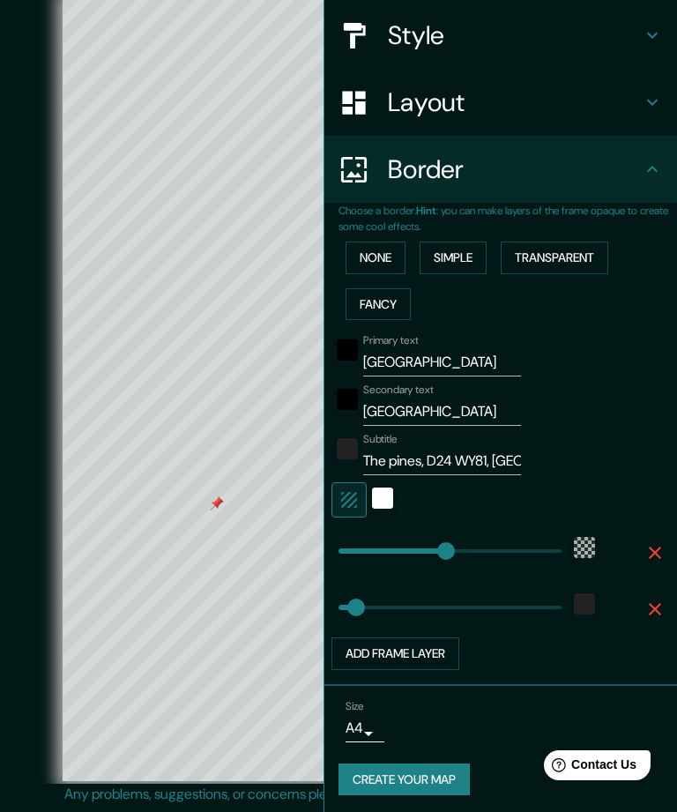
click at [346, 499] on icon "button" at bounding box center [349, 500] width 16 height 16
type input "301"
type input "50"
click at [352, 496] on icon "button" at bounding box center [349, 500] width 21 height 21
type input "301"
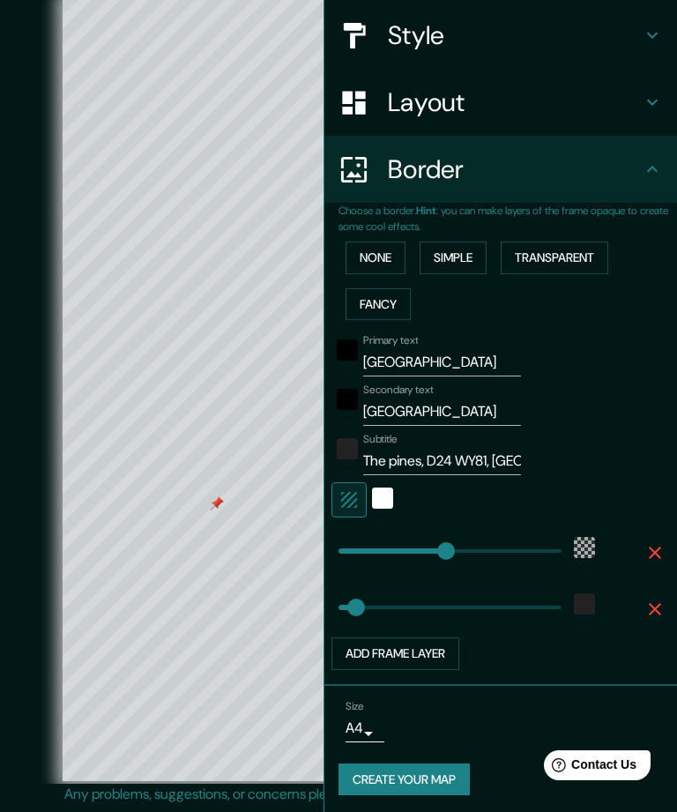
type input "50"
click at [380, 502] on div "white" at bounding box center [382, 498] width 21 height 21
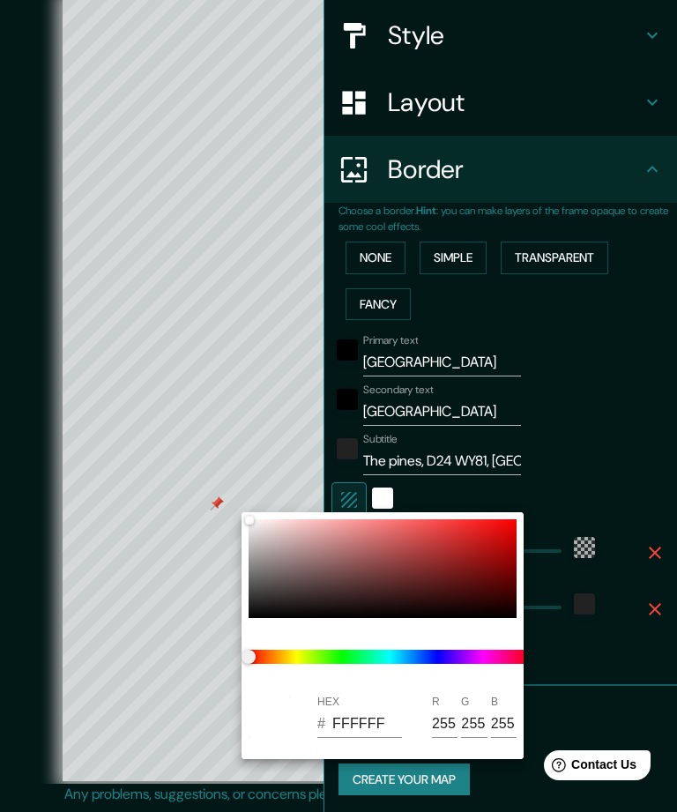
click at [610, 461] on div at bounding box center [338, 406] width 677 height 812
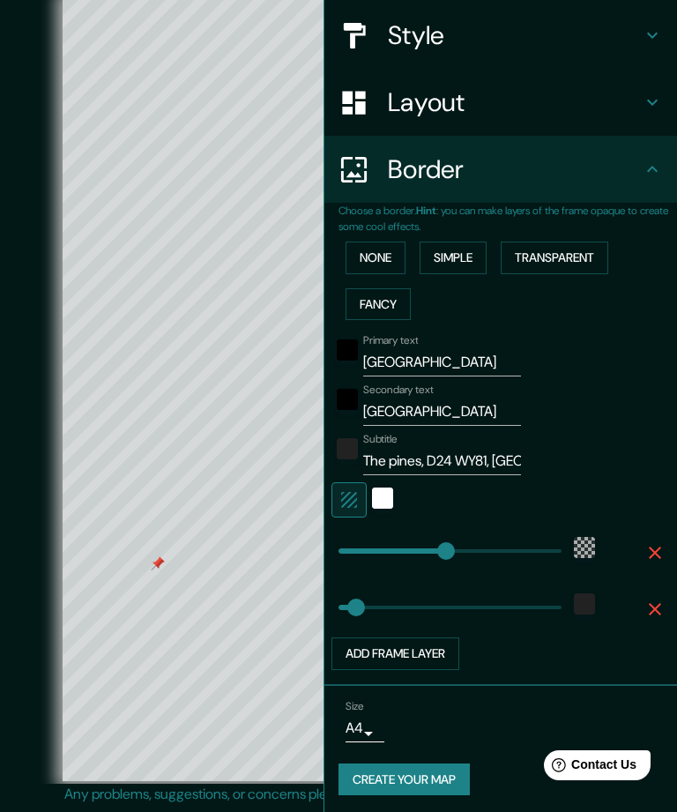
click at [429, 769] on button "Create your map" at bounding box center [404, 780] width 131 height 33
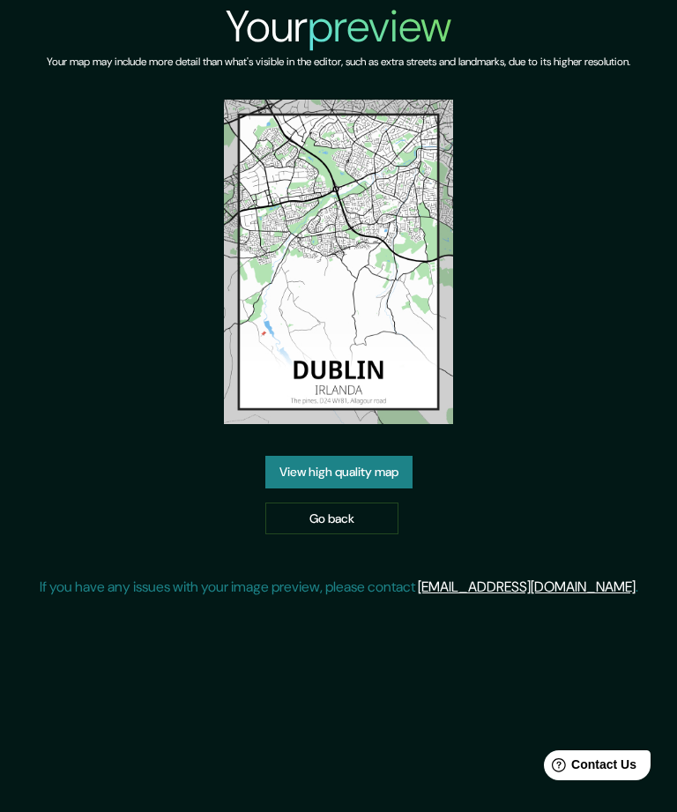
click at [388, 489] on link "View high quality map" at bounding box center [339, 472] width 147 height 33
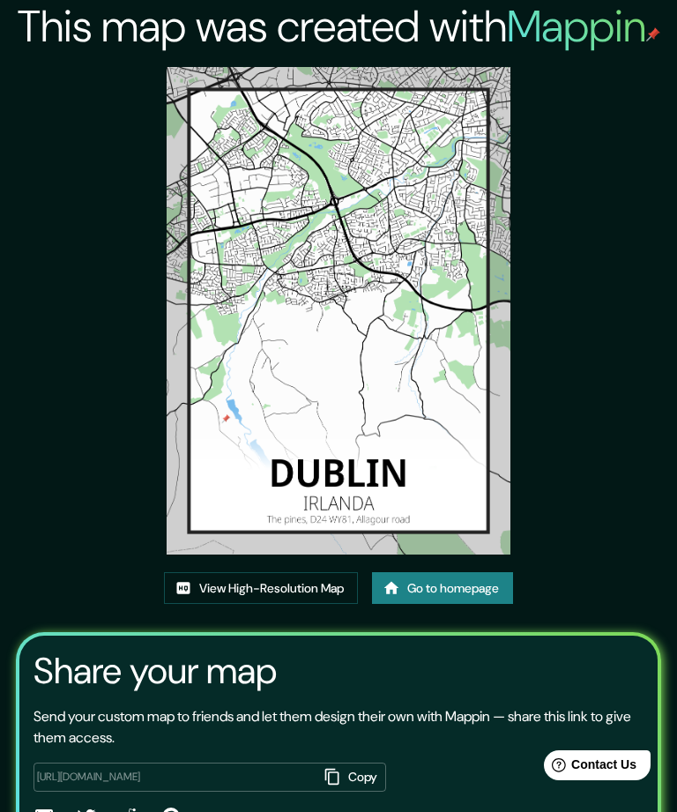
scroll to position [76, 0]
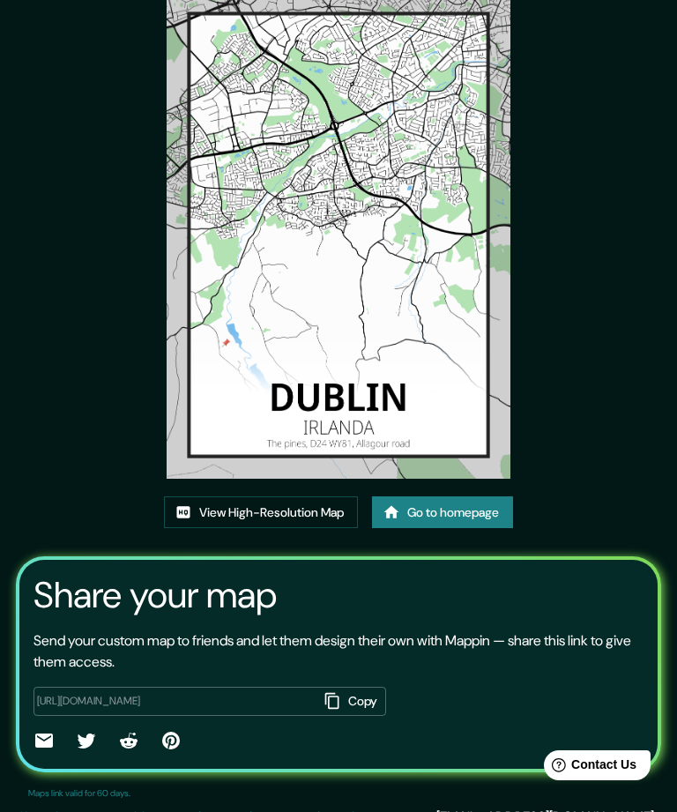
click at [289, 529] on link "View High-Resolution Map" at bounding box center [261, 513] width 194 height 33
